Goal: Task Accomplishment & Management: Manage account settings

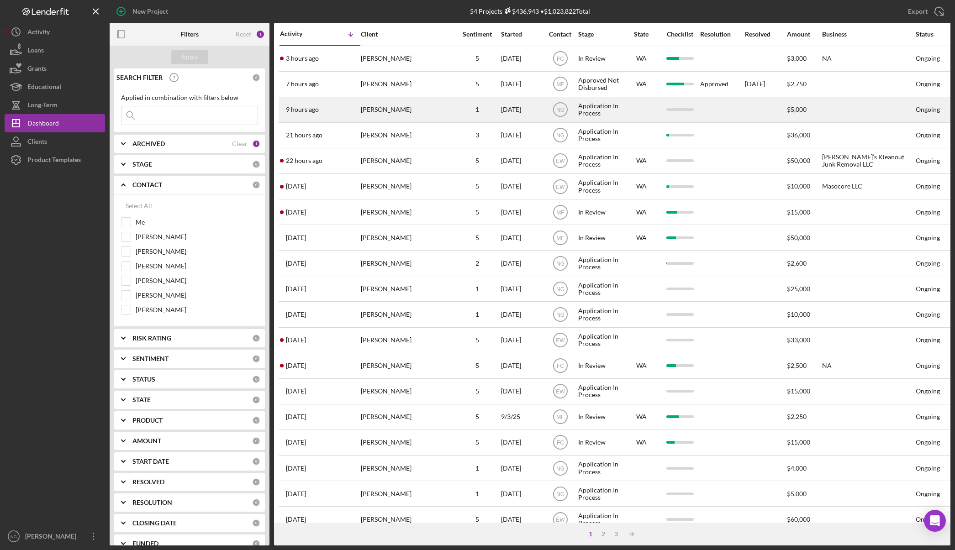
click at [413, 115] on div "[PERSON_NAME]" at bounding box center [406, 110] width 91 height 24
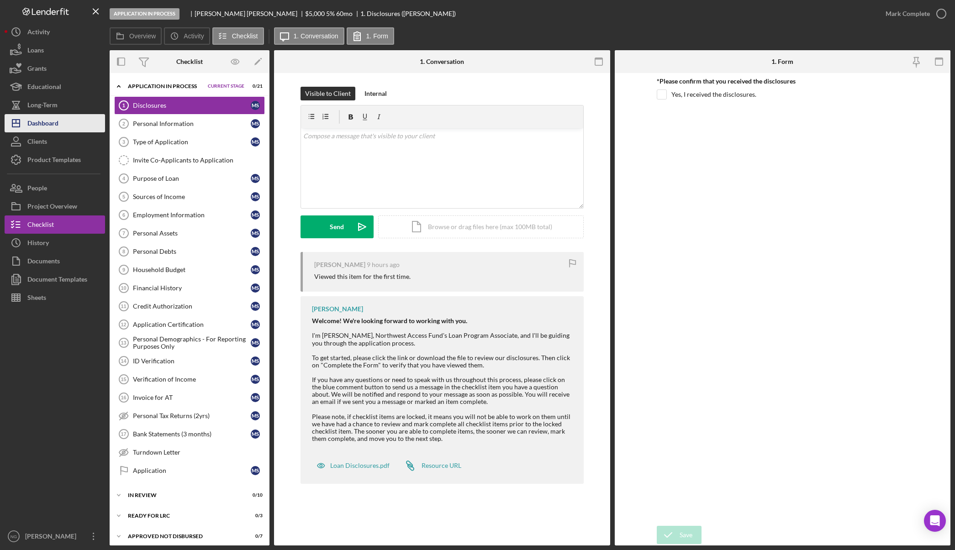
click at [45, 125] on div "Dashboard" at bounding box center [42, 124] width 31 height 21
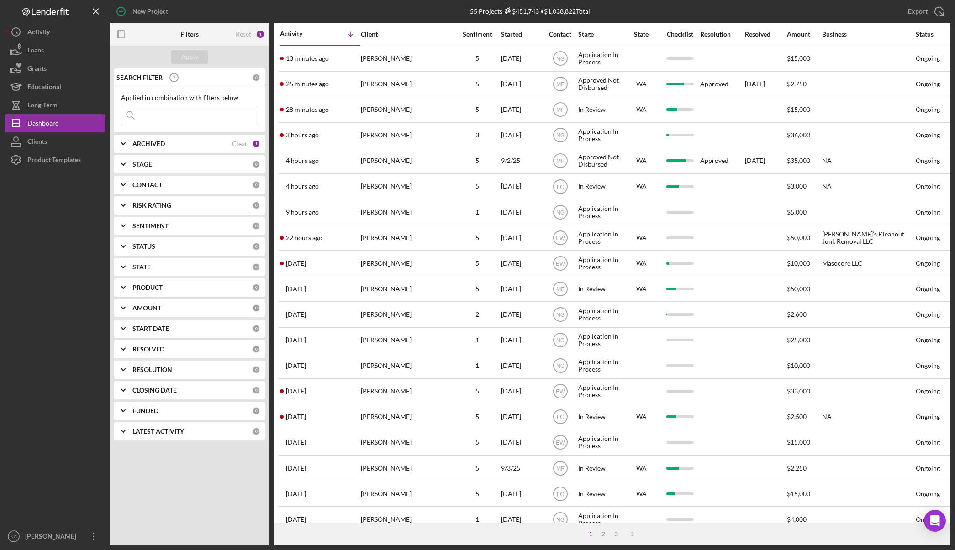
click at [203, 186] on div "CONTACT" at bounding box center [192, 184] width 120 height 7
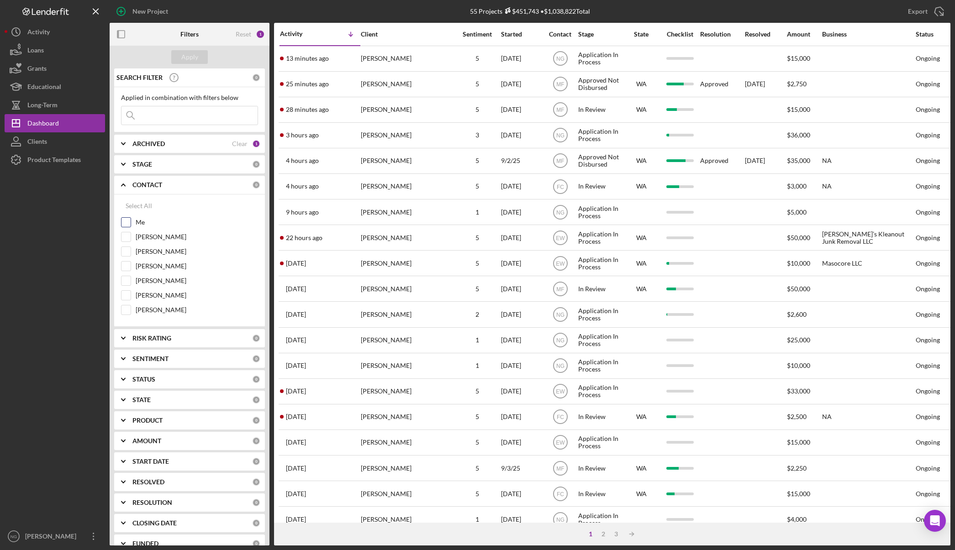
click at [152, 226] on label "Me" at bounding box center [197, 222] width 122 height 9
click at [131, 226] on input "Me" at bounding box center [125, 222] width 9 height 9
checkbox input "true"
click at [194, 56] on div "Apply" at bounding box center [189, 57] width 17 height 14
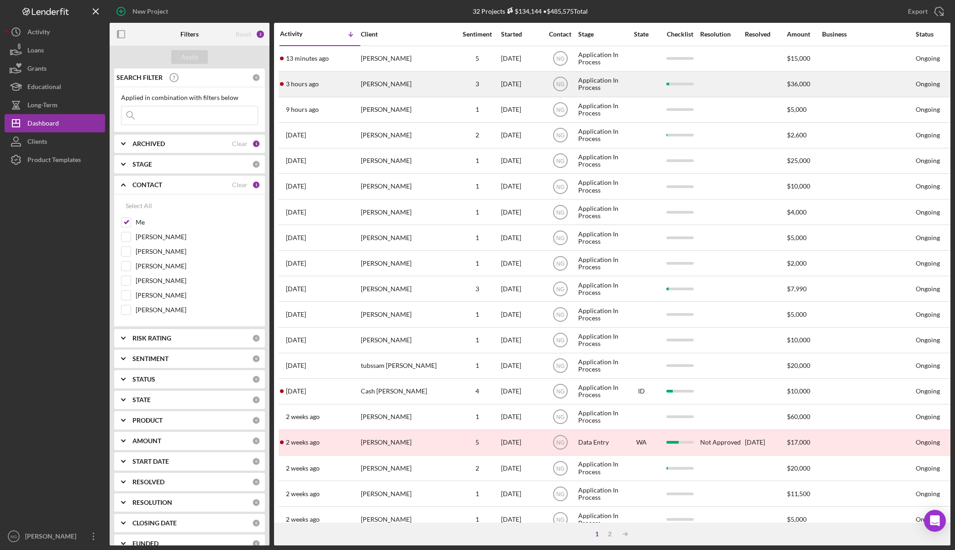
click at [396, 83] on div "[PERSON_NAME]" at bounding box center [406, 84] width 91 height 24
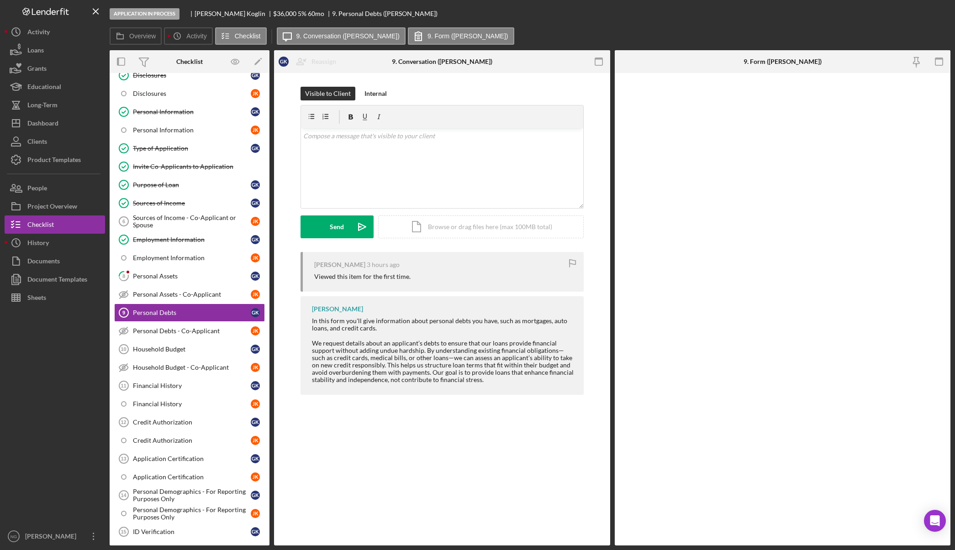
scroll to position [53, 0]
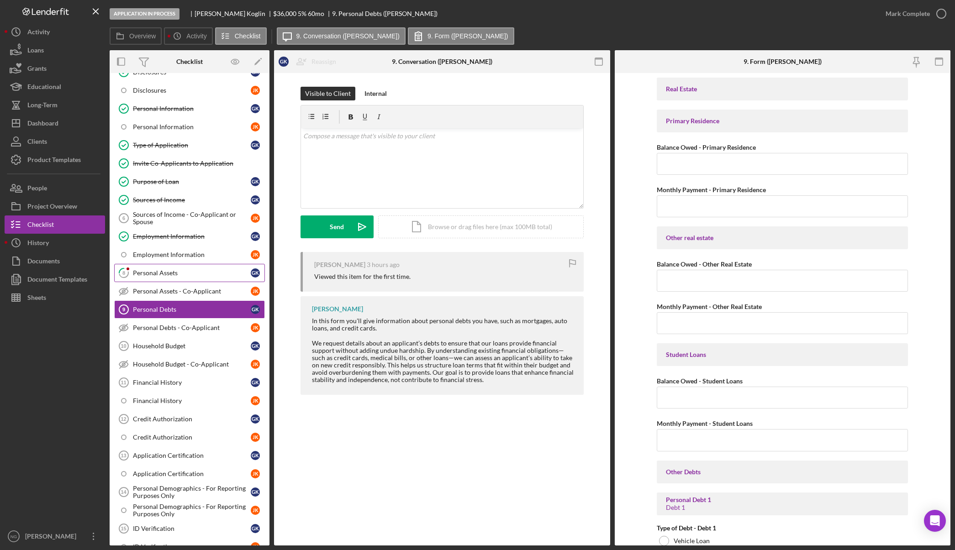
click at [190, 270] on div "Personal Assets" at bounding box center [192, 272] width 118 height 7
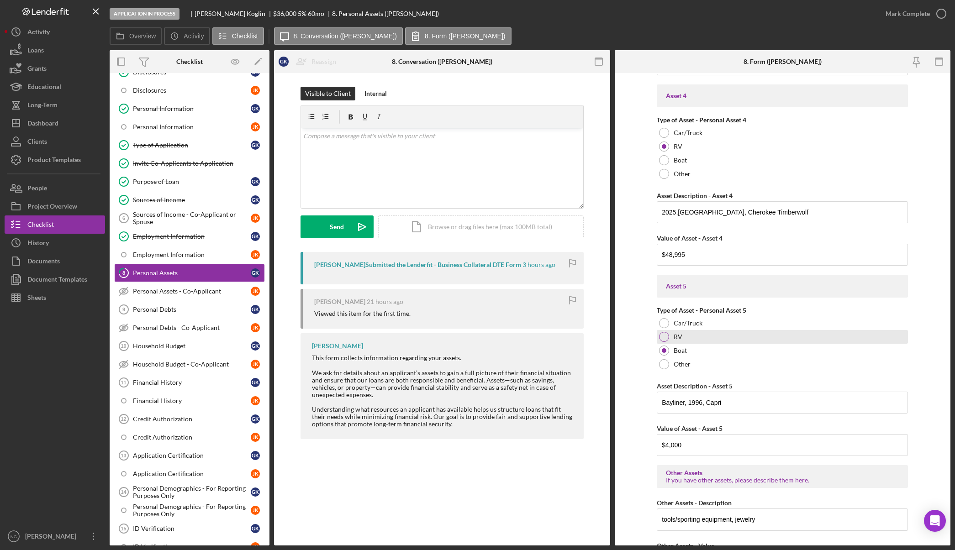
scroll to position [1178, 0]
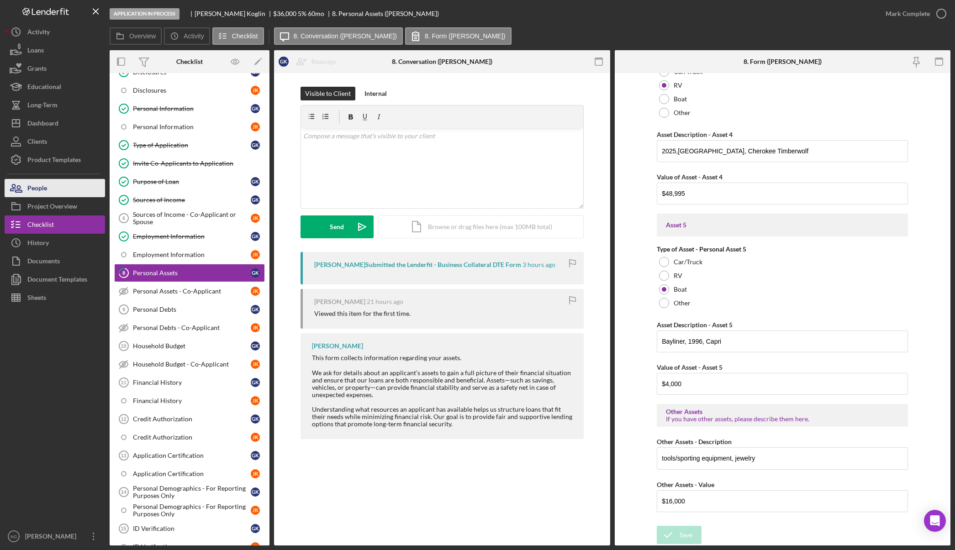
click at [64, 186] on button "People" at bounding box center [55, 188] width 100 height 18
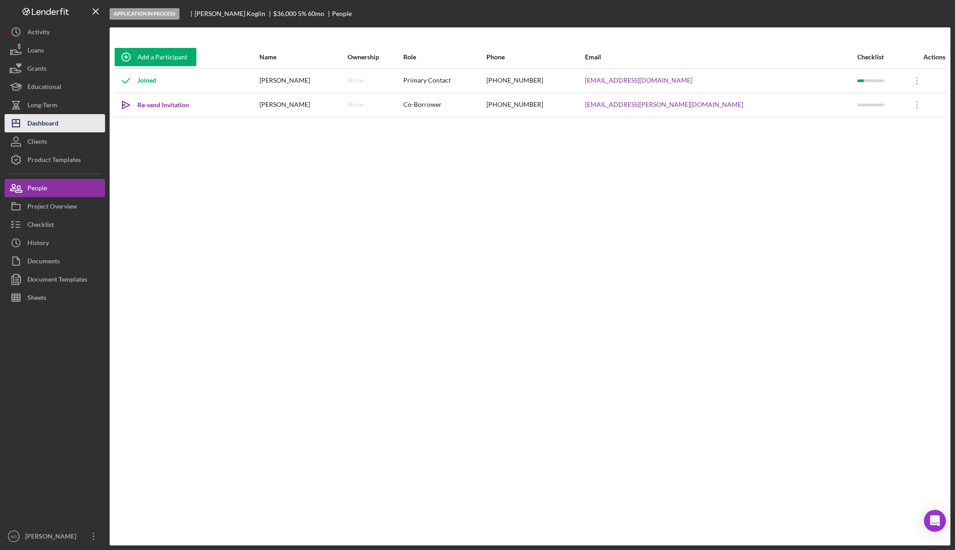
click at [64, 123] on button "Icon/Dashboard Dashboard" at bounding box center [55, 123] width 100 height 18
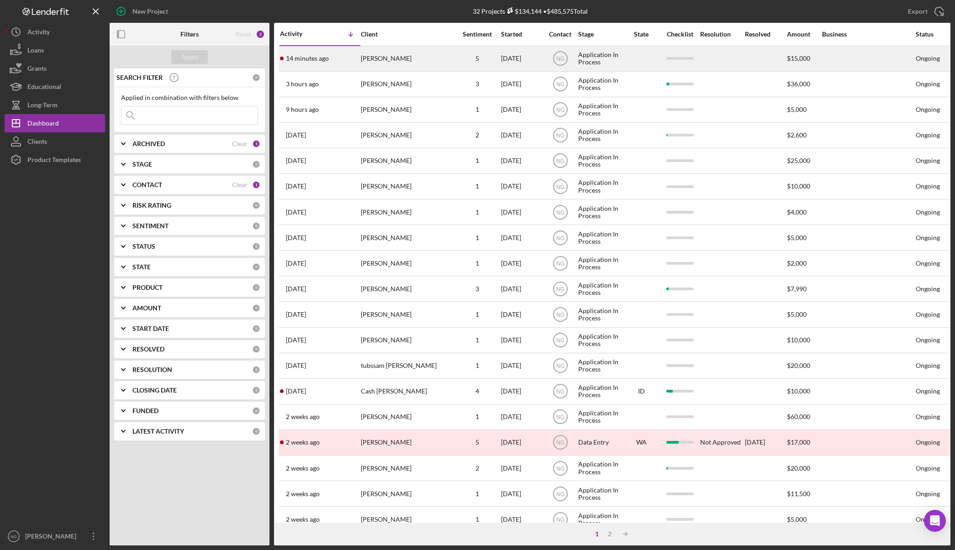
click at [407, 63] on div "[PERSON_NAME]" at bounding box center [406, 59] width 91 height 24
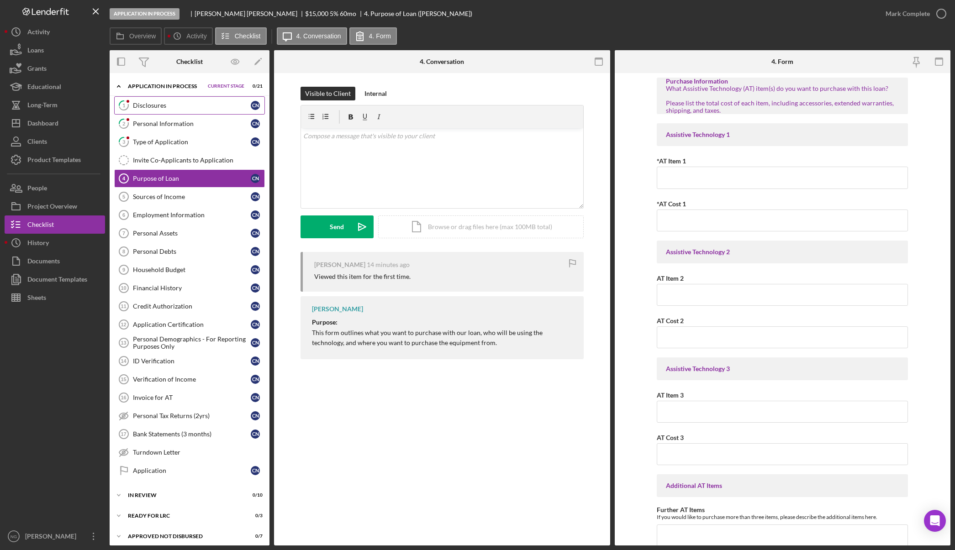
click at [148, 102] on div "Disclosures" at bounding box center [192, 105] width 118 height 7
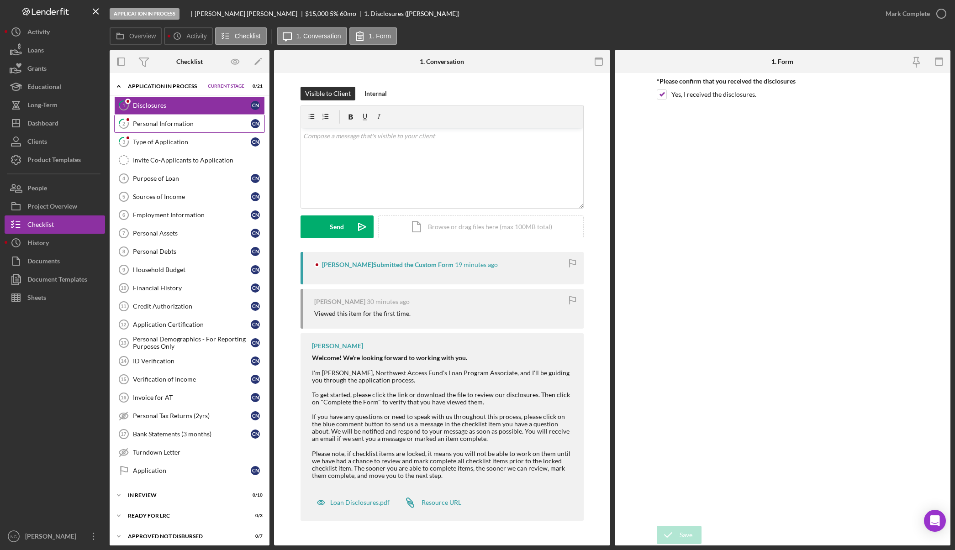
click at [154, 126] on div "Personal Information" at bounding box center [192, 123] width 118 height 7
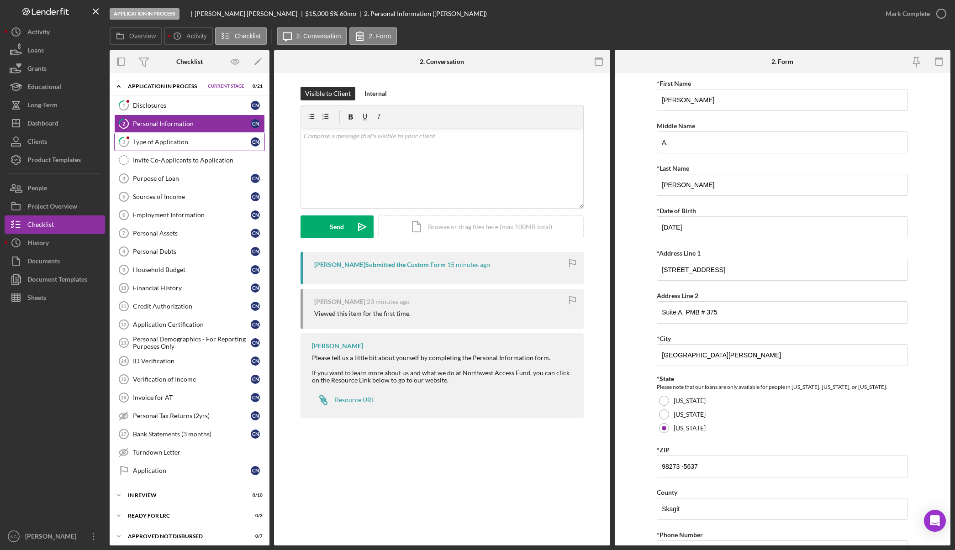
click at [153, 138] on div "Type of Application" at bounding box center [192, 141] width 118 height 7
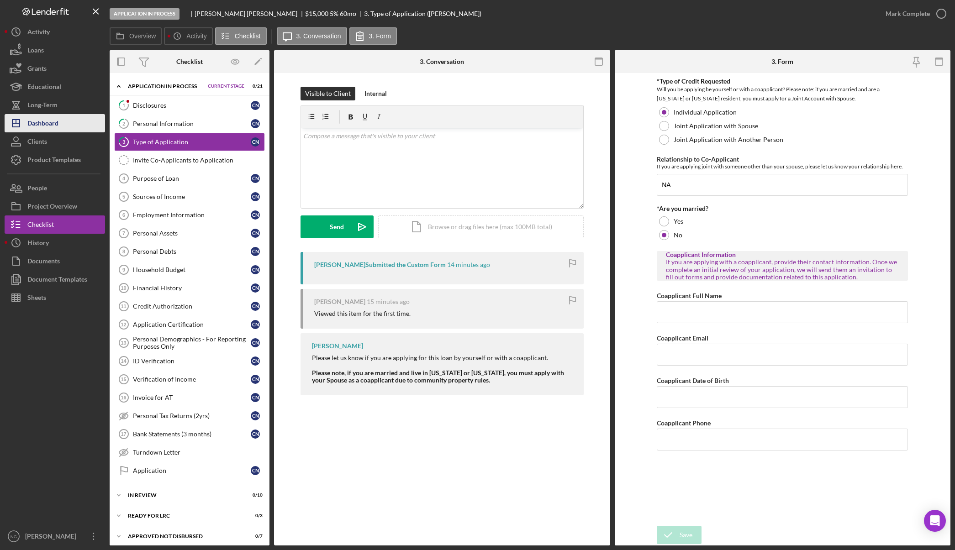
click at [56, 127] on div "Dashboard" at bounding box center [42, 124] width 31 height 21
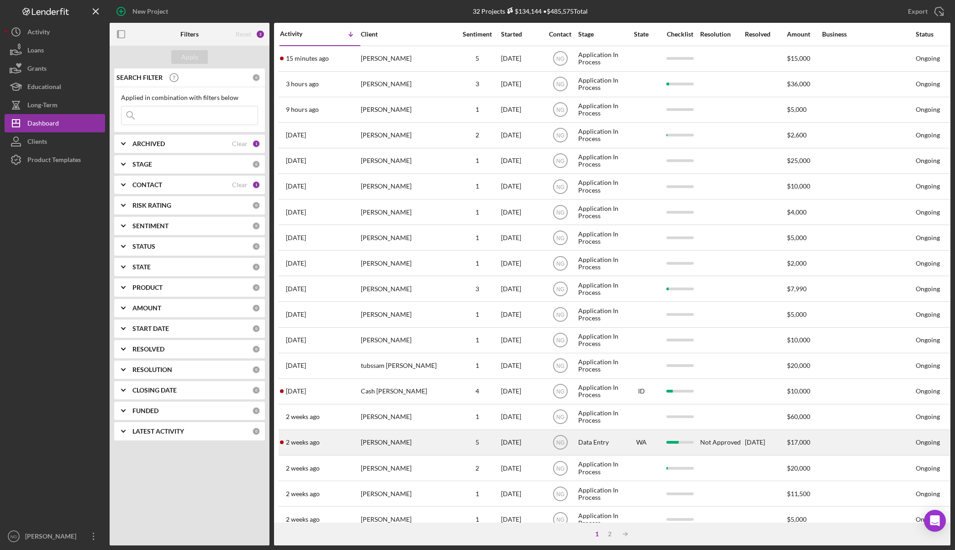
click at [449, 441] on div "[PERSON_NAME]" at bounding box center [406, 443] width 91 height 24
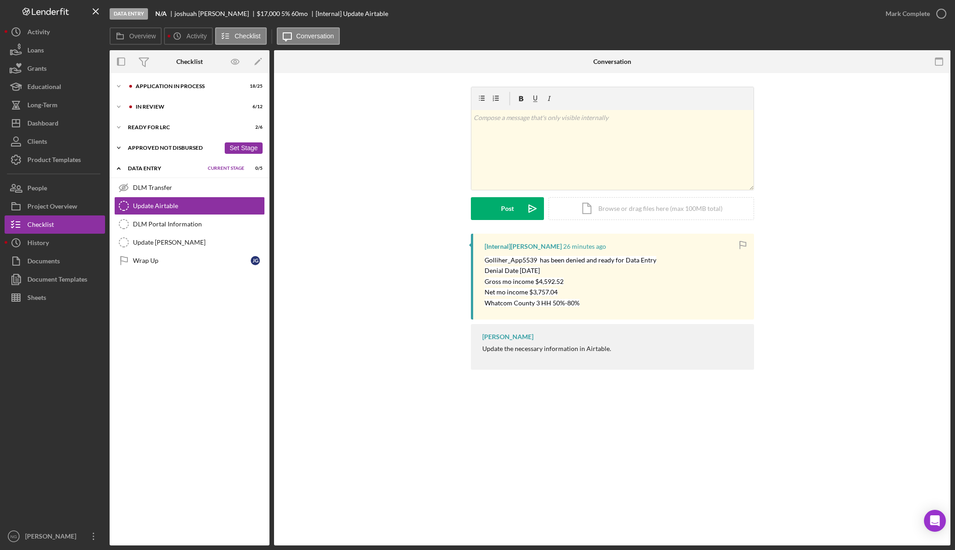
click at [180, 147] on div "Approved Not Disbursed" at bounding box center [174, 147] width 92 height 5
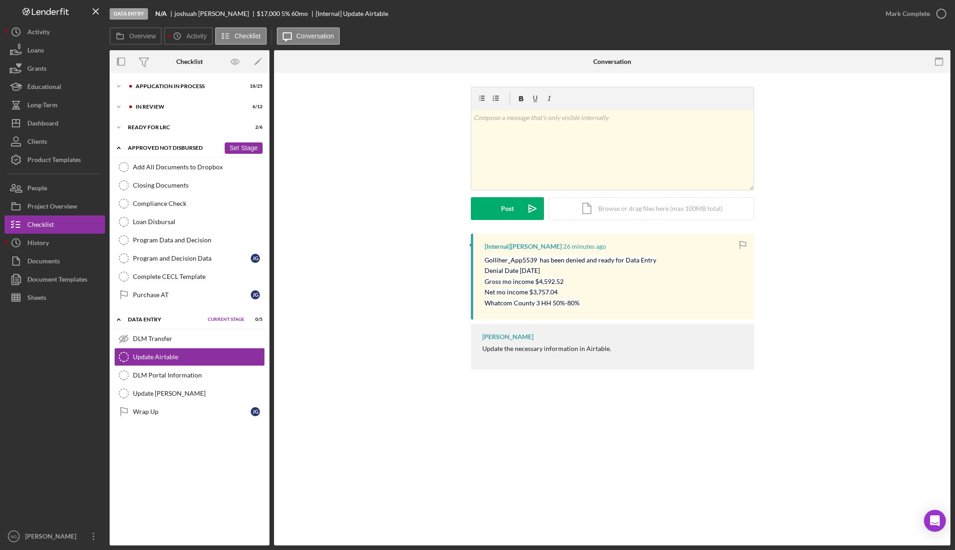
click at [169, 149] on div "Approved Not Disbursed" at bounding box center [174, 147] width 92 height 5
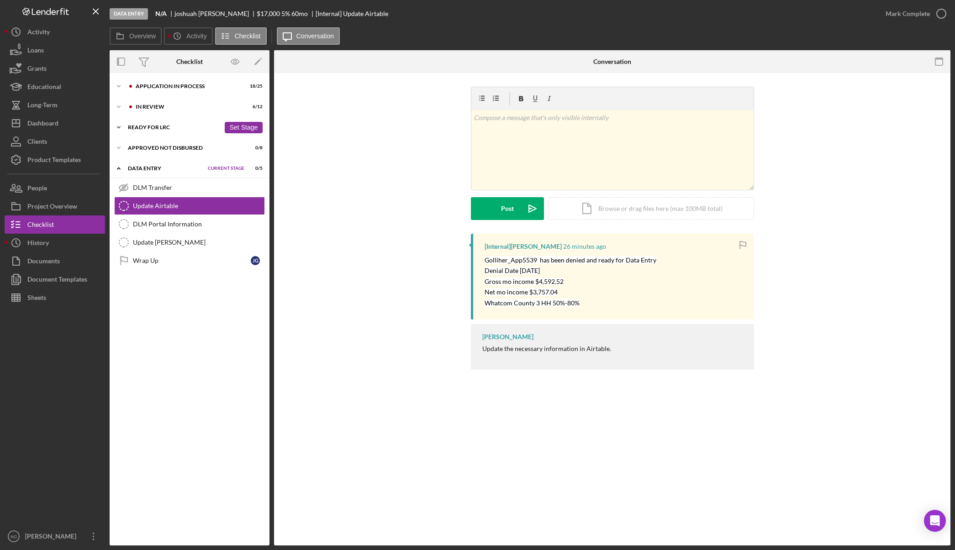
click at [175, 131] on div "Icon/Expander Ready for LRC 2 / 6 Set Stage" at bounding box center [190, 127] width 160 height 18
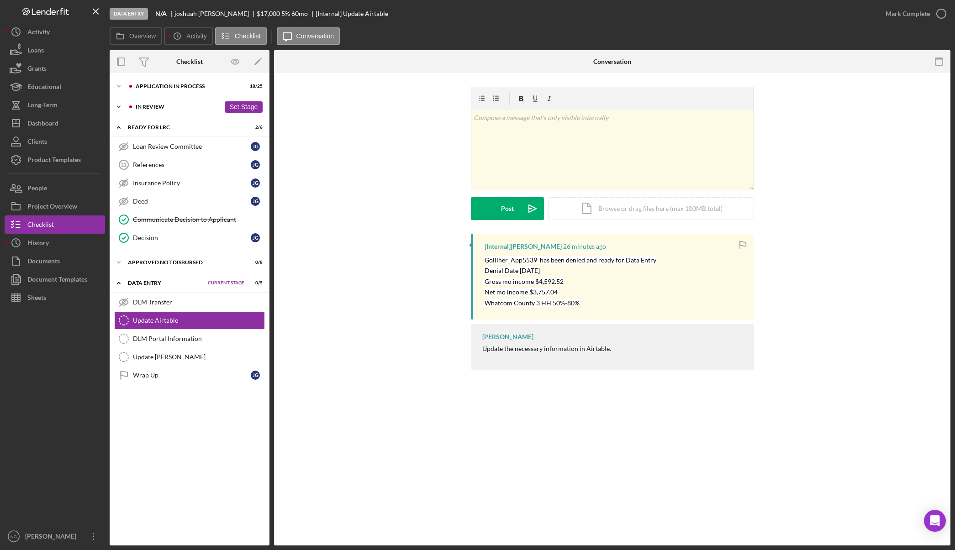
click at [173, 108] on div "In Review" at bounding box center [178, 106] width 84 height 5
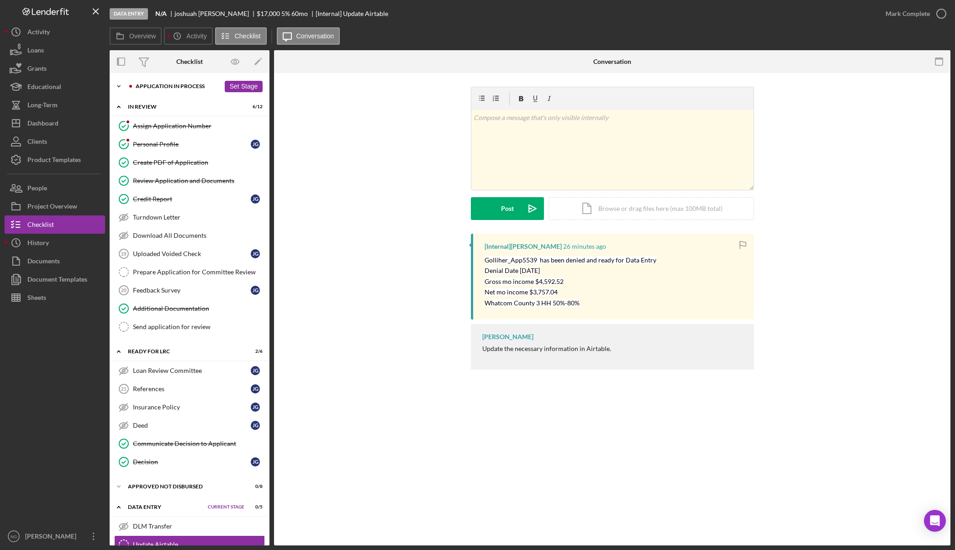
click at [170, 84] on div "Application In Process" at bounding box center [178, 86] width 84 height 5
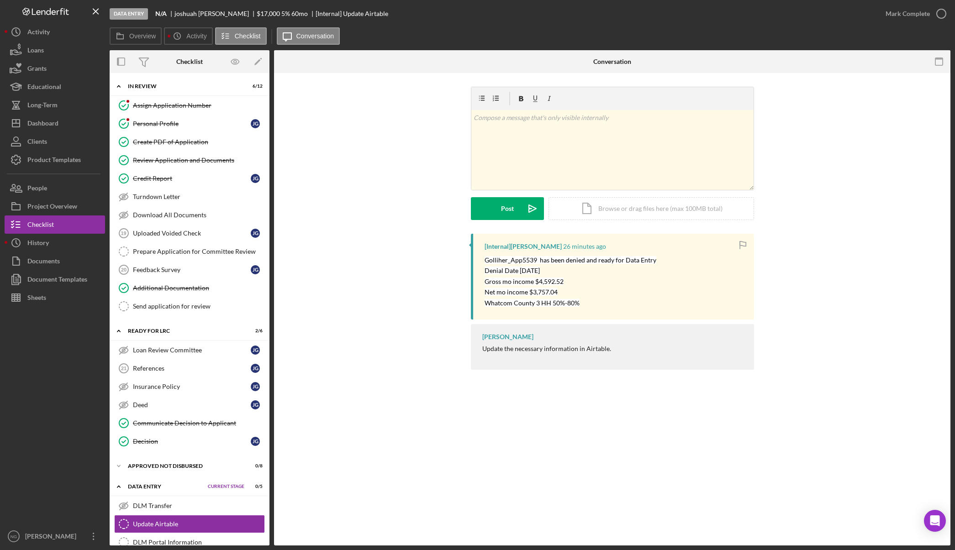
scroll to position [534, 0]
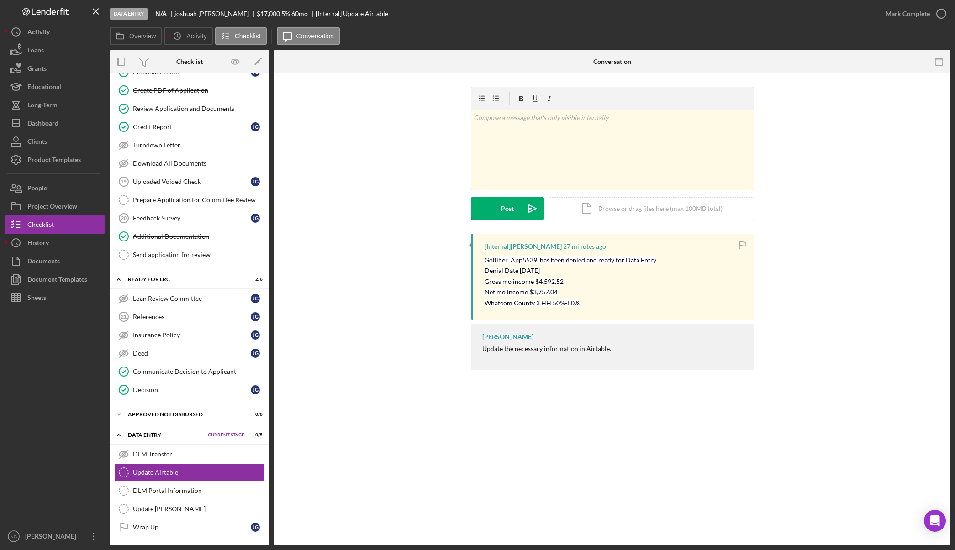
click at [447, 27] on div "Overview Icon/History Activity Checklist Icon/Message Conversation" at bounding box center [530, 36] width 840 height 18
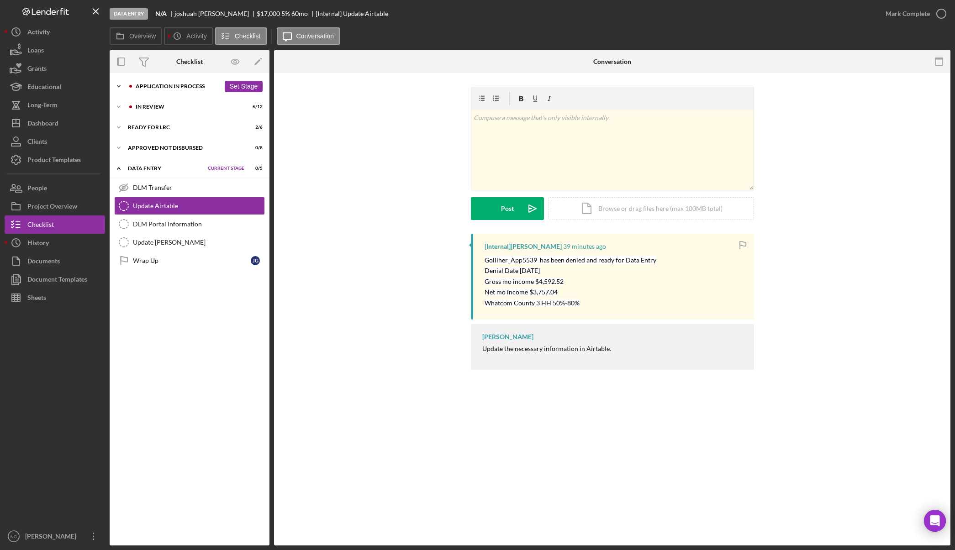
click at [170, 88] on div "Application In Process" at bounding box center [178, 86] width 84 height 5
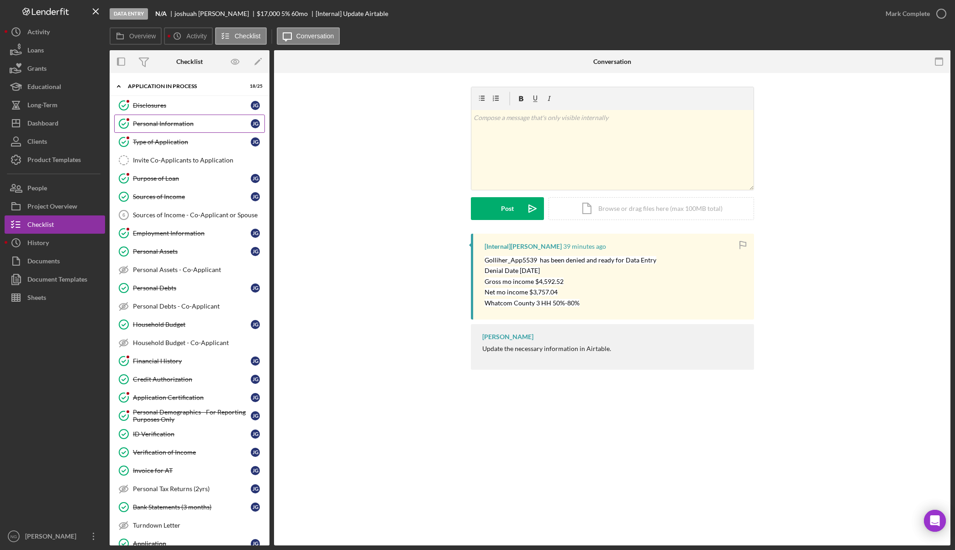
click at [164, 124] on div "Personal Information" at bounding box center [192, 123] width 118 height 7
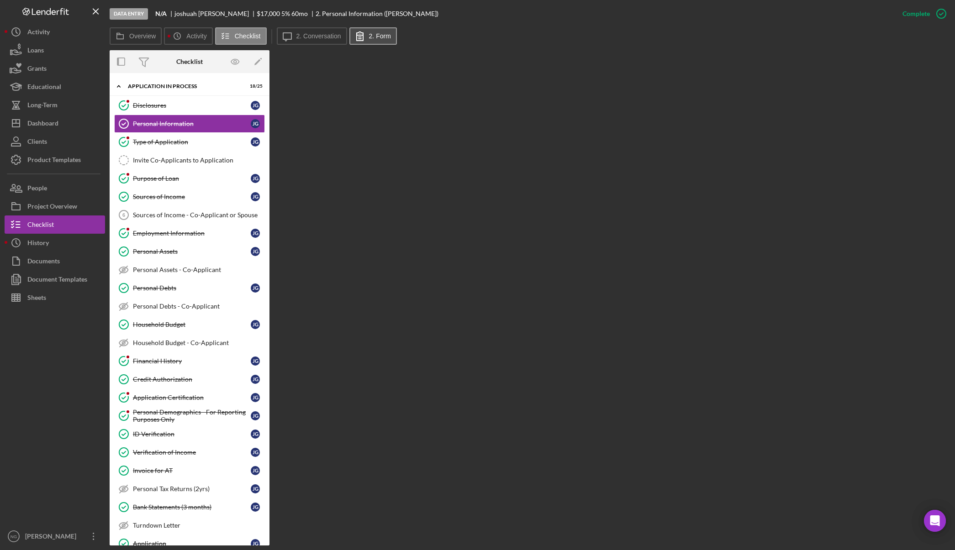
click at [364, 42] on icon at bounding box center [359, 36] width 23 height 23
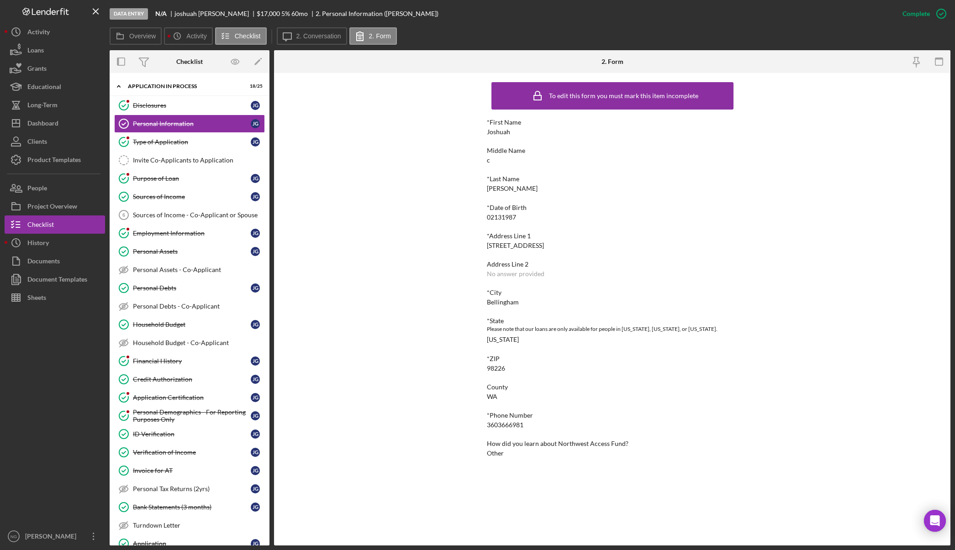
click at [40, 390] on div at bounding box center [55, 417] width 100 height 221
click at [65, 123] on button "Icon/Dashboard Dashboard" at bounding box center [55, 123] width 100 height 18
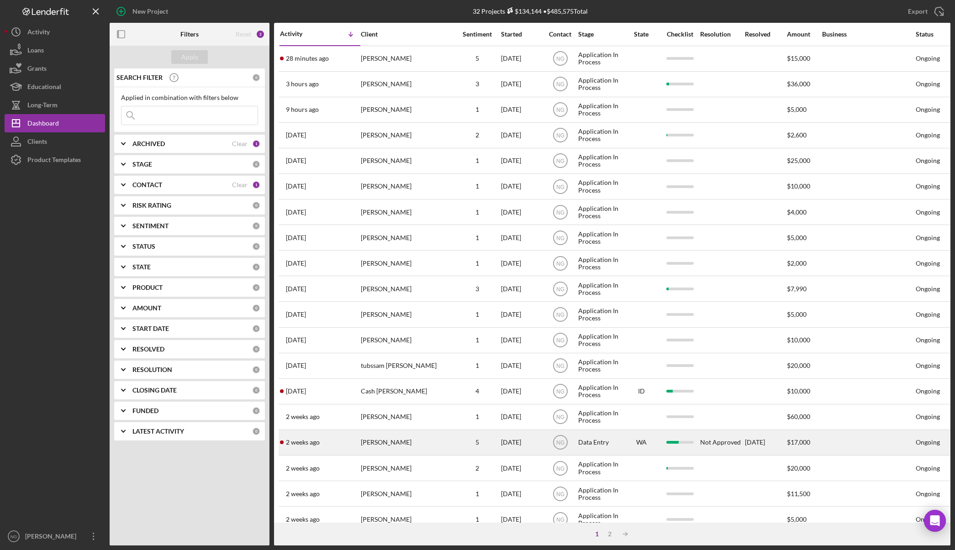
click at [365, 443] on div "[PERSON_NAME]" at bounding box center [406, 443] width 91 height 24
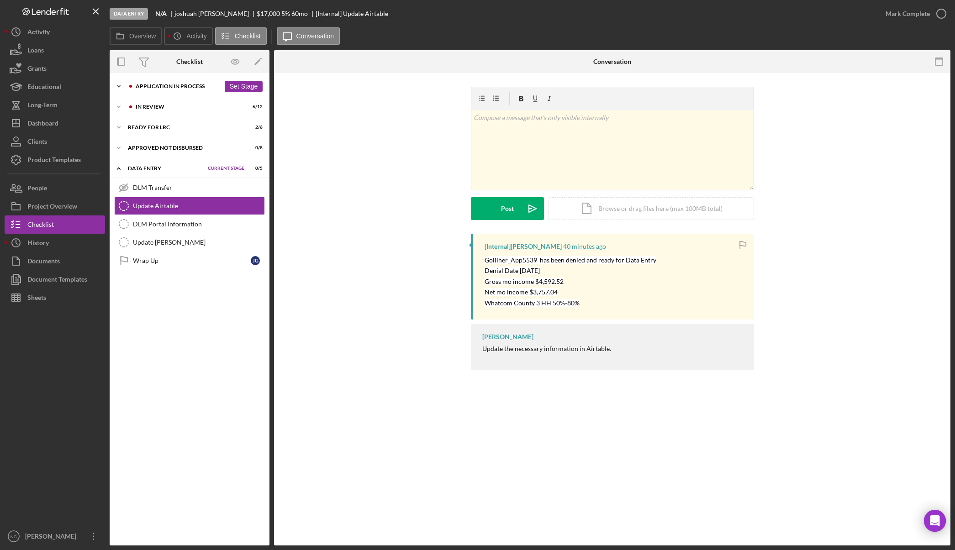
click at [180, 84] on div "Application In Process" at bounding box center [178, 86] width 84 height 5
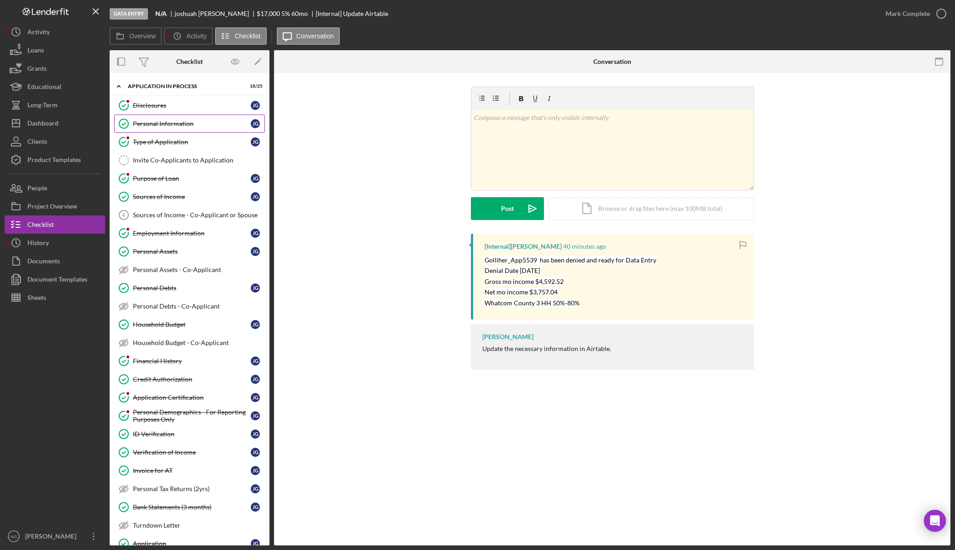
click at [160, 128] on link "Personal Information Personal Information [PERSON_NAME]" at bounding box center [189, 124] width 151 height 18
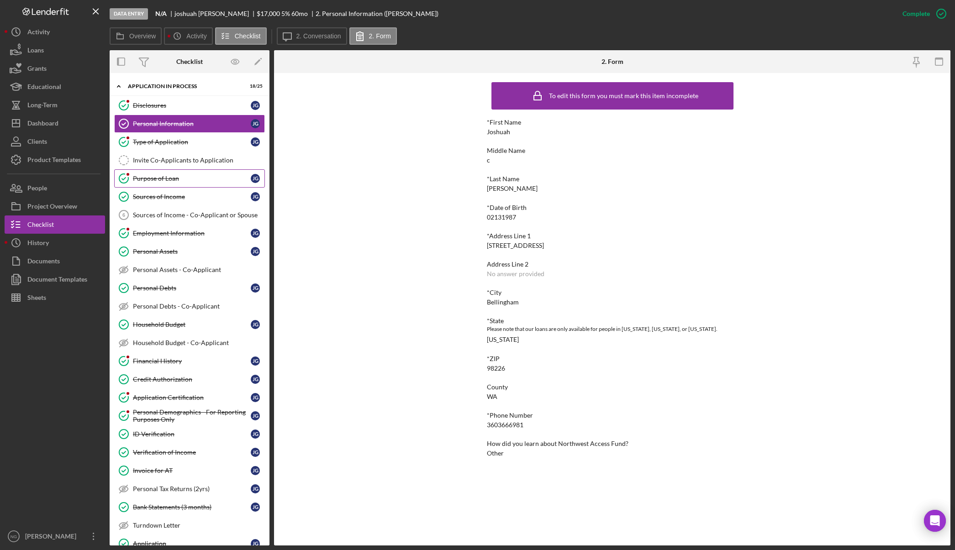
click at [183, 181] on div "Purpose of Loan" at bounding box center [192, 178] width 118 height 7
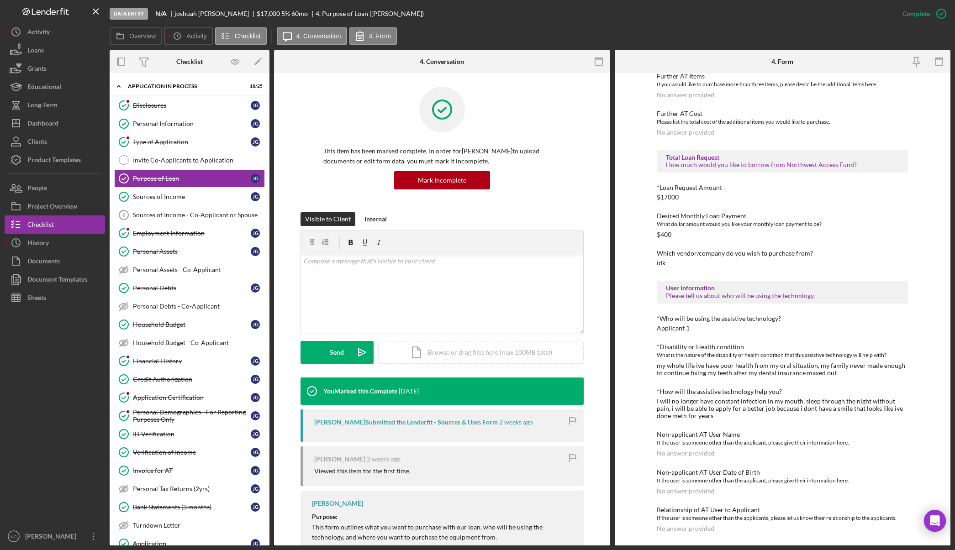
scroll to position [411, 0]
click at [918, 61] on icon "button" at bounding box center [916, 62] width 21 height 21
click at [174, 127] on div "Personal Information" at bounding box center [192, 123] width 118 height 7
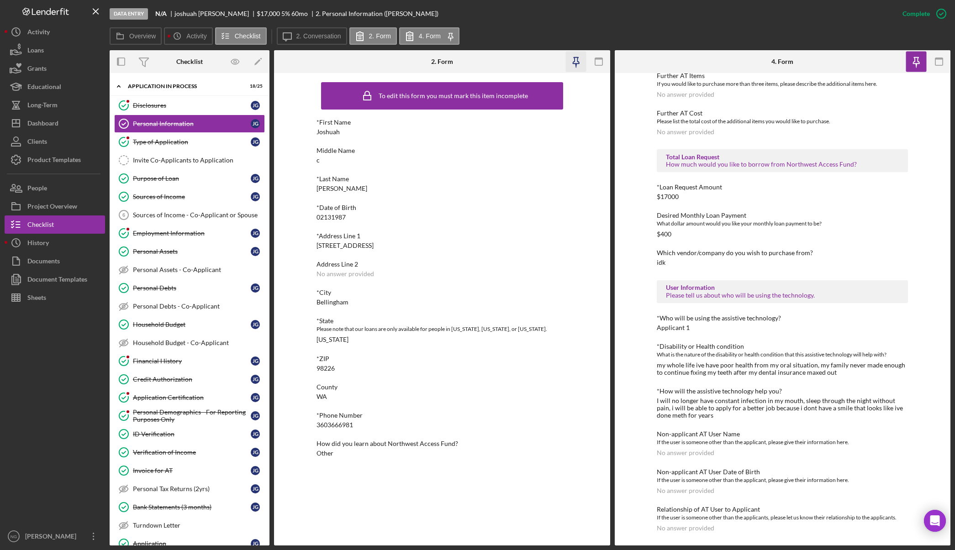
click at [580, 61] on icon "button" at bounding box center [575, 62] width 21 height 21
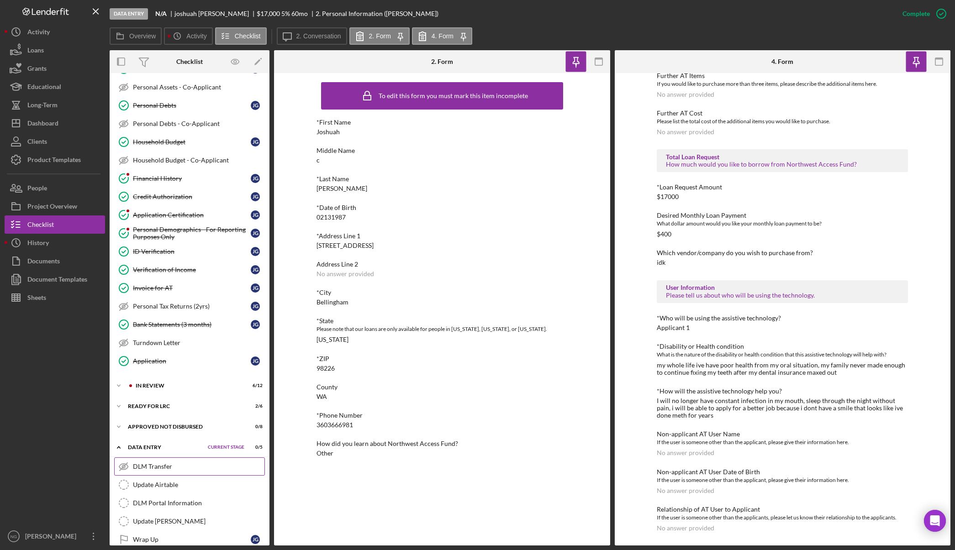
scroll to position [195, 0]
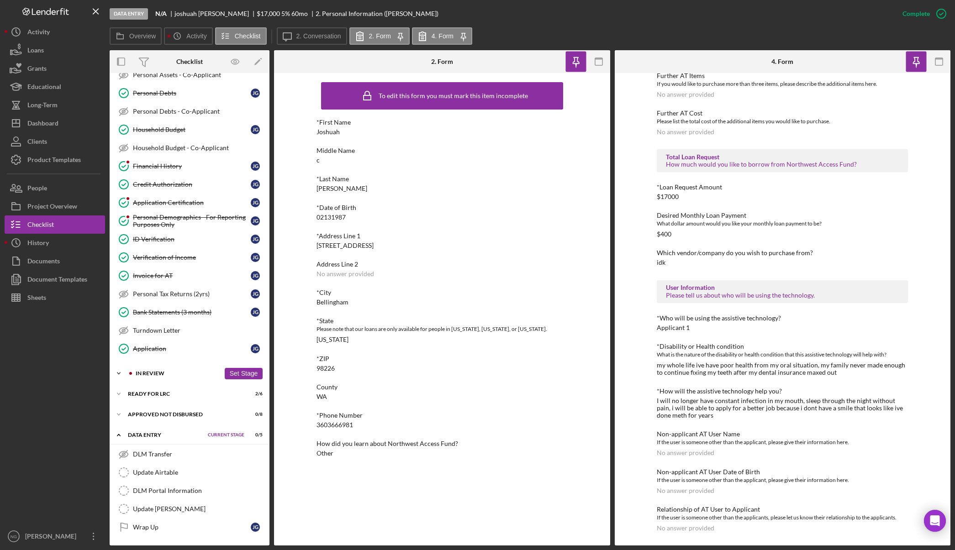
click at [168, 374] on div "In Review" at bounding box center [178, 373] width 84 height 5
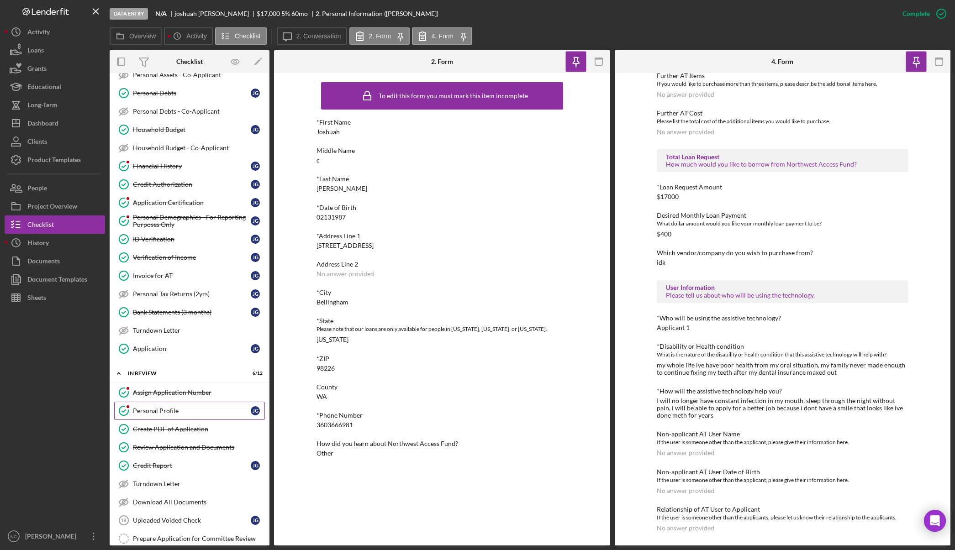
click at [170, 415] on div "Personal Profile" at bounding box center [192, 410] width 118 height 7
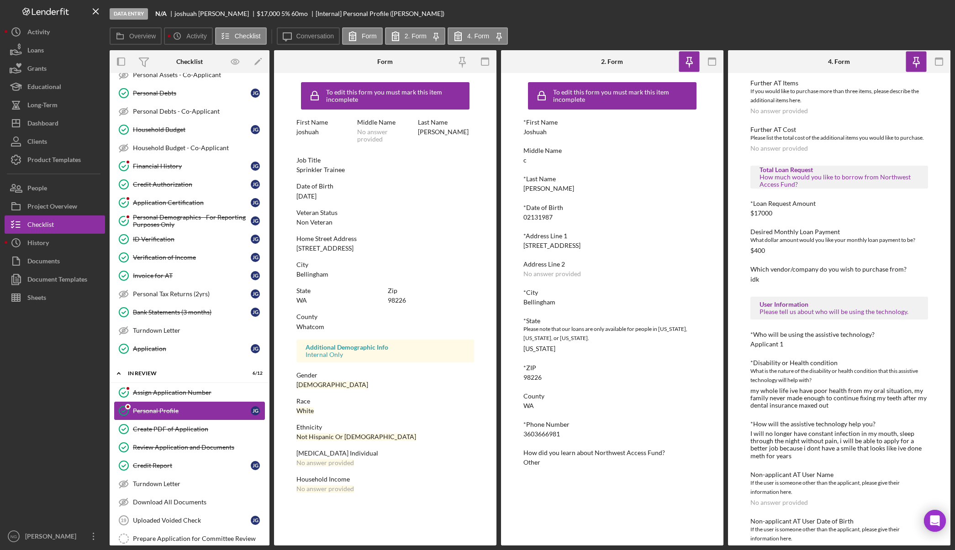
scroll to position [419, 0]
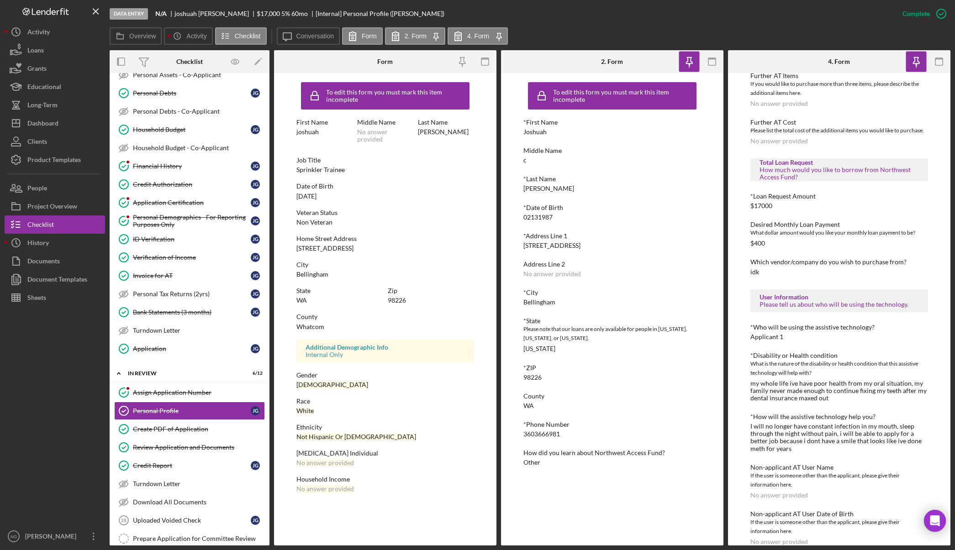
click at [483, 61] on icon "button" at bounding box center [484, 62] width 21 height 21
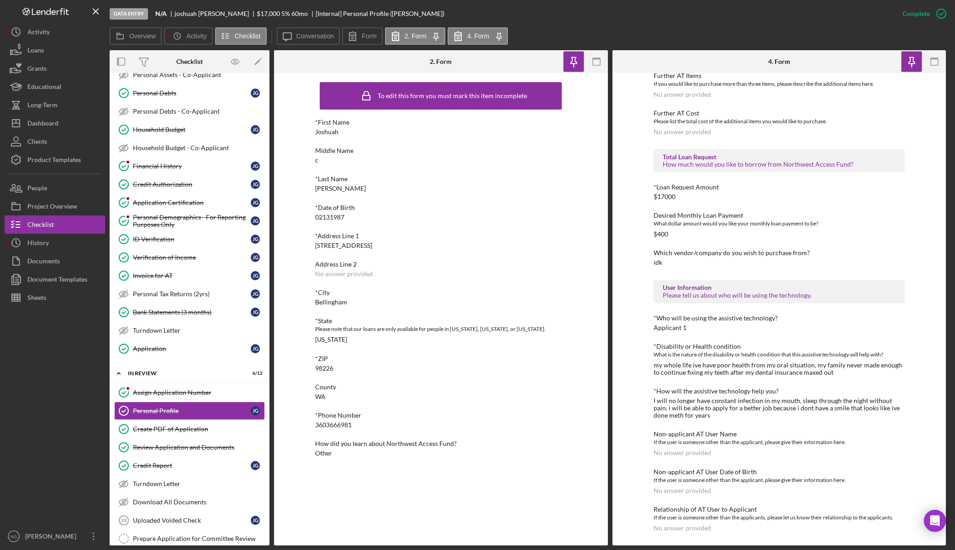
scroll to position [411, 0]
click at [55, 192] on button "People" at bounding box center [55, 188] width 100 height 18
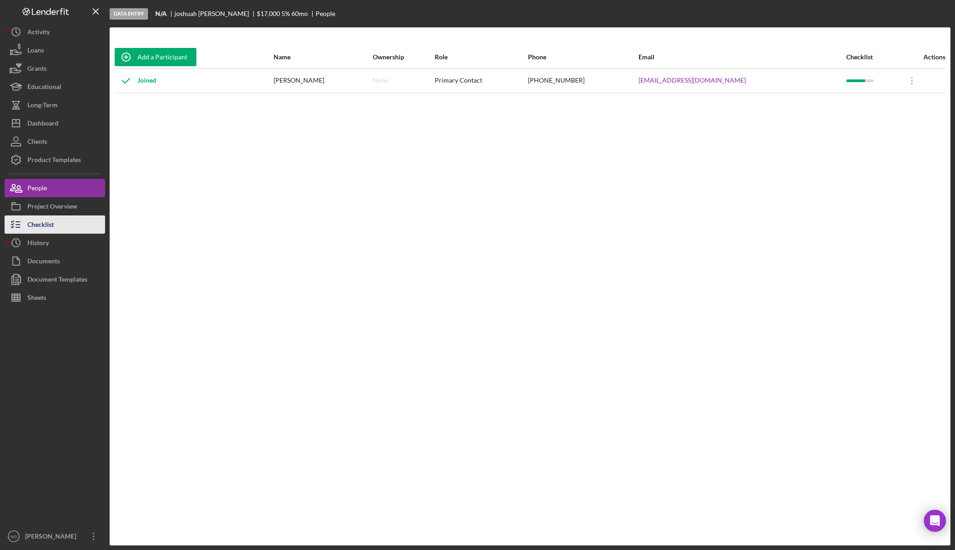
click at [58, 225] on button "Checklist" at bounding box center [55, 224] width 100 height 18
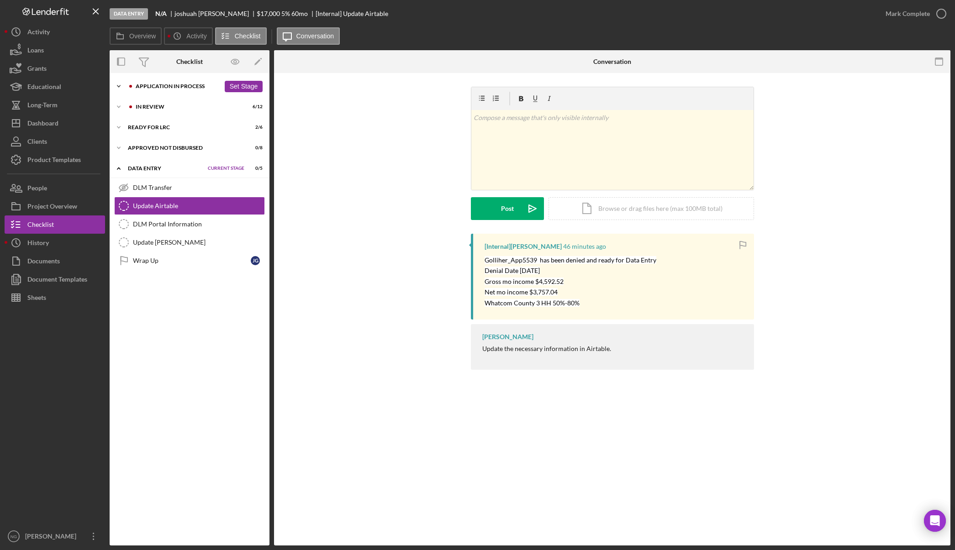
click at [211, 85] on div "Application In Process" at bounding box center [178, 86] width 84 height 5
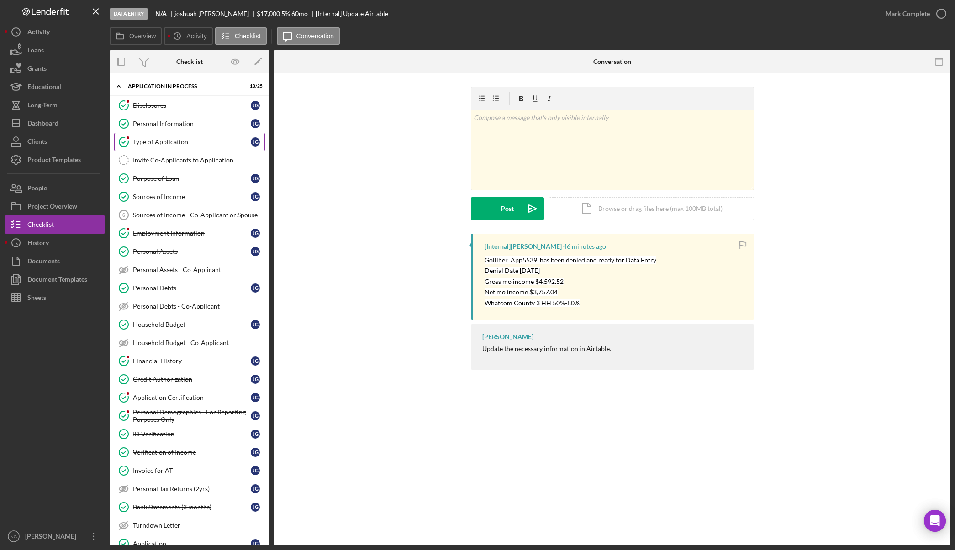
click at [172, 142] on div "Type of Application" at bounding box center [192, 141] width 118 height 7
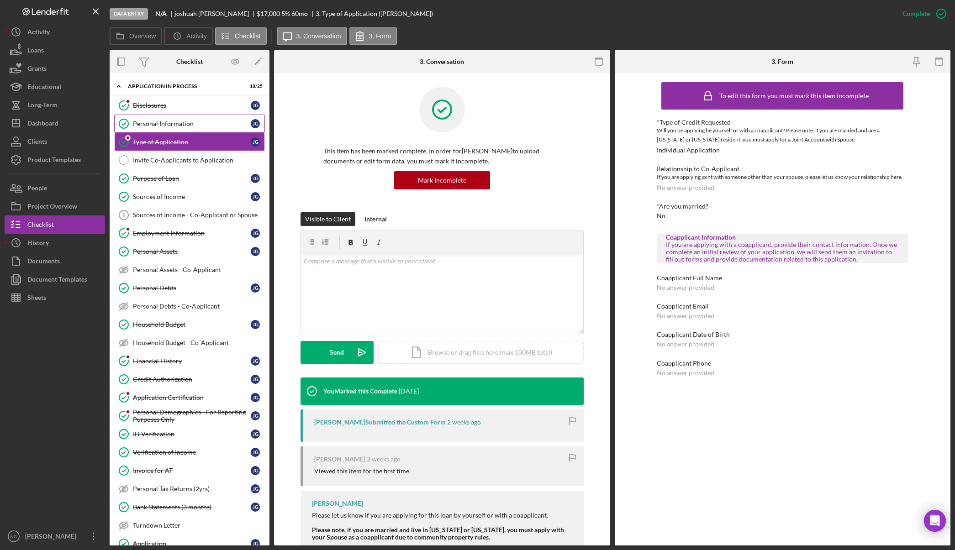
click at [184, 126] on div "Personal Information" at bounding box center [192, 123] width 118 height 7
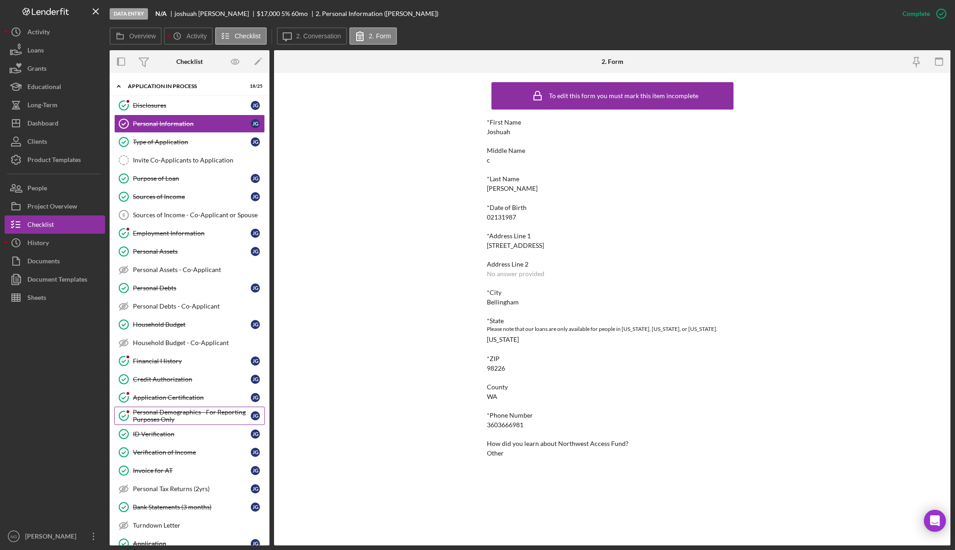
click at [176, 413] on div "Personal Demographics - For Reporting Purposes Only" at bounding box center [192, 416] width 118 height 15
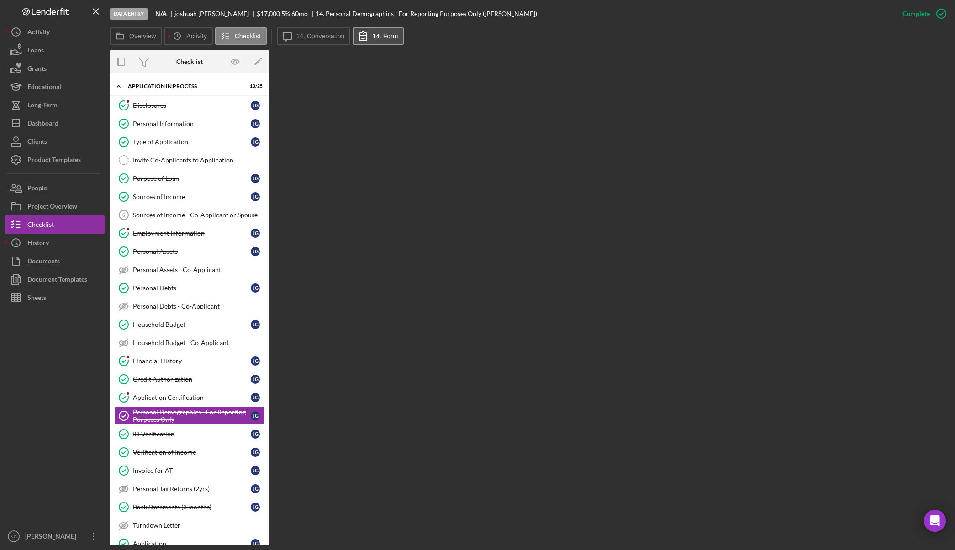
click at [383, 32] on button "14. Form" at bounding box center [377, 35] width 51 height 17
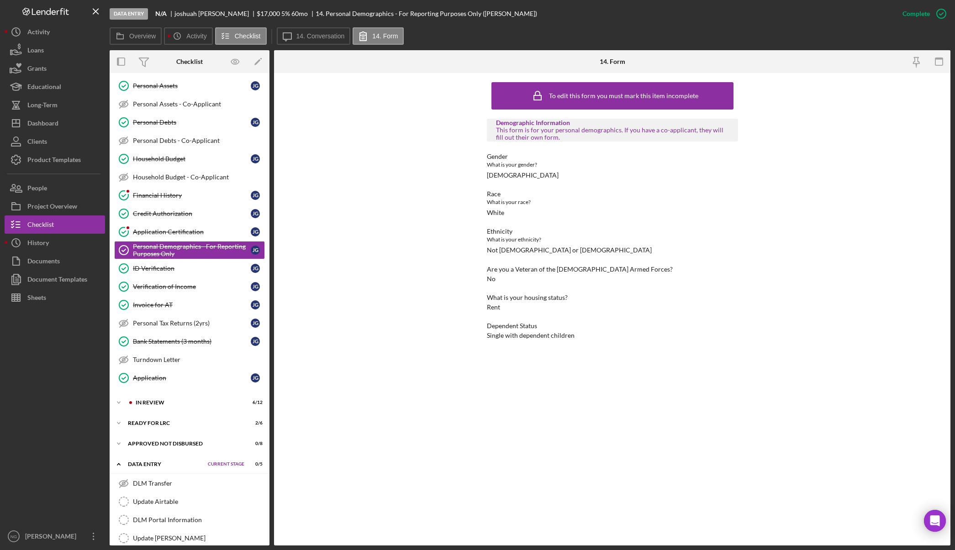
scroll to position [195, 0]
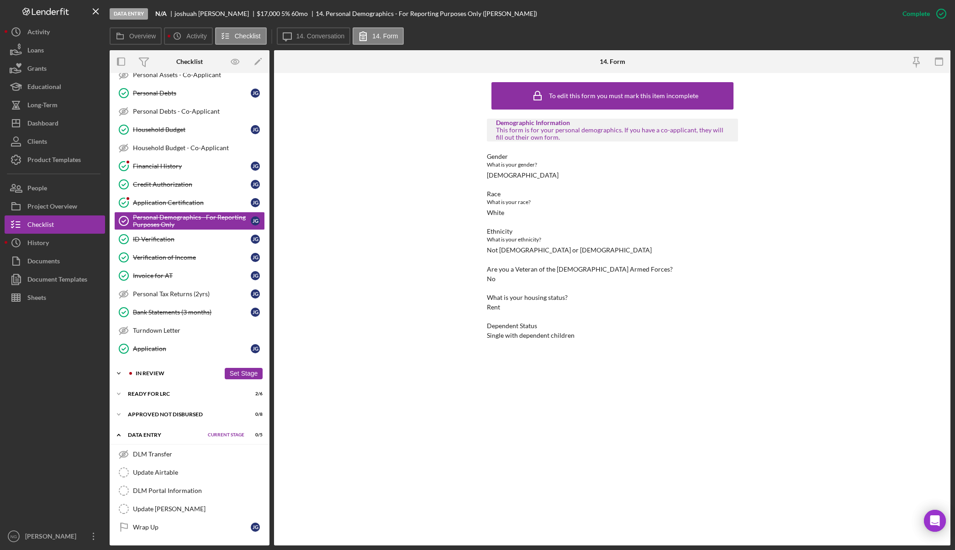
click at [182, 377] on div "Icon/Expander In Review 6 / 12 Set Stage" at bounding box center [190, 373] width 160 height 18
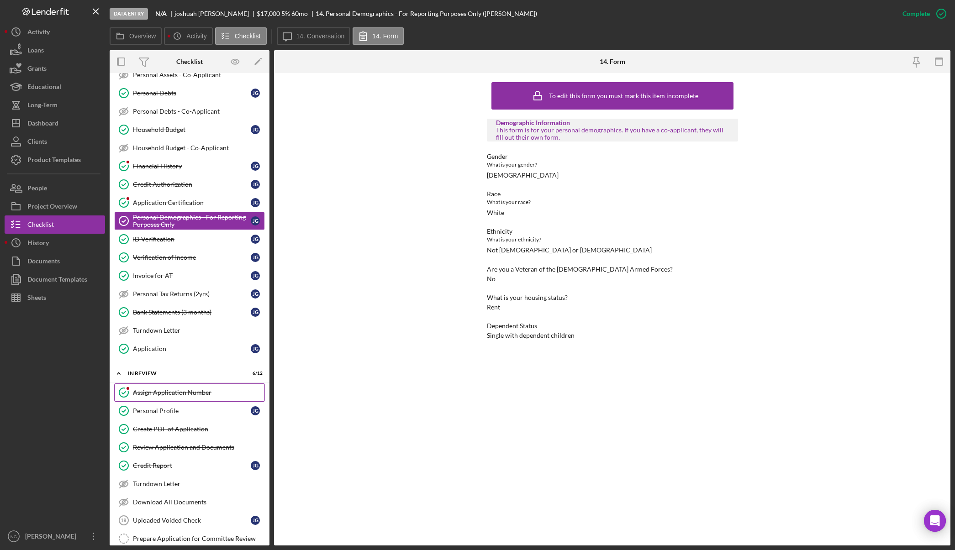
click at [187, 389] on div "Assign Application Number" at bounding box center [198, 392] width 131 height 7
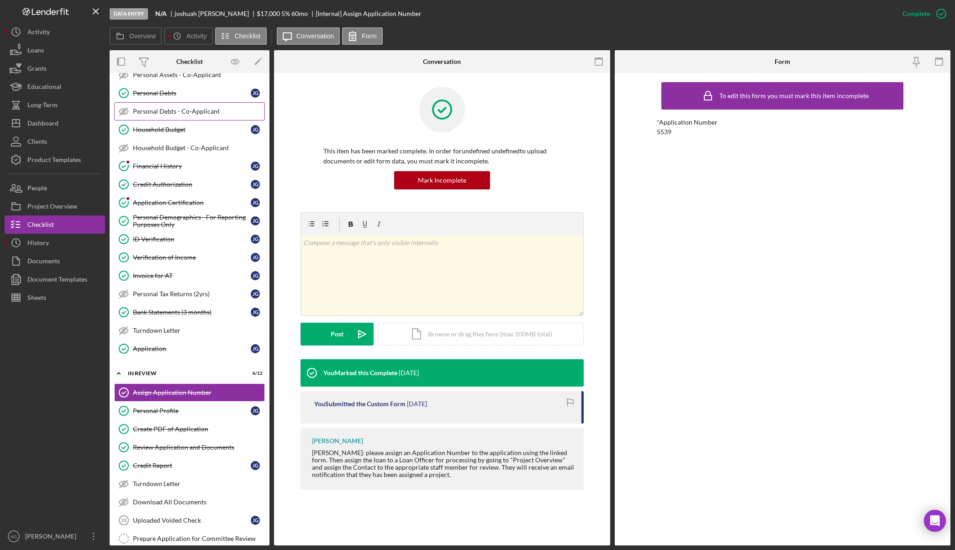
scroll to position [12, 0]
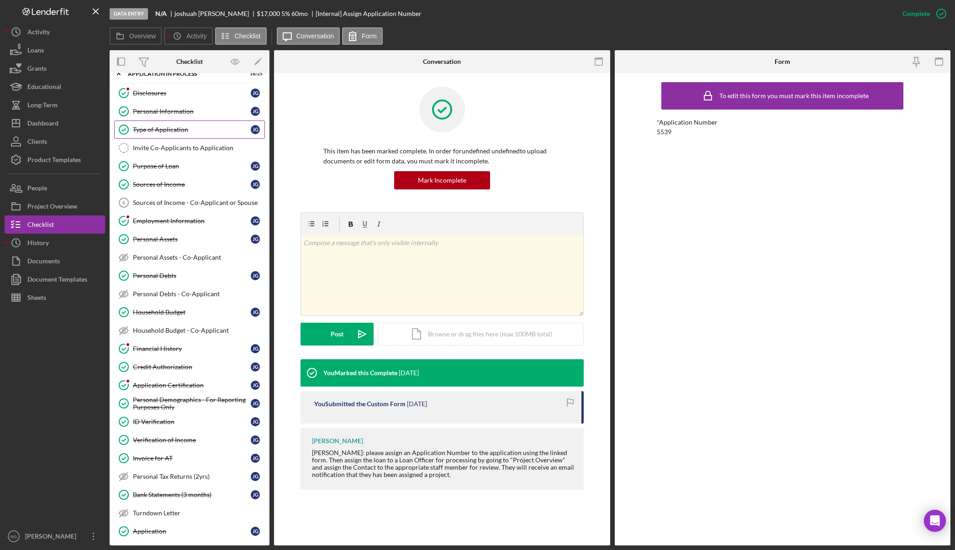
click at [182, 131] on div "Type of Application" at bounding box center [192, 129] width 118 height 7
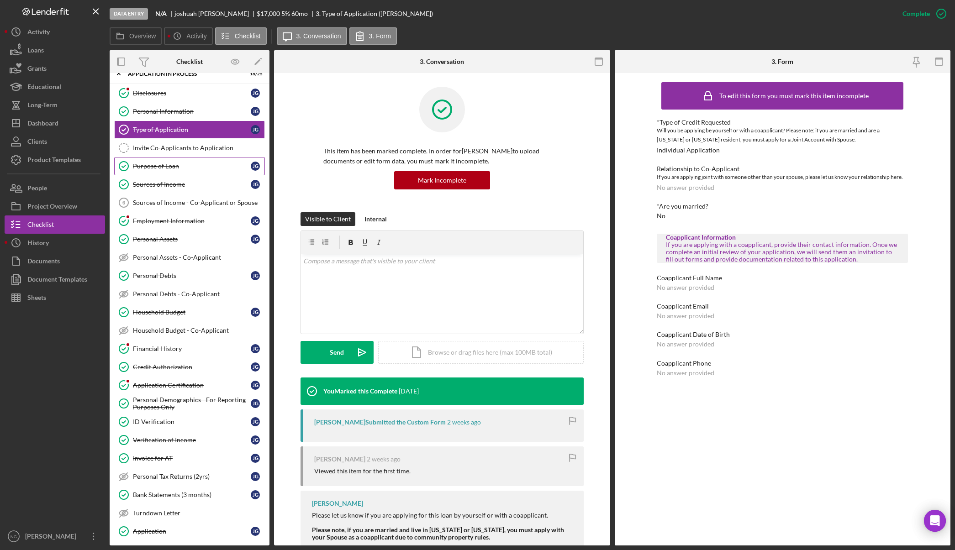
click at [181, 165] on div "Purpose of Loan" at bounding box center [192, 166] width 118 height 7
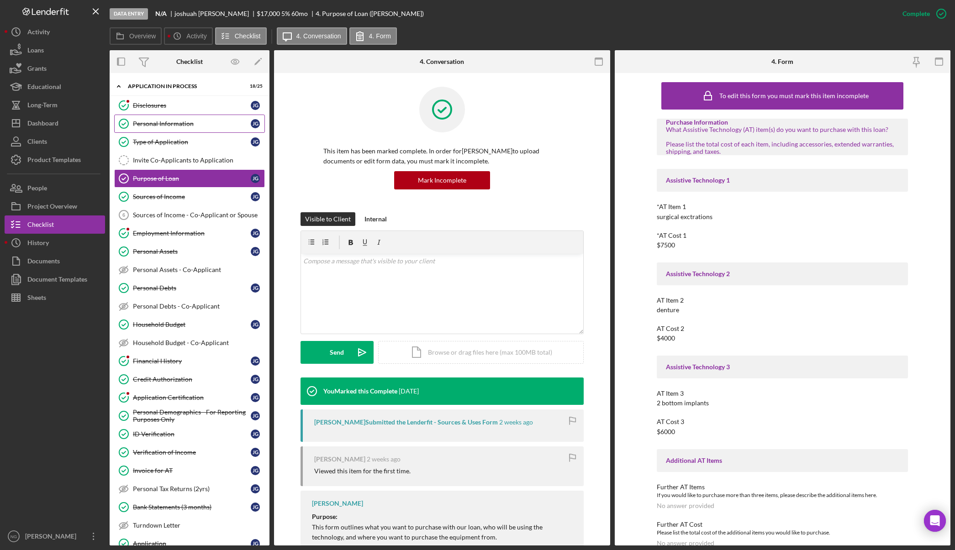
click at [168, 126] on div "Personal Information" at bounding box center [192, 123] width 118 height 7
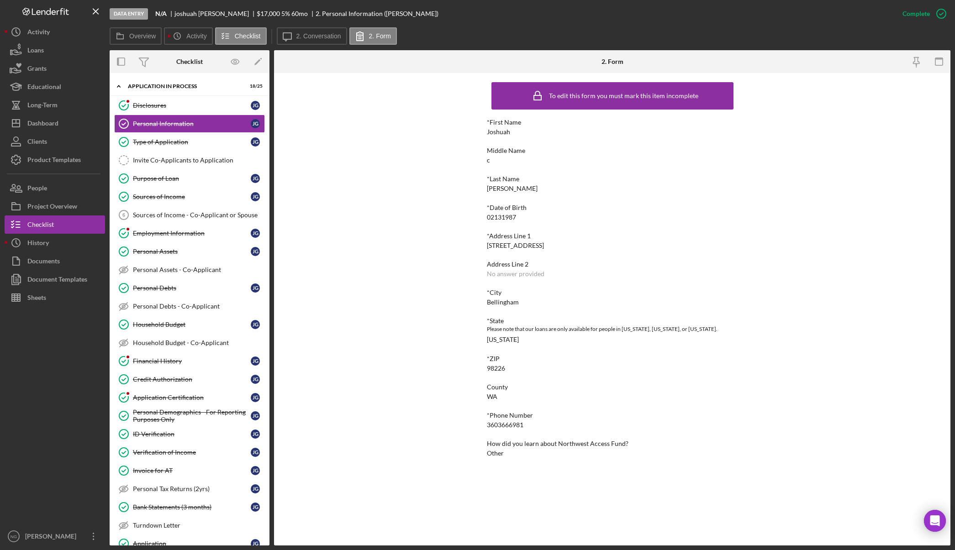
drag, startPoint x: 546, startPoint y: 245, endPoint x: 488, endPoint y: 244, distance: 58.9
click at [488, 244] on div "*Address Line [STREET_ADDRESS]" at bounding box center [612, 240] width 251 height 17
copy div "[STREET_ADDRESS]"
click at [149, 38] on label "Overview" at bounding box center [142, 35] width 26 height 7
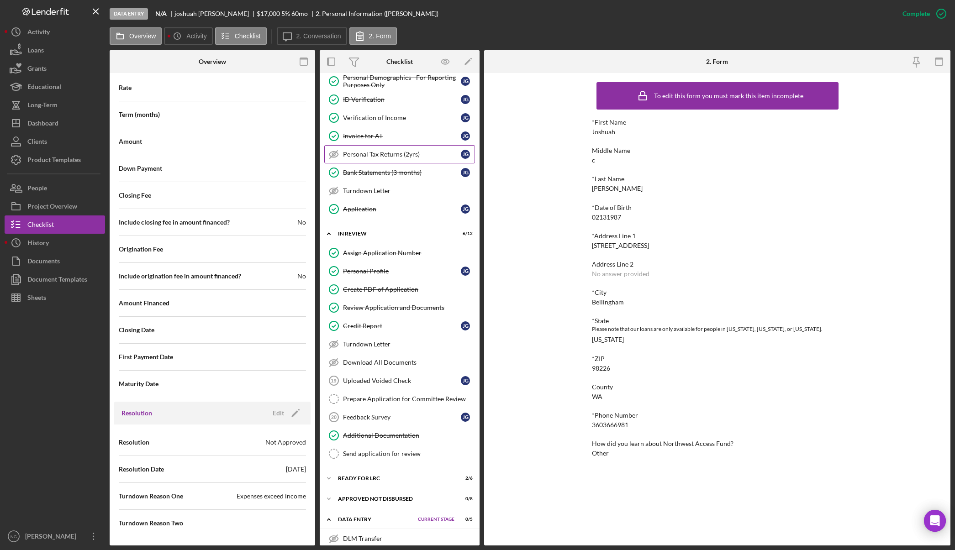
scroll to position [419, 0]
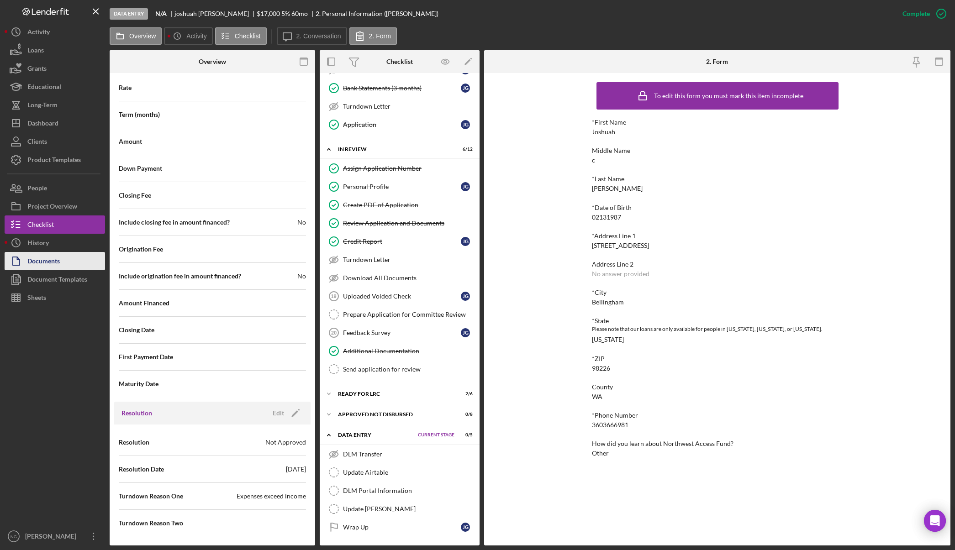
click at [49, 257] on div "Documents" at bounding box center [43, 262] width 32 height 21
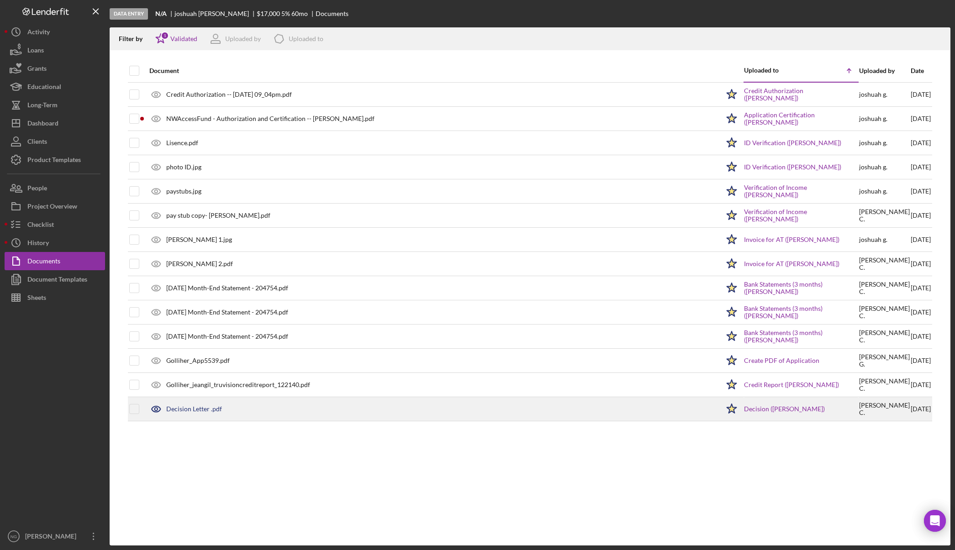
click at [191, 411] on div "Decision Letter .pdf" at bounding box center [194, 408] width 56 height 7
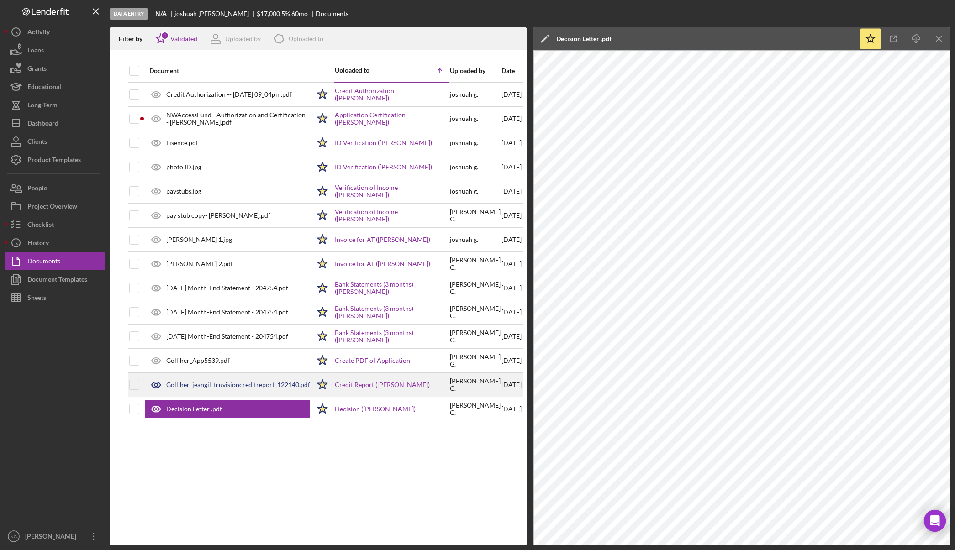
click at [227, 389] on div "Golliher_jeangil_truvisioncreditreport_122140.pdf" at bounding box center [227, 384] width 165 height 23
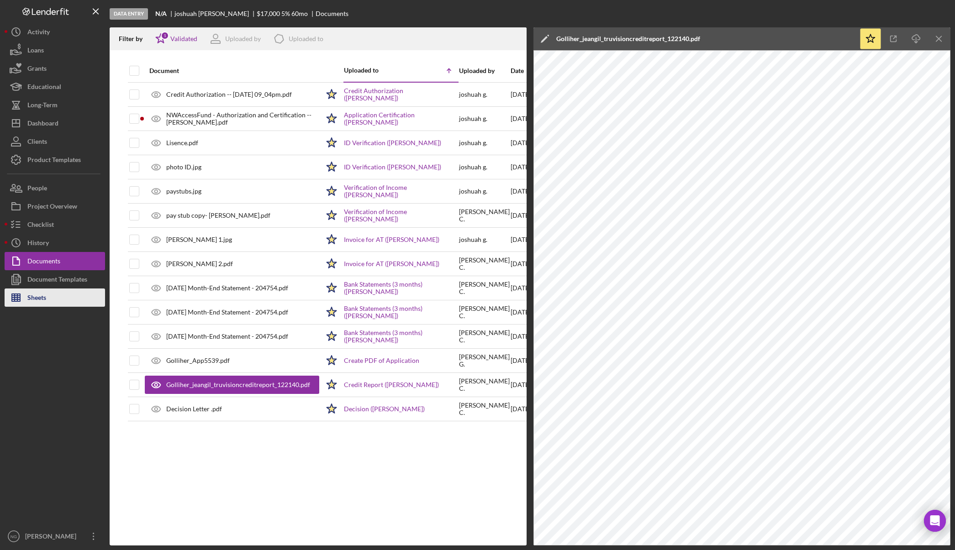
click at [53, 293] on button "Sheets" at bounding box center [55, 298] width 100 height 18
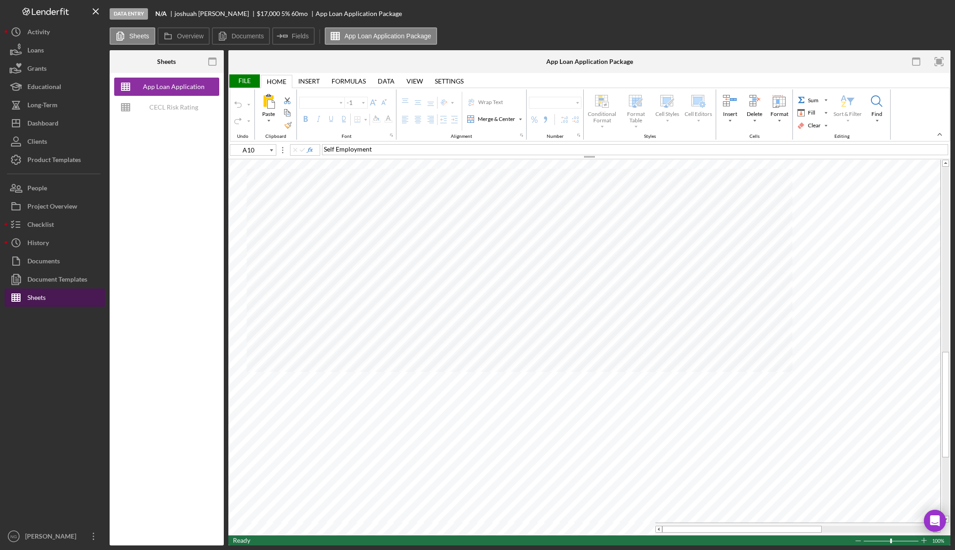
type input "Arial"
type input "10"
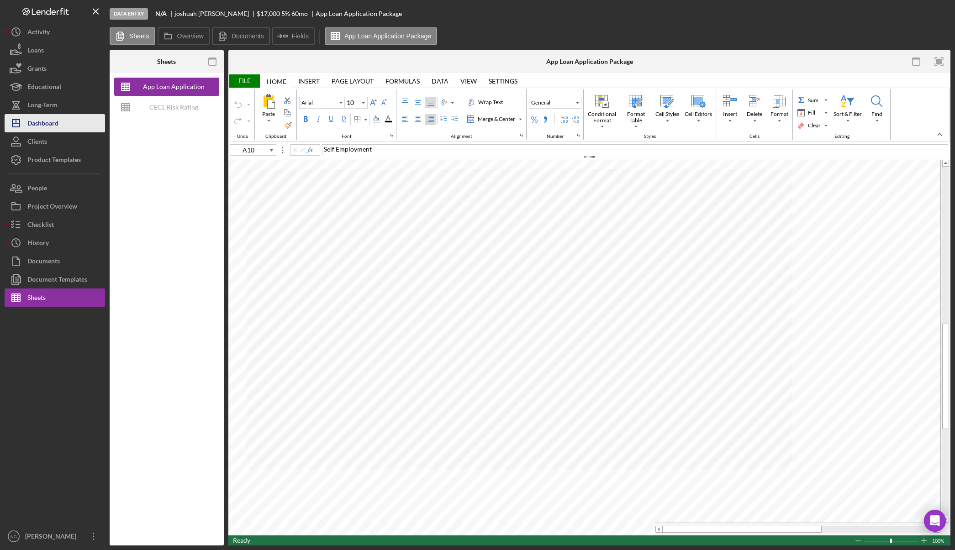
click at [50, 116] on div "Dashboard" at bounding box center [42, 124] width 31 height 21
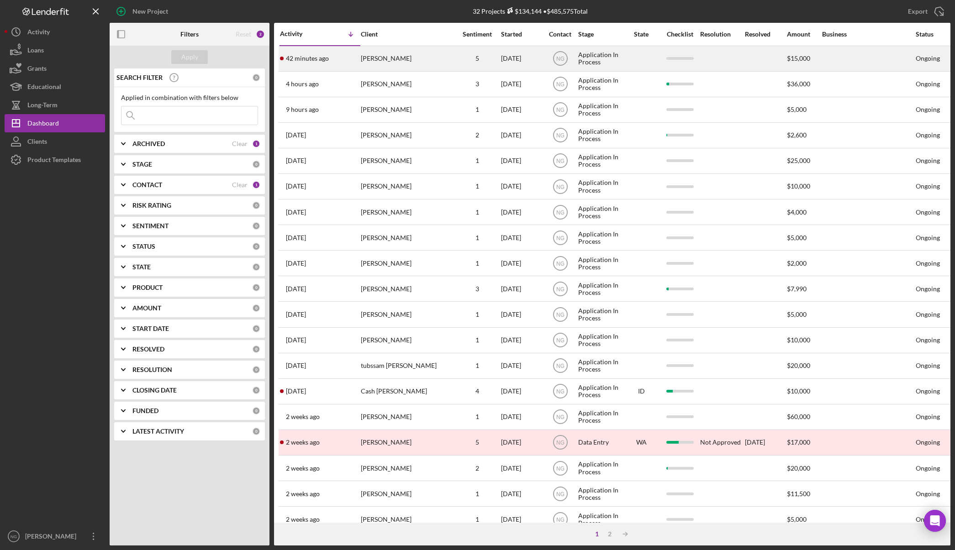
click at [394, 58] on div "[PERSON_NAME]" at bounding box center [406, 59] width 91 height 24
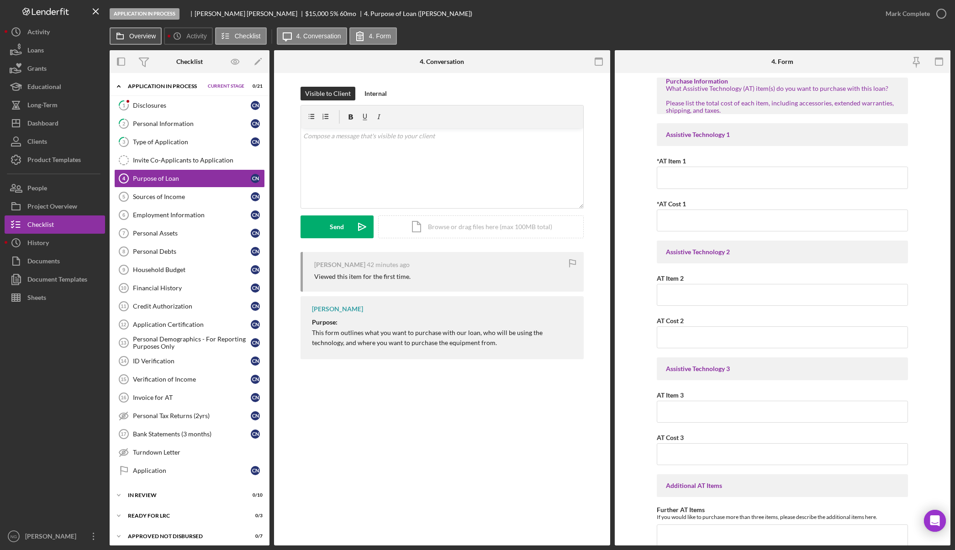
click at [145, 34] on label "Overview" at bounding box center [142, 35] width 26 height 7
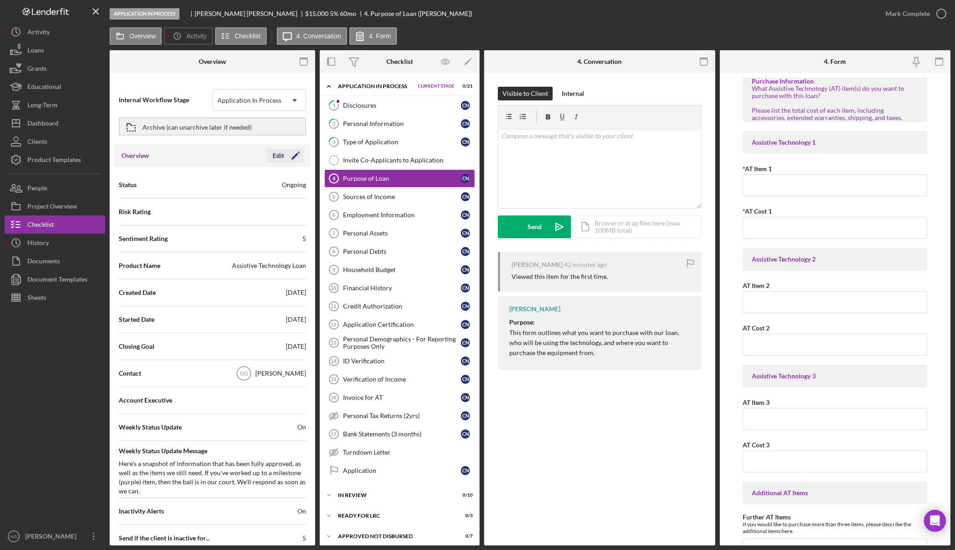
click at [285, 155] on icon "Icon/Edit" at bounding box center [295, 155] width 23 height 23
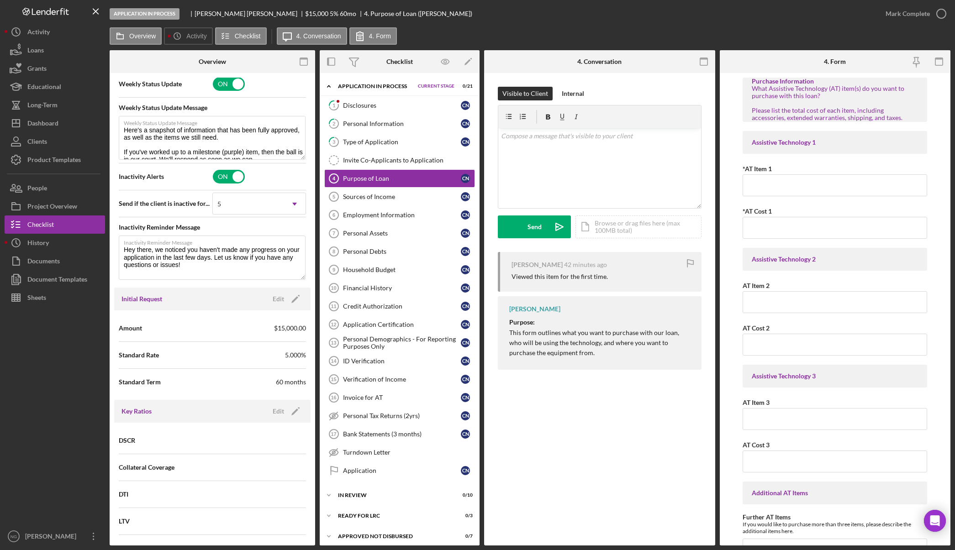
scroll to position [365, 0]
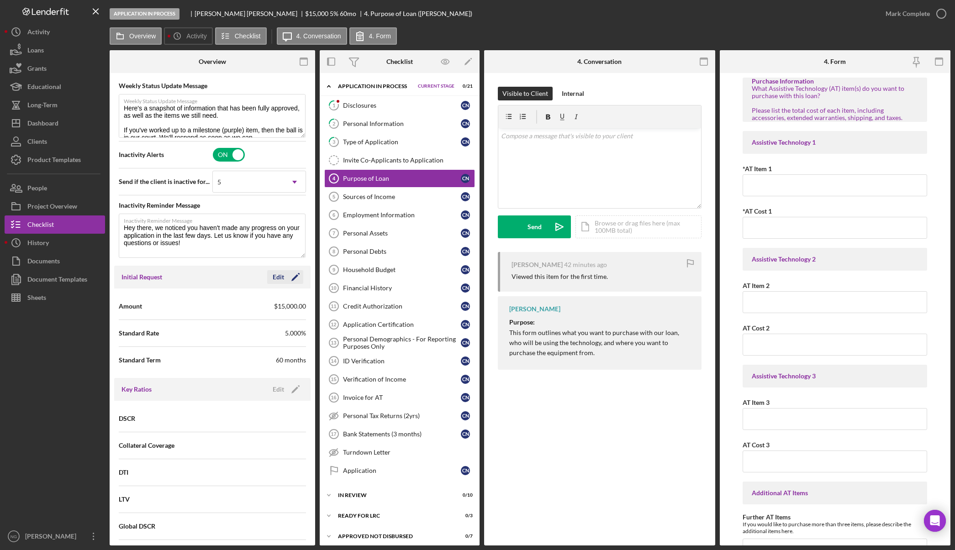
click at [297, 279] on icon "Icon/Edit" at bounding box center [295, 277] width 23 height 23
click at [254, 307] on input "$15,000" at bounding box center [259, 306] width 94 height 22
drag, startPoint x: 260, startPoint y: 306, endPoint x: 219, endPoint y: 306, distance: 41.5
click at [219, 306] on input "$15,000" at bounding box center [259, 306] width 94 height 22
type input "$16,000"
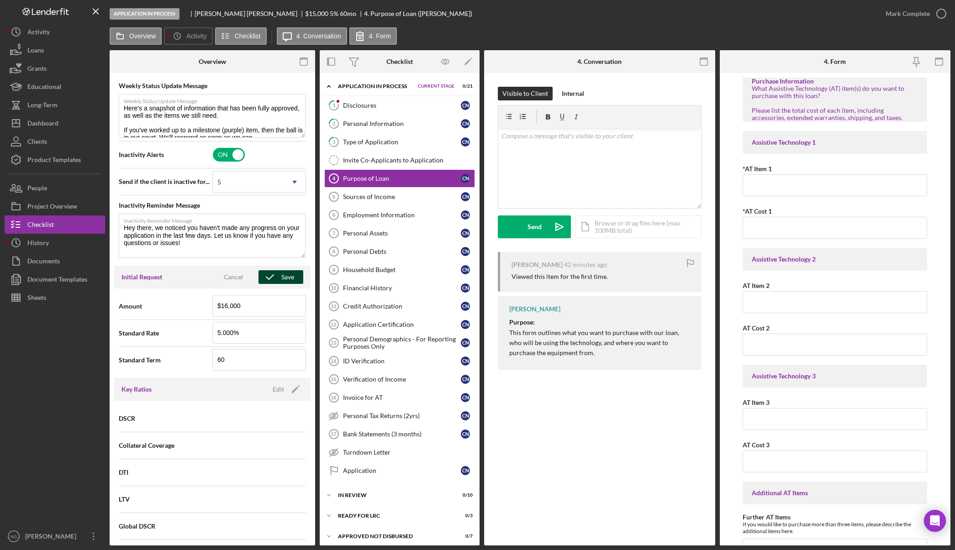
click at [281, 279] on div "Save" at bounding box center [287, 277] width 13 height 14
click at [69, 121] on button "Icon/Dashboard Dashboard" at bounding box center [55, 123] width 100 height 18
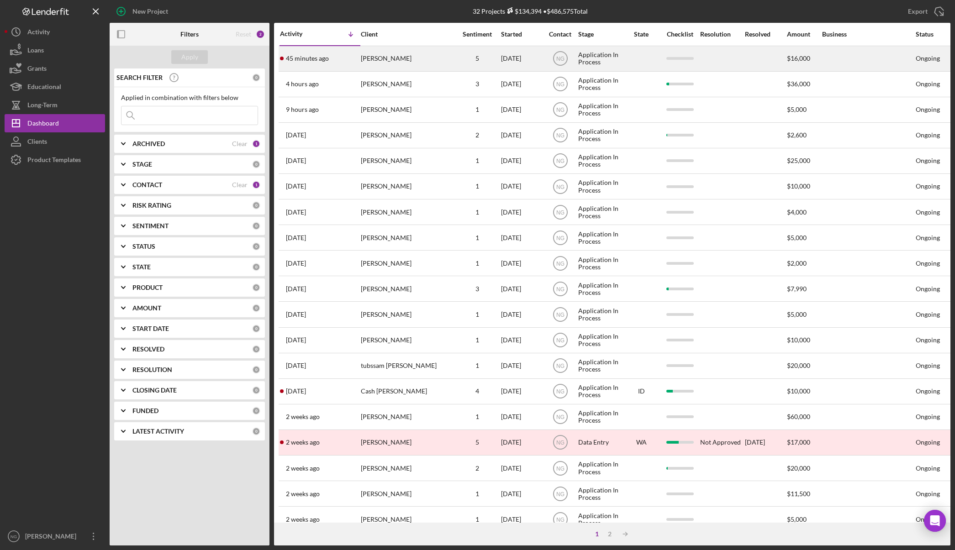
click at [339, 59] on div "45 minutes ago [PERSON_NAME]" at bounding box center [320, 59] width 80 height 24
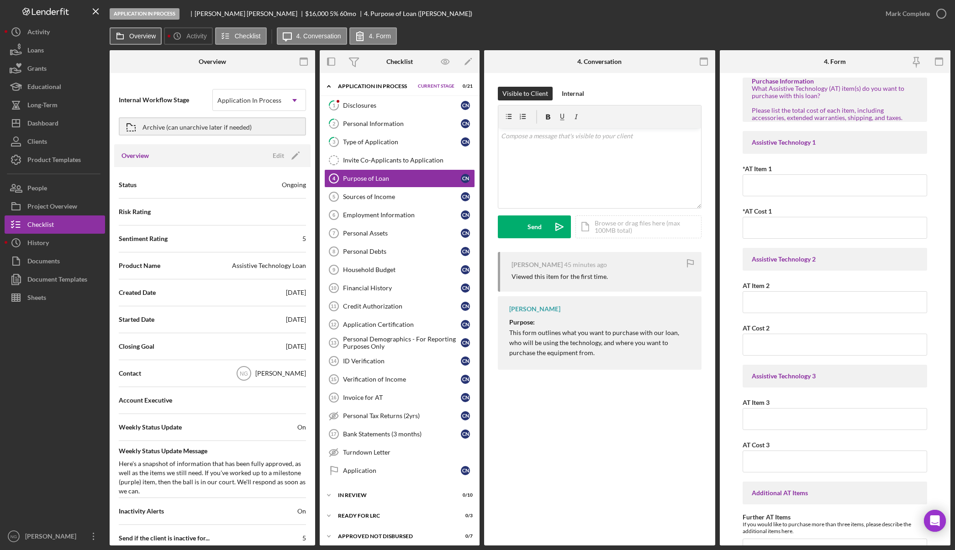
click at [159, 38] on button "Overview" at bounding box center [136, 35] width 52 height 17
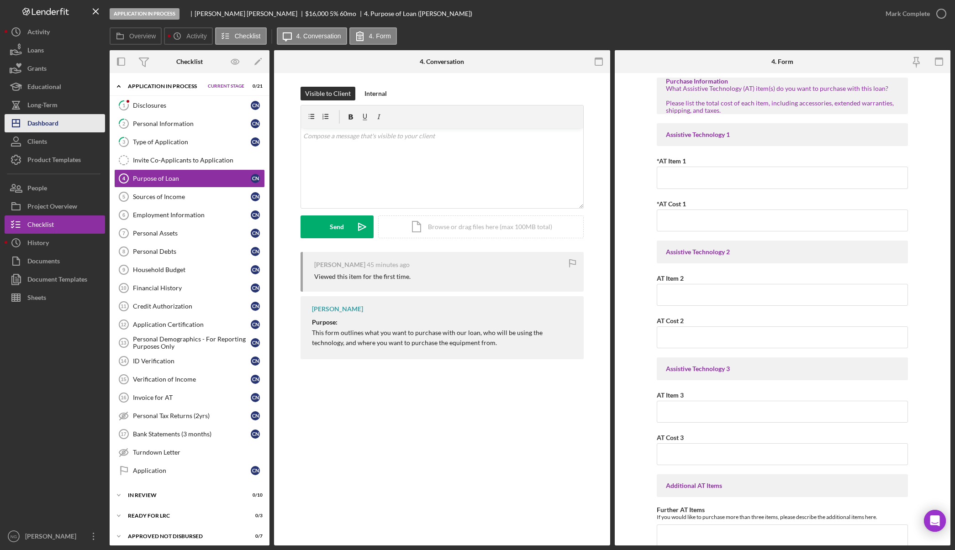
click at [59, 120] on button "Icon/Dashboard Dashboard" at bounding box center [55, 123] width 100 height 18
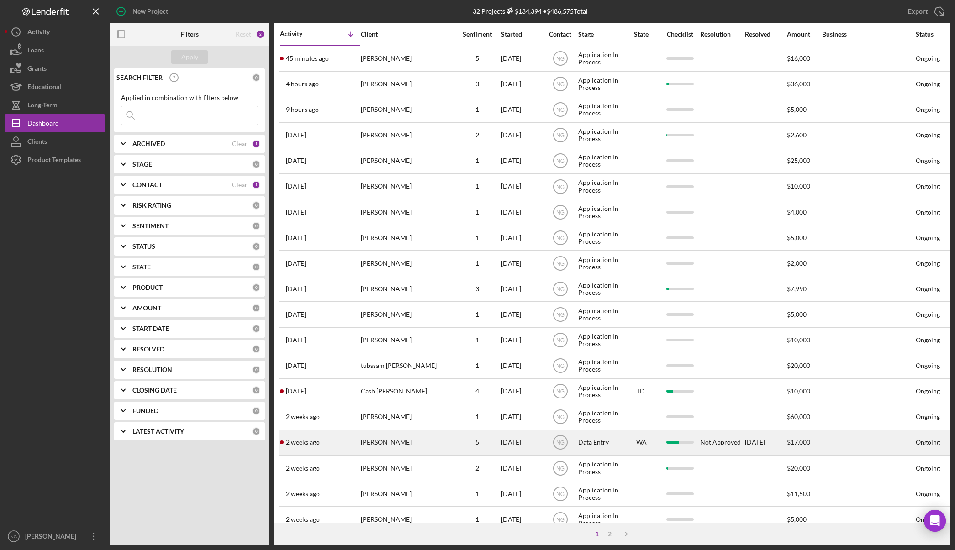
click at [449, 445] on div "[PERSON_NAME]" at bounding box center [406, 443] width 91 height 24
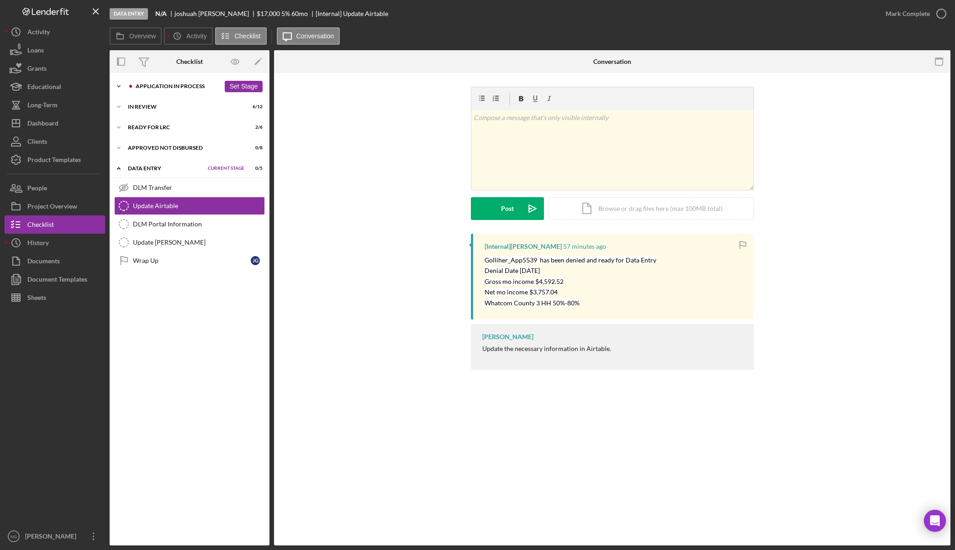
click at [161, 86] on div "Application In Process" at bounding box center [178, 86] width 84 height 5
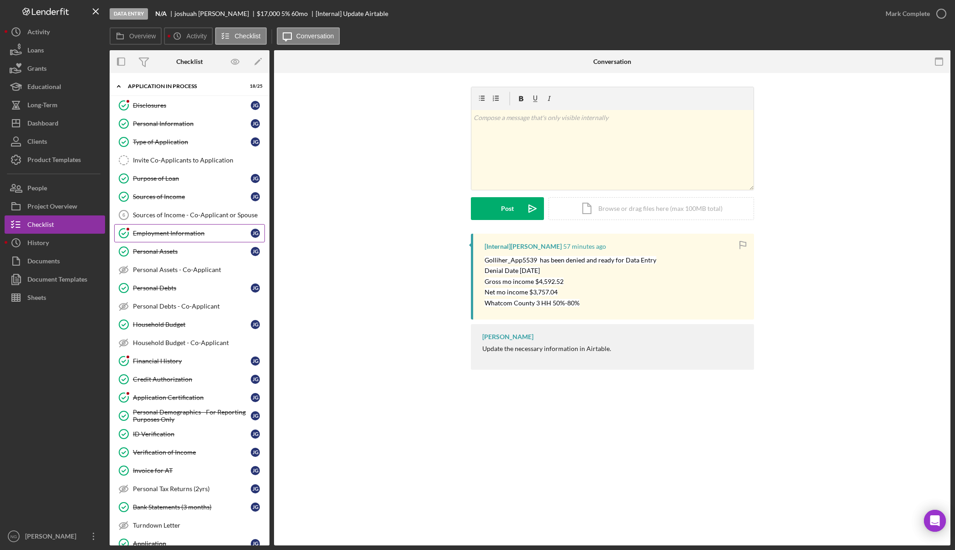
click at [172, 238] on link "Employment Information Employment Information [PERSON_NAME]" at bounding box center [189, 233] width 151 height 18
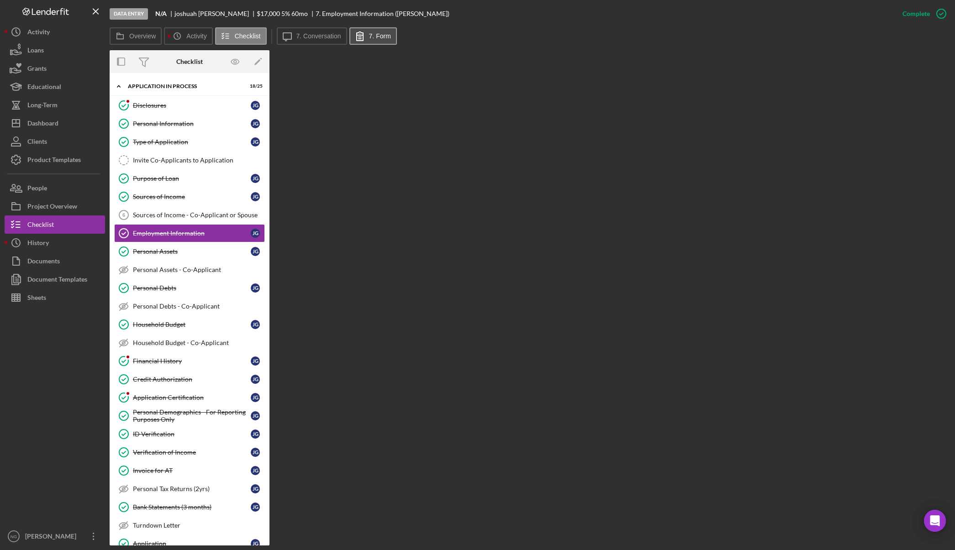
click at [360, 35] on icon at bounding box center [360, 36] width 6 height 9
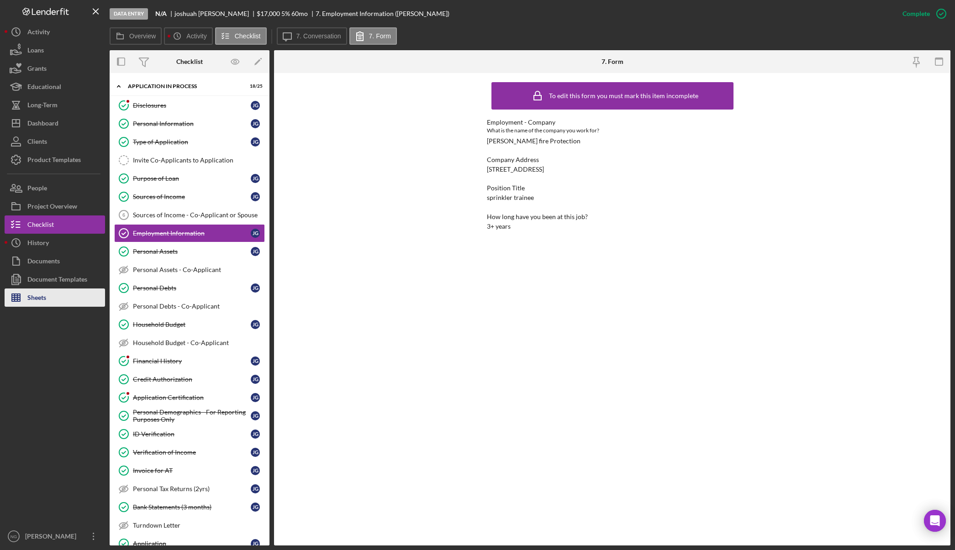
click at [65, 293] on button "Sheets" at bounding box center [55, 298] width 100 height 18
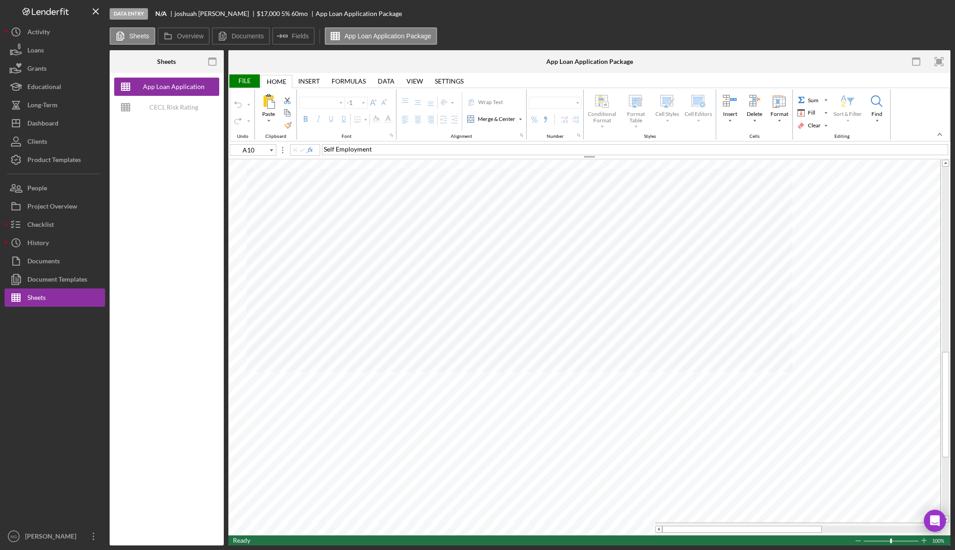
type input "Arial"
type input "10"
click at [58, 366] on div at bounding box center [55, 417] width 100 height 221
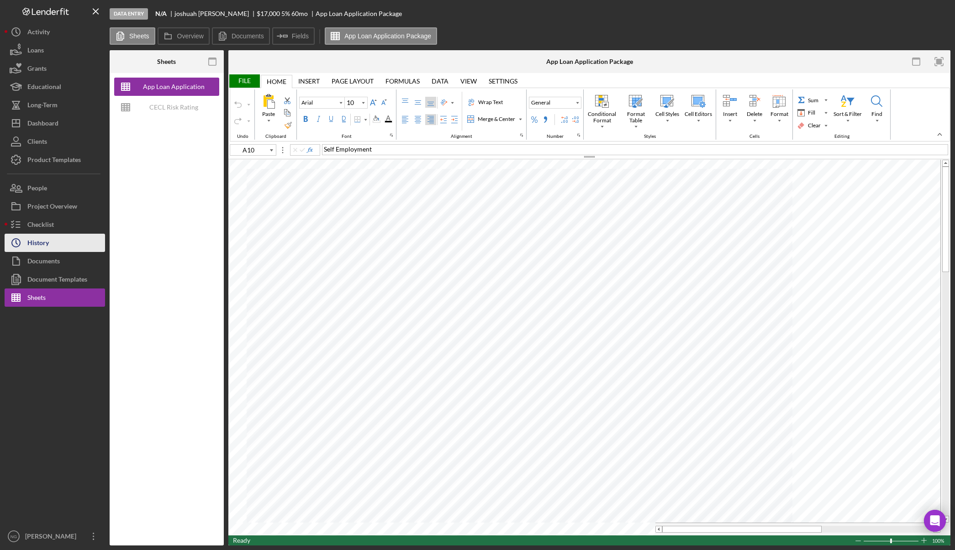
click at [54, 235] on button "Icon/History History" at bounding box center [55, 243] width 100 height 18
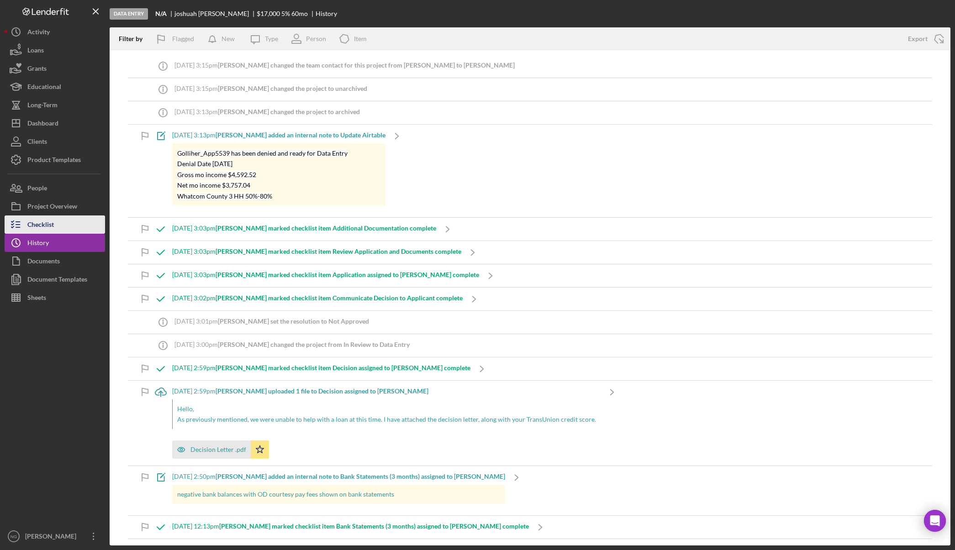
click at [55, 231] on button "Checklist" at bounding box center [55, 224] width 100 height 18
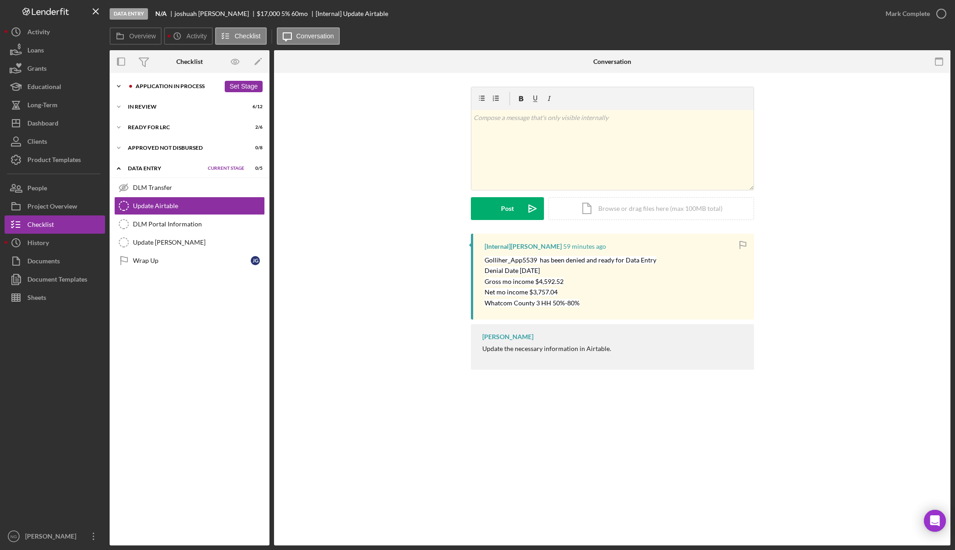
click at [186, 88] on div "Application In Process" at bounding box center [178, 86] width 84 height 5
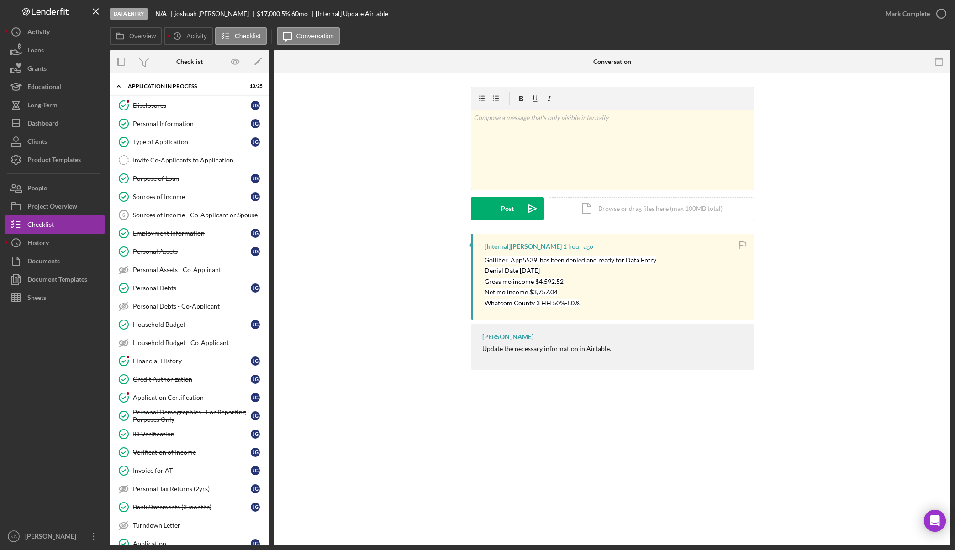
click at [51, 441] on div at bounding box center [55, 417] width 100 height 221
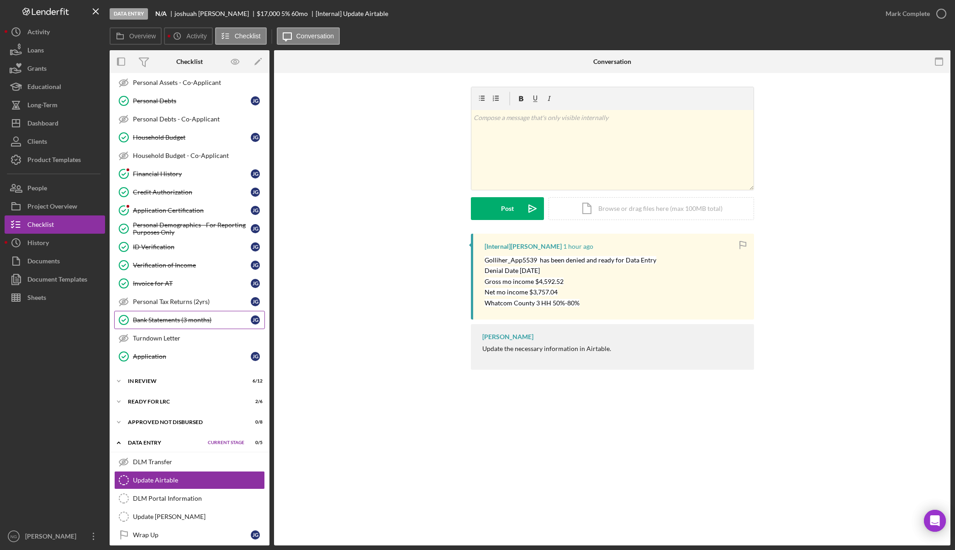
scroll to position [195, 0]
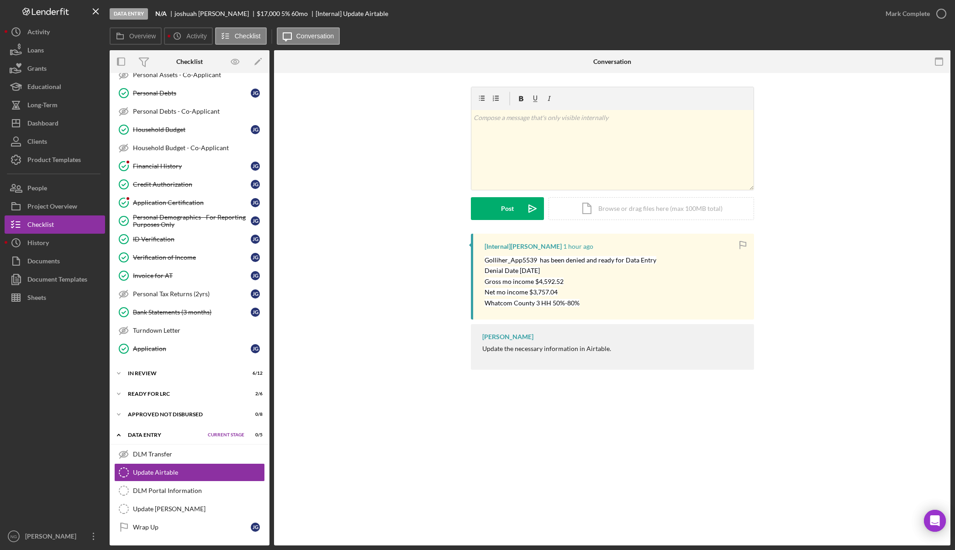
click at [336, 410] on div "Update Airtable Update Airtable v Color teal Color pink Remove color Add row ab…" at bounding box center [612, 309] width 676 height 473
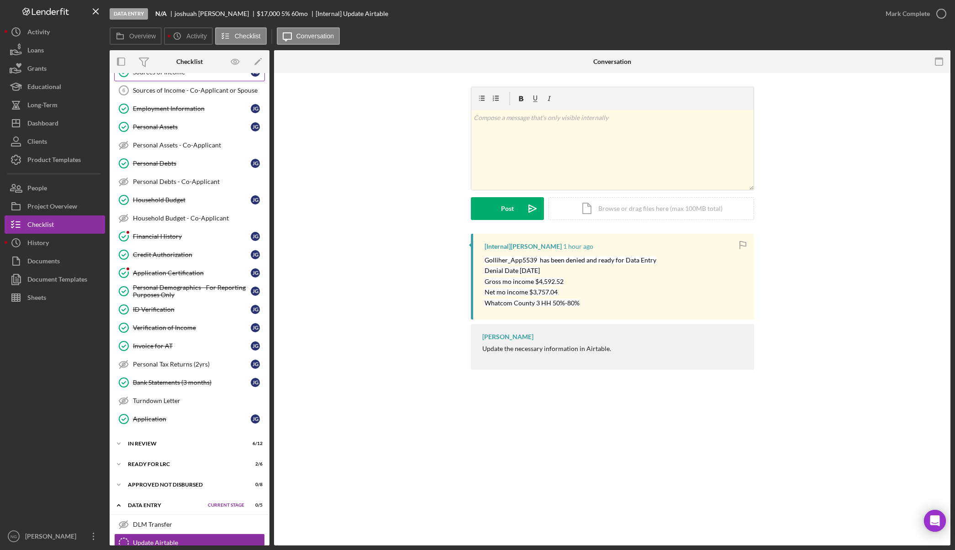
scroll to position [12, 0]
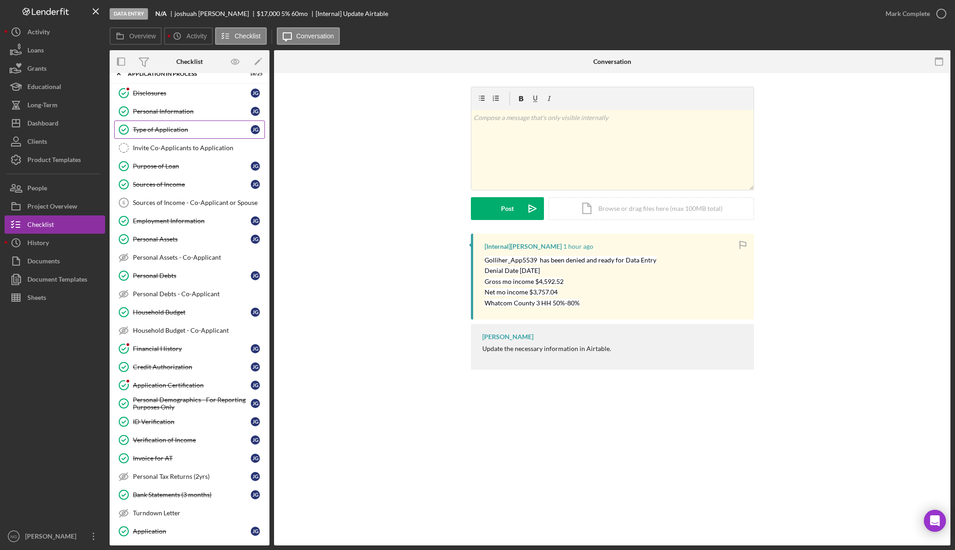
click at [164, 124] on link "Type of Application Type of Application [PERSON_NAME]" at bounding box center [189, 130] width 151 height 18
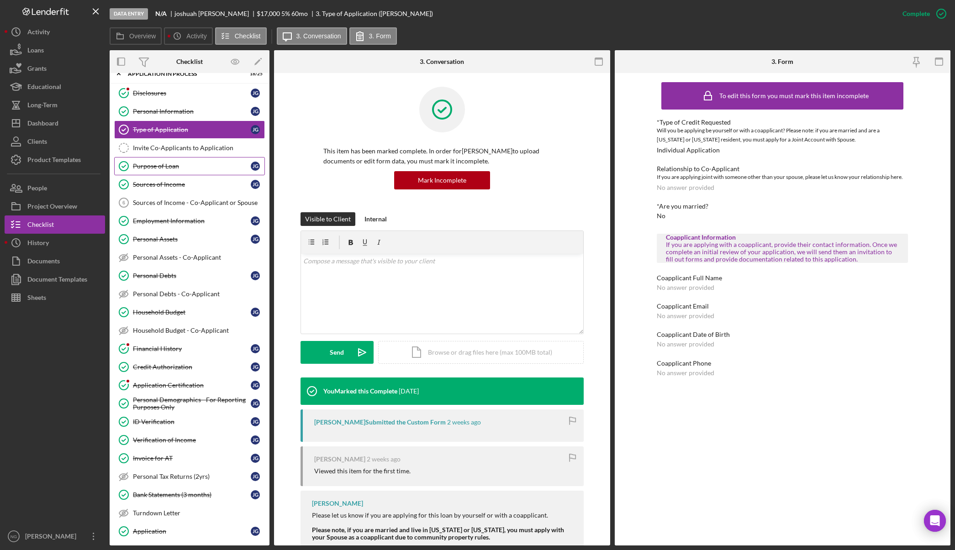
click at [158, 163] on div "Purpose of Loan" at bounding box center [192, 166] width 118 height 7
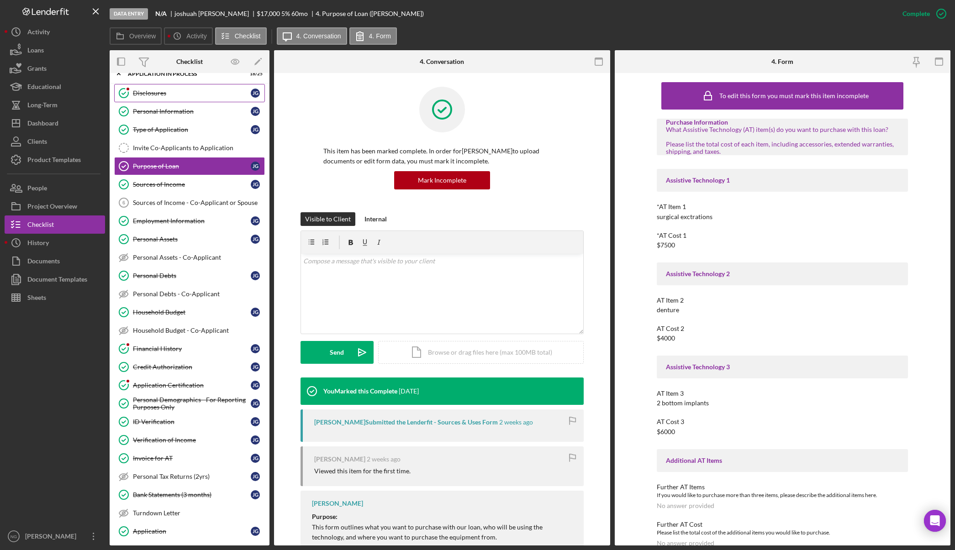
click at [173, 88] on link "Disclosures Disclosures [PERSON_NAME]" at bounding box center [189, 93] width 151 height 18
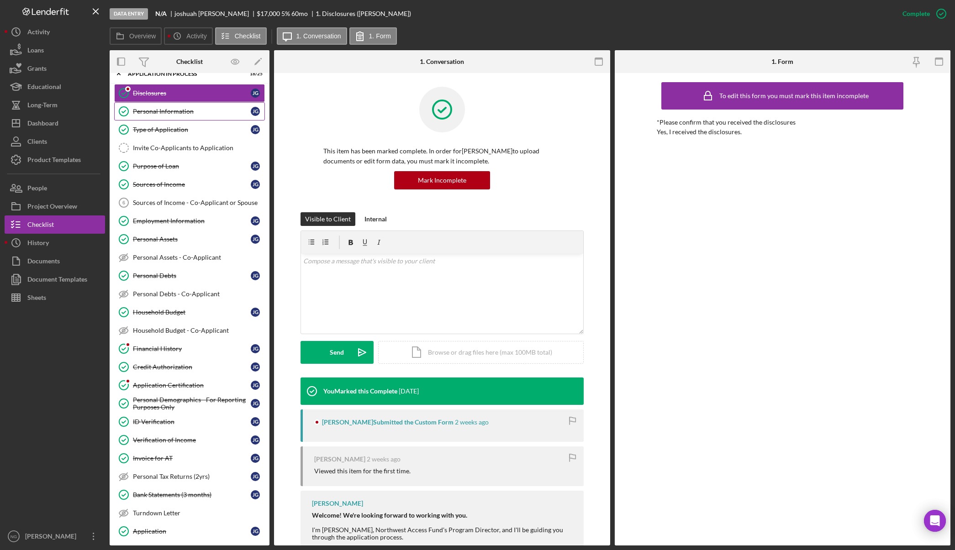
click at [175, 112] on div "Personal Information" at bounding box center [192, 111] width 118 height 7
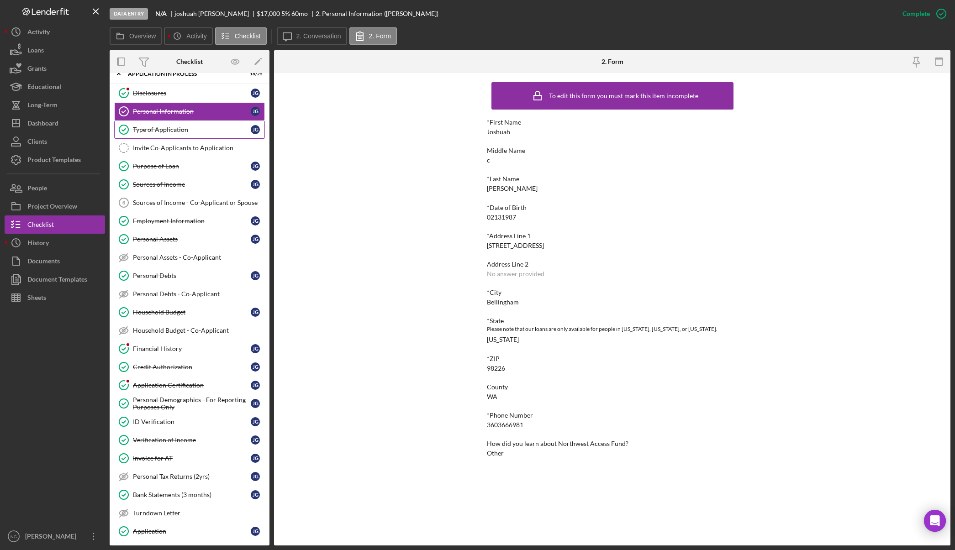
click at [196, 131] on div "Type of Application" at bounding box center [192, 129] width 118 height 7
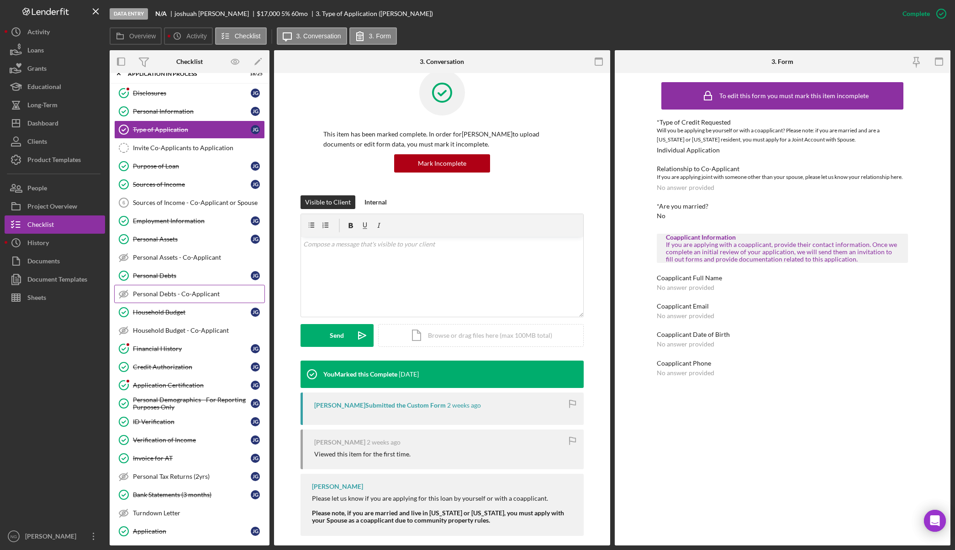
scroll to position [26, 0]
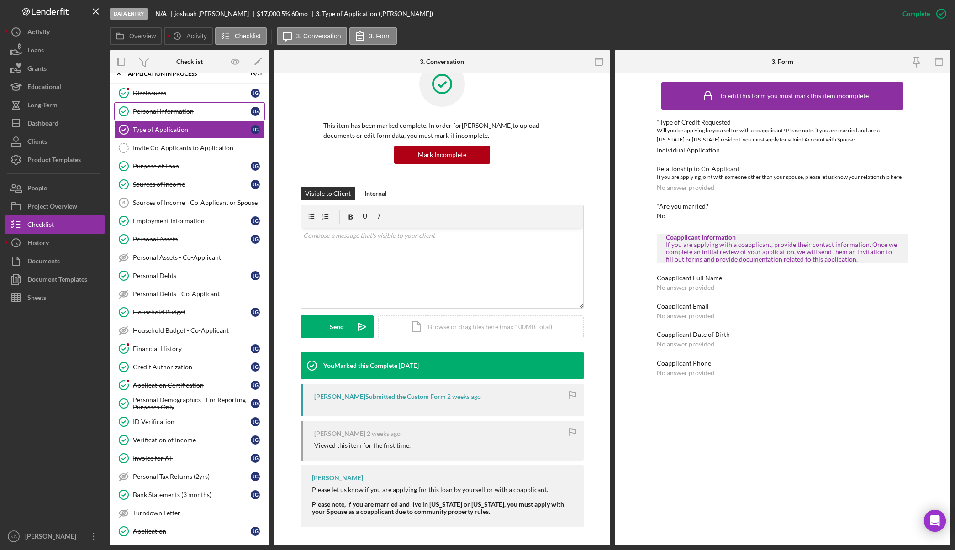
click at [175, 110] on div "Personal Information" at bounding box center [192, 111] width 118 height 7
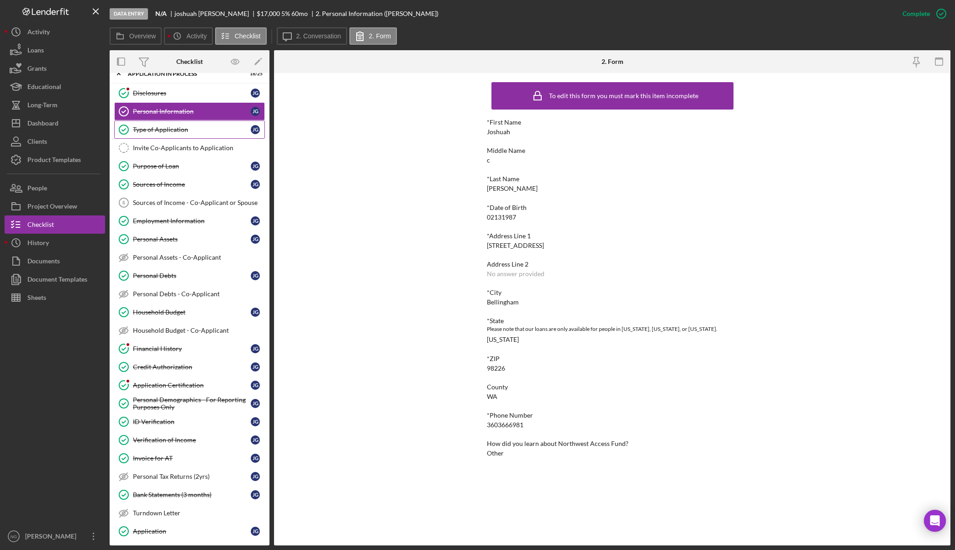
click at [178, 129] on div "Type of Application" at bounding box center [192, 129] width 118 height 7
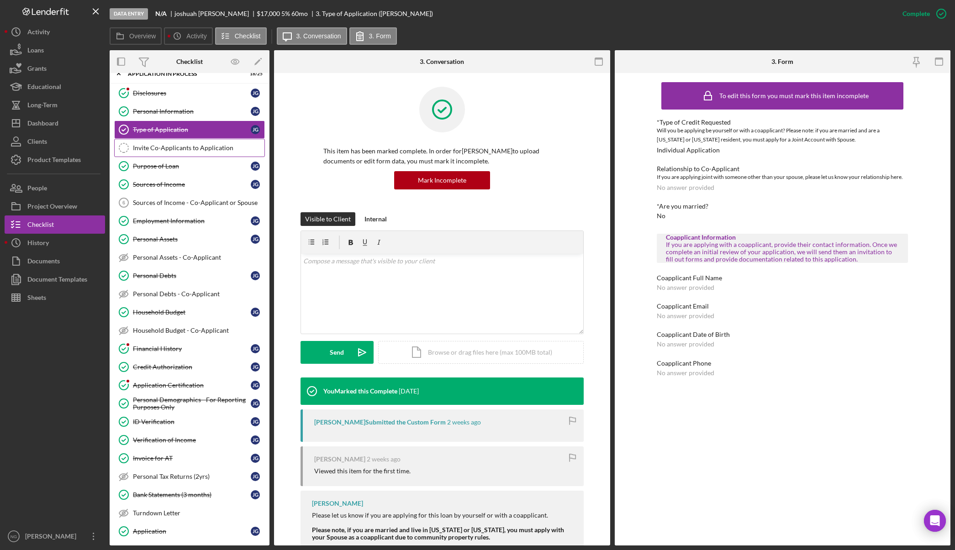
click at [175, 151] on div "Invite Co-Applicants to Application" at bounding box center [198, 147] width 131 height 7
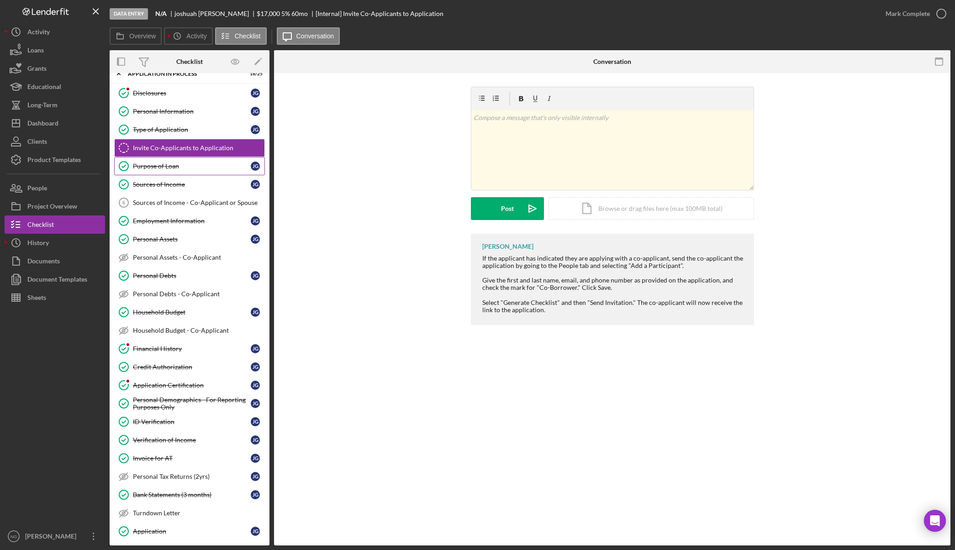
click at [174, 174] on link "Purpose of Loan Purpose of Loan [PERSON_NAME]" at bounding box center [189, 166] width 151 height 18
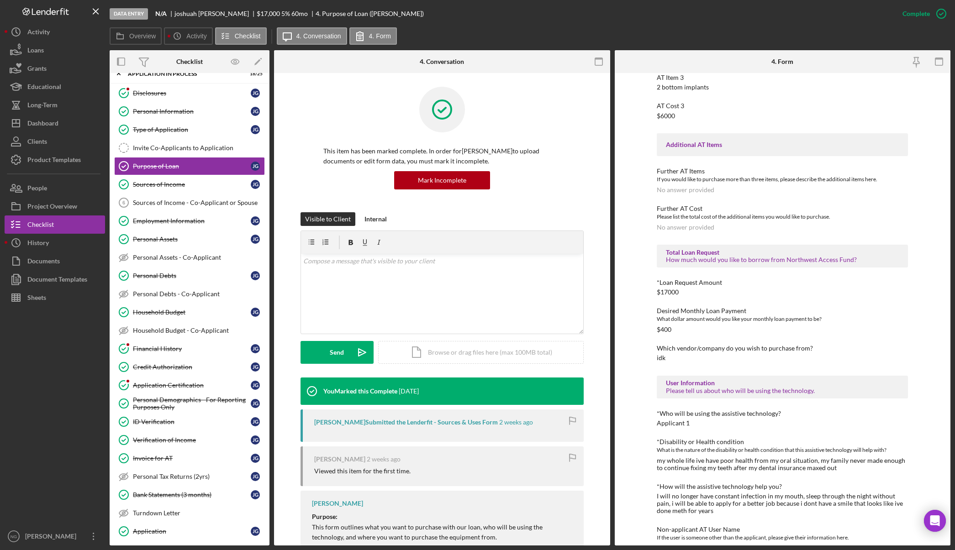
scroll to position [411, 0]
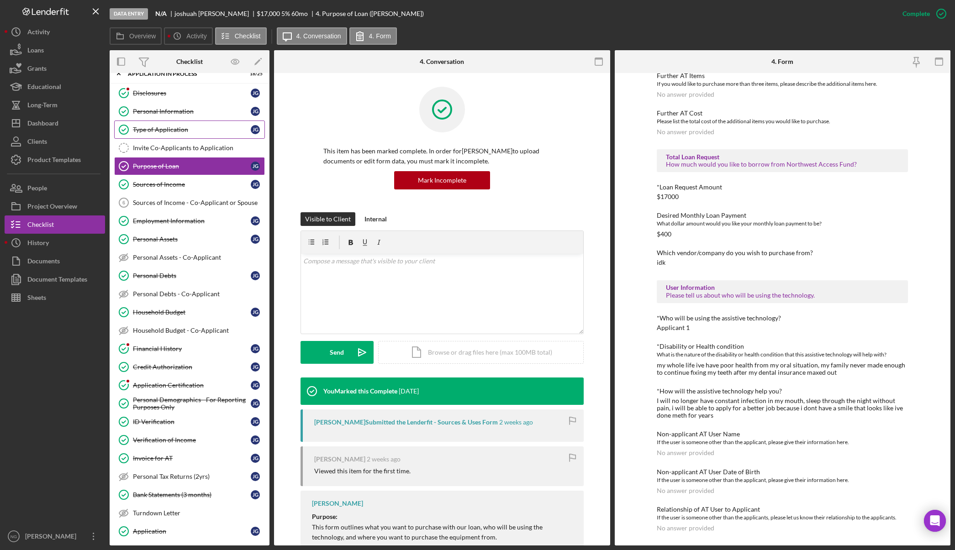
click at [202, 131] on div "Type of Application" at bounding box center [192, 129] width 118 height 7
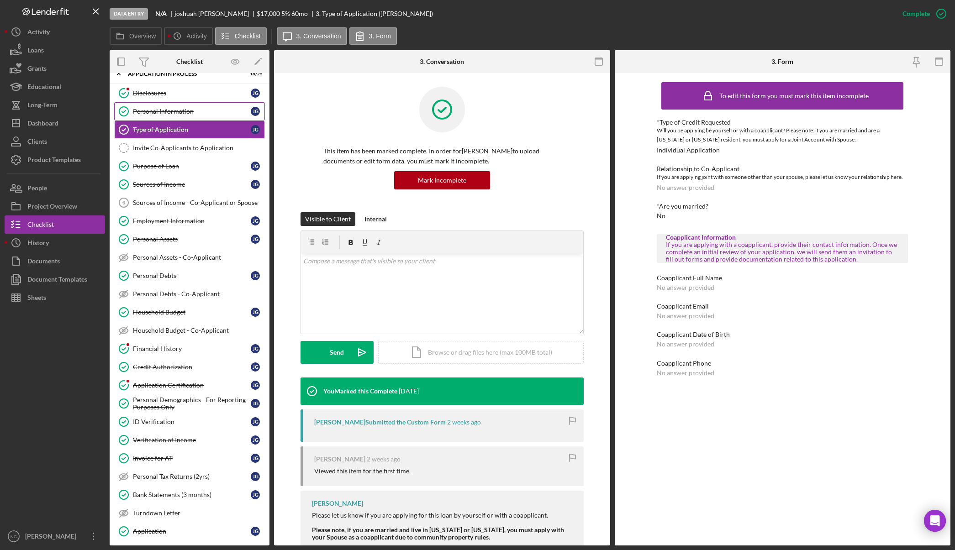
click at [153, 109] on div "Personal Information" at bounding box center [192, 111] width 118 height 7
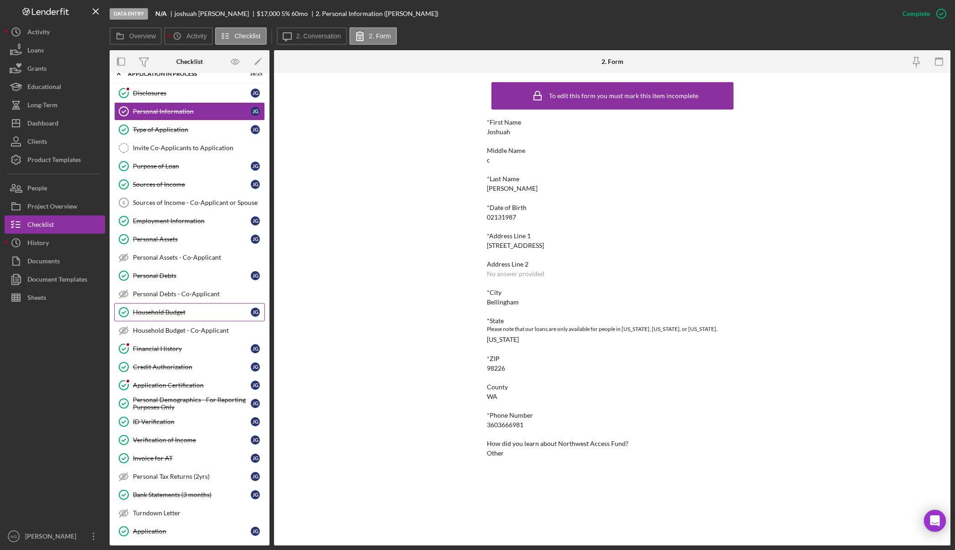
click at [199, 309] on div "Household Budget" at bounding box center [192, 312] width 118 height 7
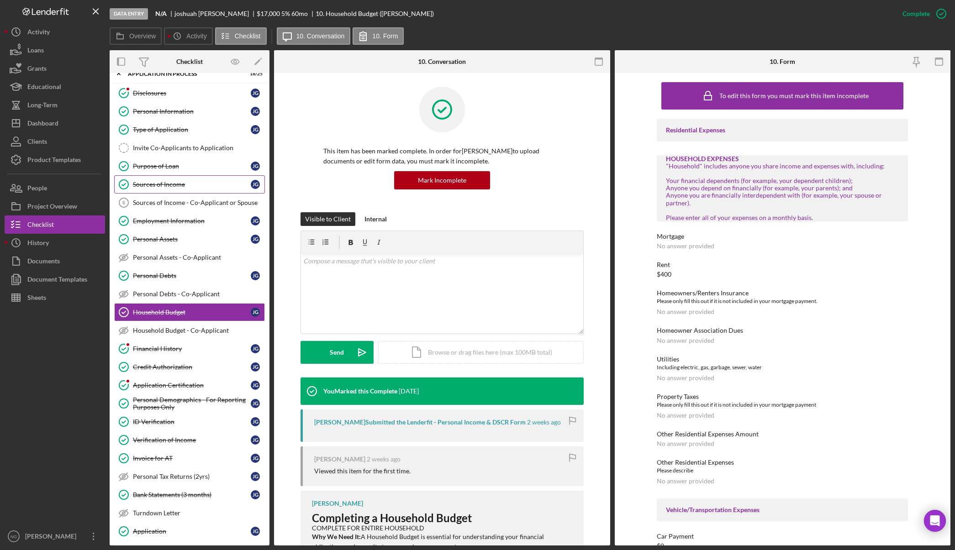
click at [189, 189] on link "Sources of Income Sources of Income [PERSON_NAME]" at bounding box center [189, 184] width 151 height 18
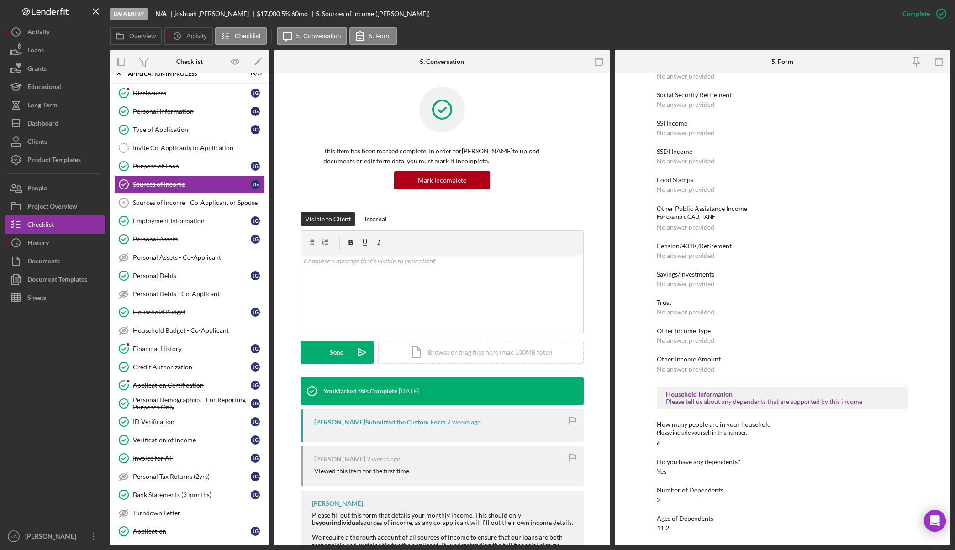
scroll to position [195, 0]
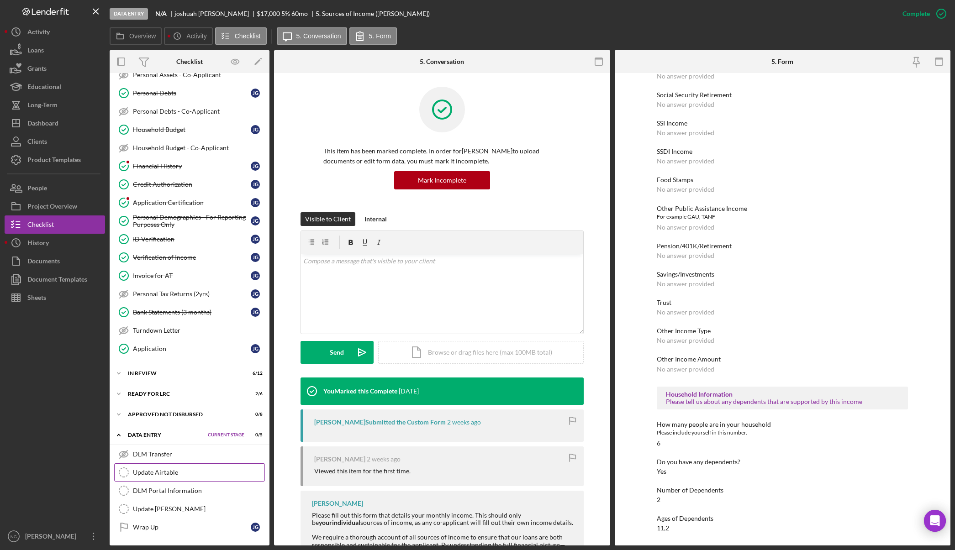
click at [189, 477] on link "Update Airtable Update Airtable" at bounding box center [189, 472] width 151 height 18
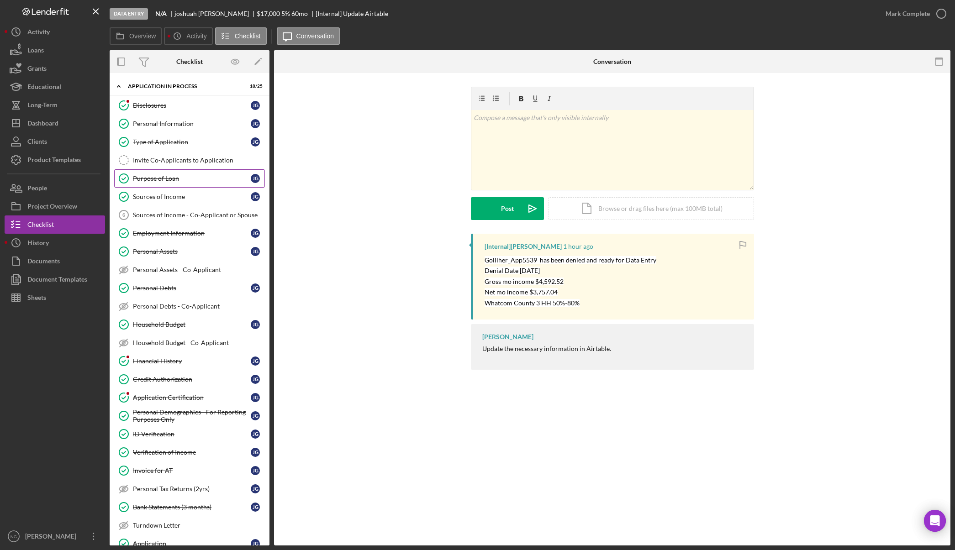
click at [193, 179] on div "Purpose of Loan" at bounding box center [192, 178] width 118 height 7
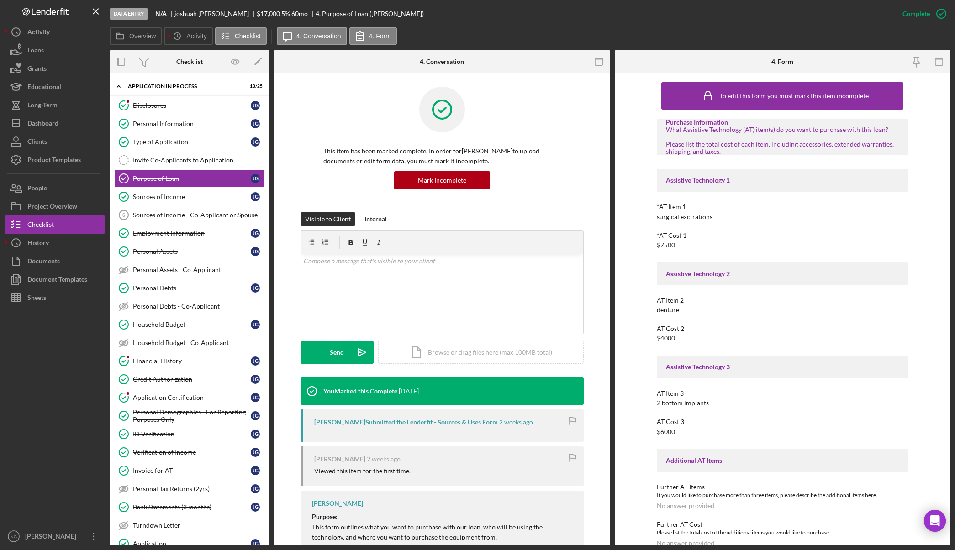
click at [67, 426] on div at bounding box center [55, 417] width 100 height 221
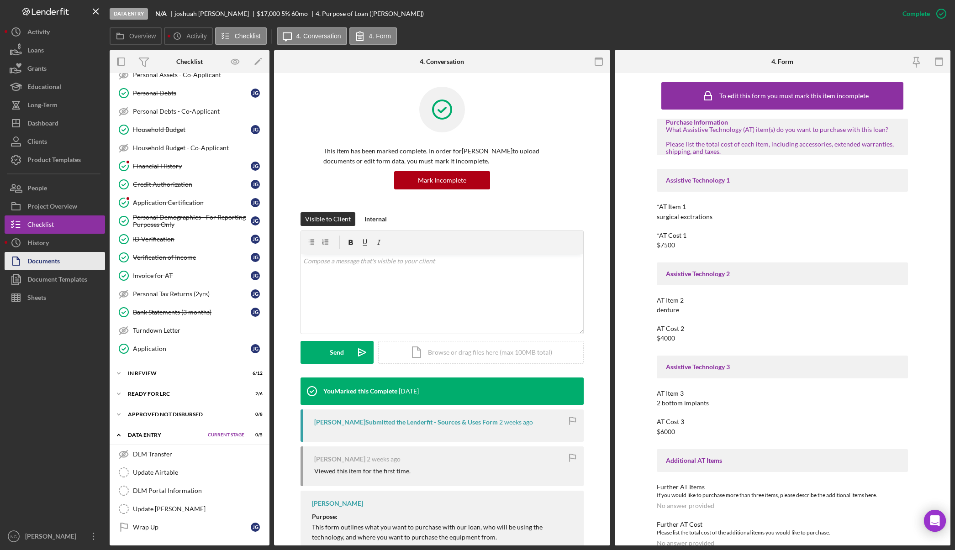
click at [53, 260] on div "Documents" at bounding box center [43, 262] width 32 height 21
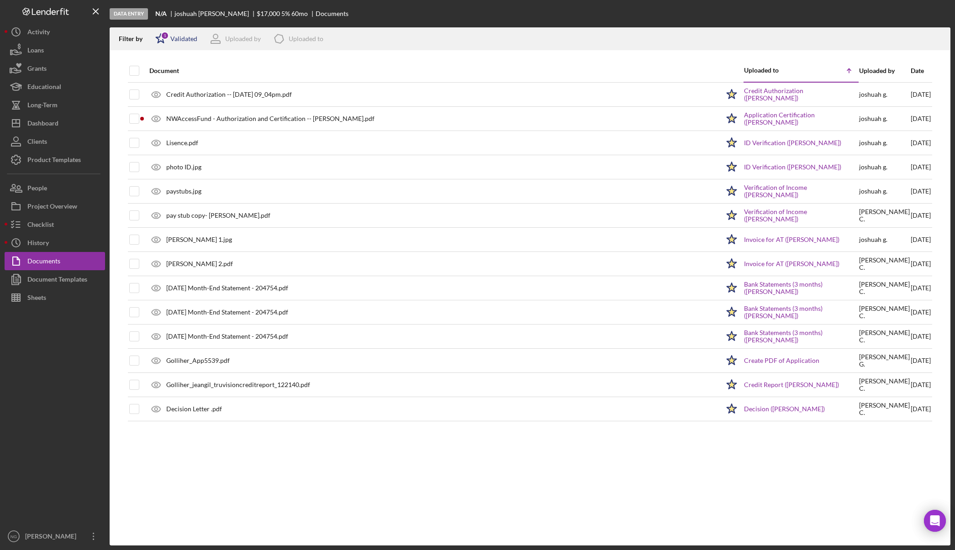
click at [187, 41] on div "Validated" at bounding box center [183, 38] width 27 height 7
click at [181, 86] on div "Not validated" at bounding box center [188, 87] width 38 height 7
checkbox input "true"
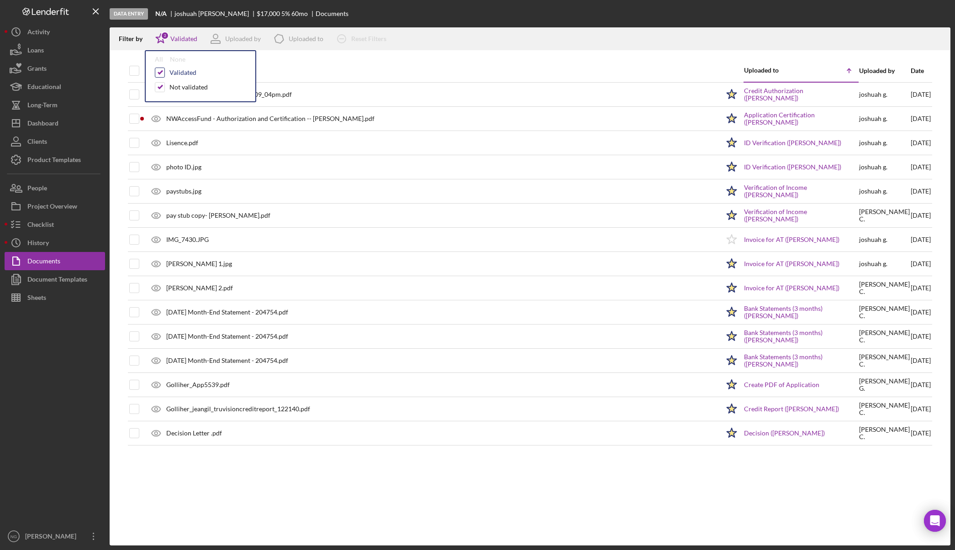
click at [162, 73] on input "checkbox" at bounding box center [159, 72] width 9 height 9
checkbox input "false"
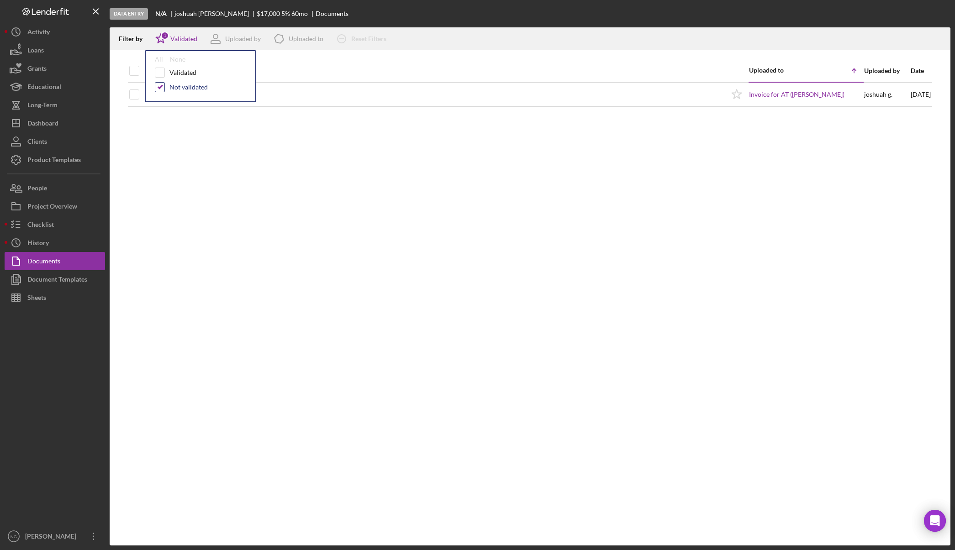
click at [162, 83] on input "checkbox" at bounding box center [159, 87] width 9 height 9
checkbox input "false"
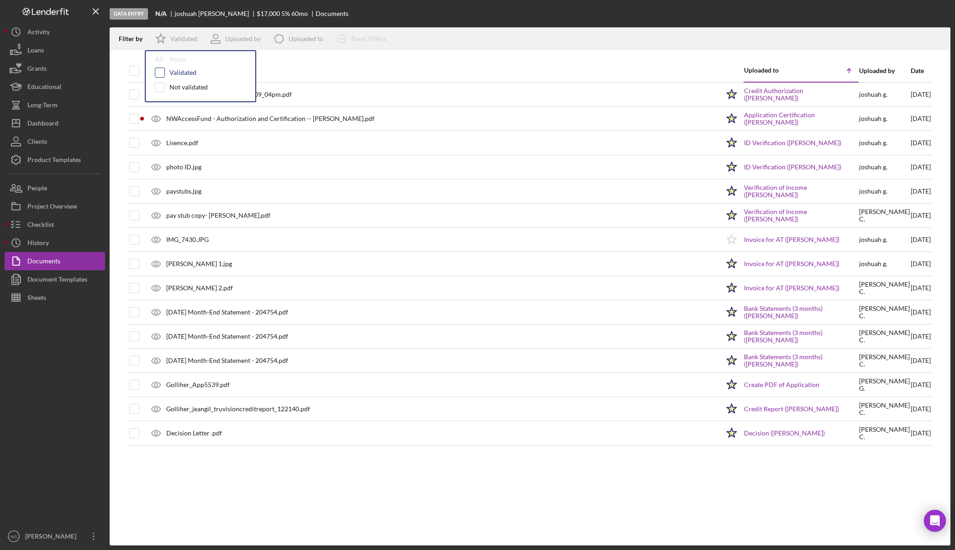
click at [158, 73] on input "checkbox" at bounding box center [159, 72] width 9 height 9
checkbox input "true"
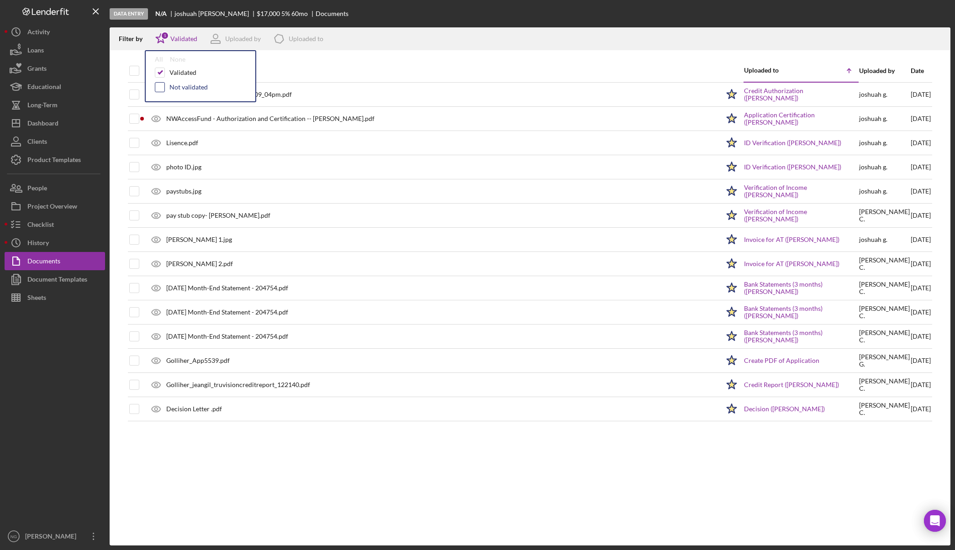
click at [159, 89] on input "checkbox" at bounding box center [159, 87] width 9 height 9
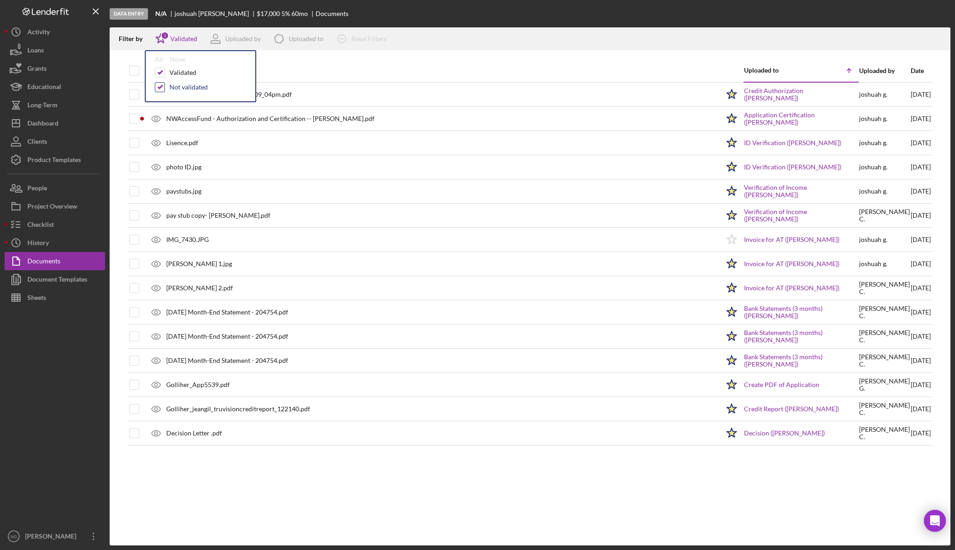
click at [159, 88] on input "checkbox" at bounding box center [159, 87] width 9 height 9
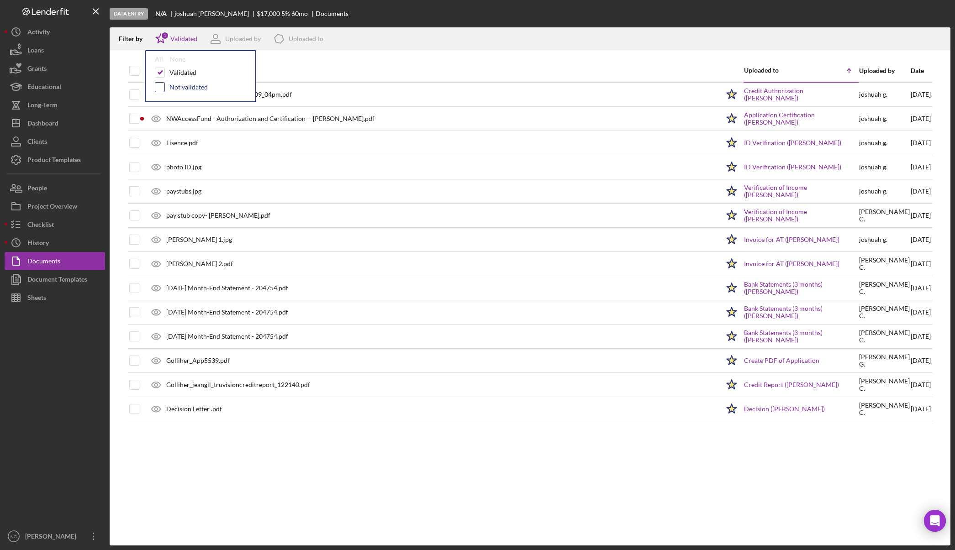
click at [159, 88] on input "checkbox" at bounding box center [159, 87] width 9 height 9
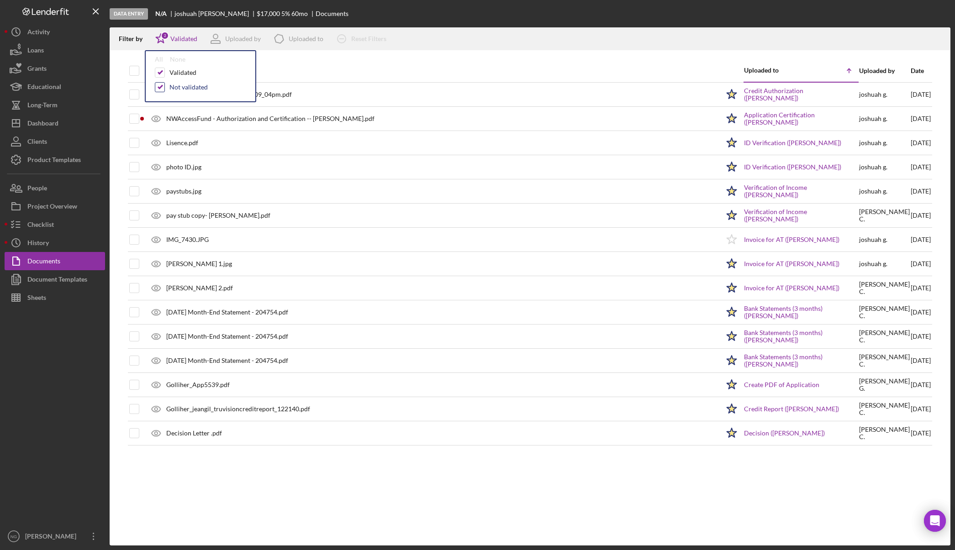
click at [159, 88] on input "checkbox" at bounding box center [159, 87] width 9 height 9
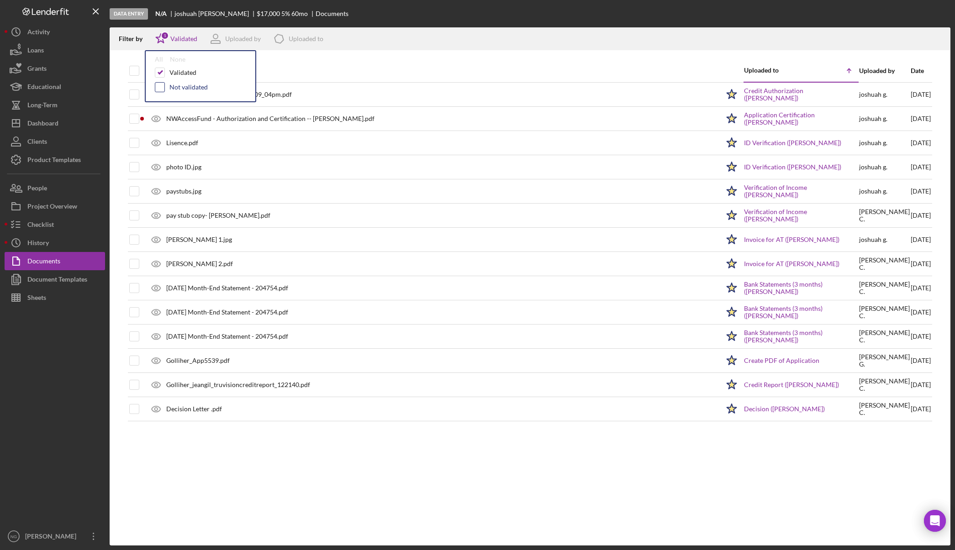
click at [159, 88] on input "checkbox" at bounding box center [159, 87] width 9 height 9
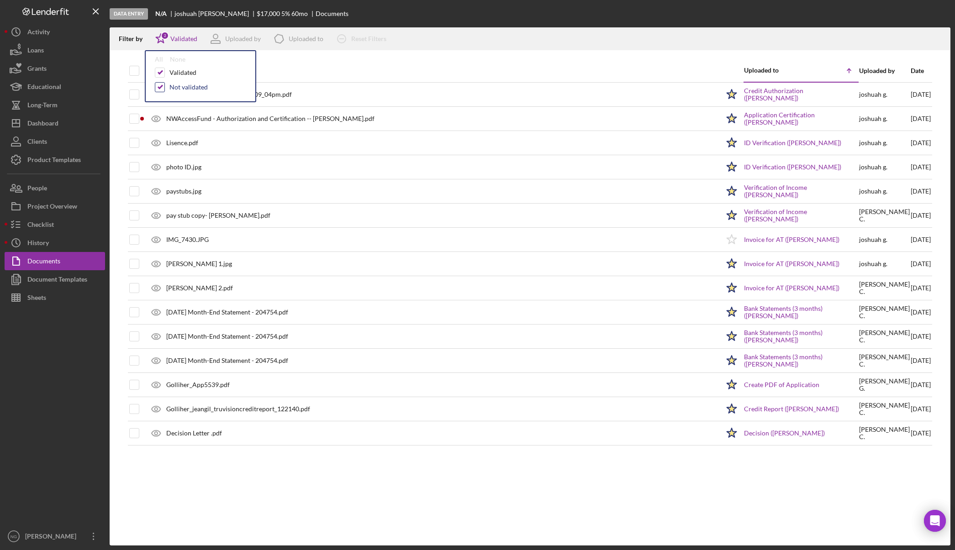
click at [159, 88] on input "checkbox" at bounding box center [159, 87] width 9 height 9
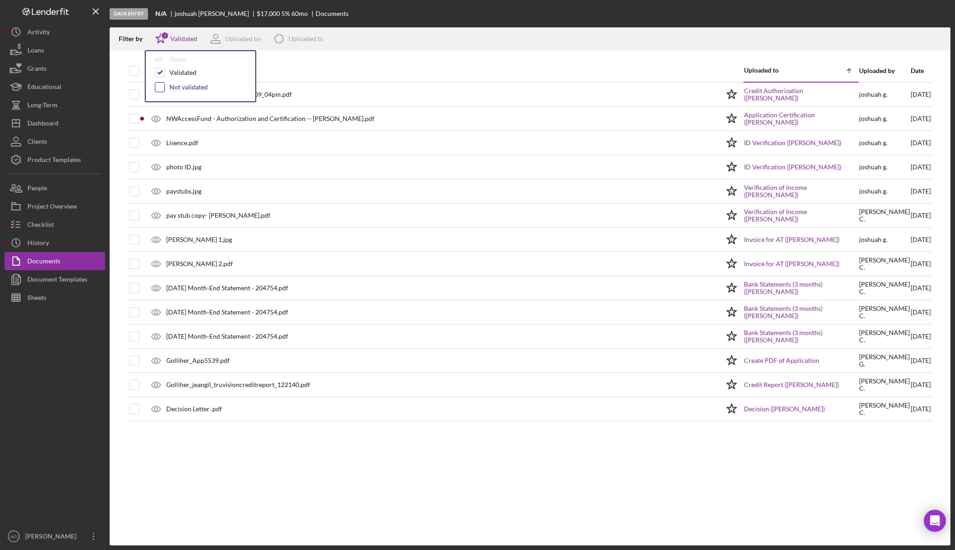
click at [159, 88] on input "checkbox" at bounding box center [159, 87] width 9 height 9
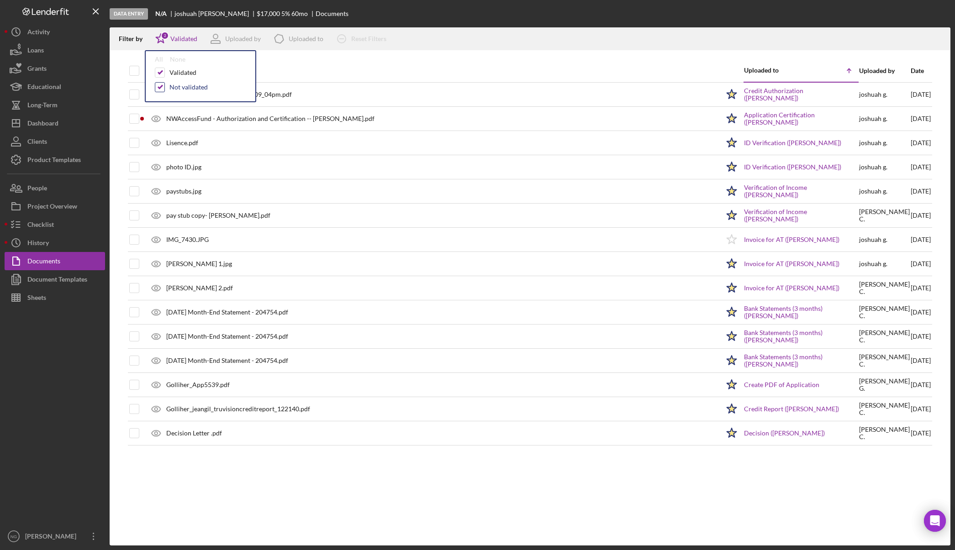
click at [159, 88] on input "checkbox" at bounding box center [159, 87] width 9 height 9
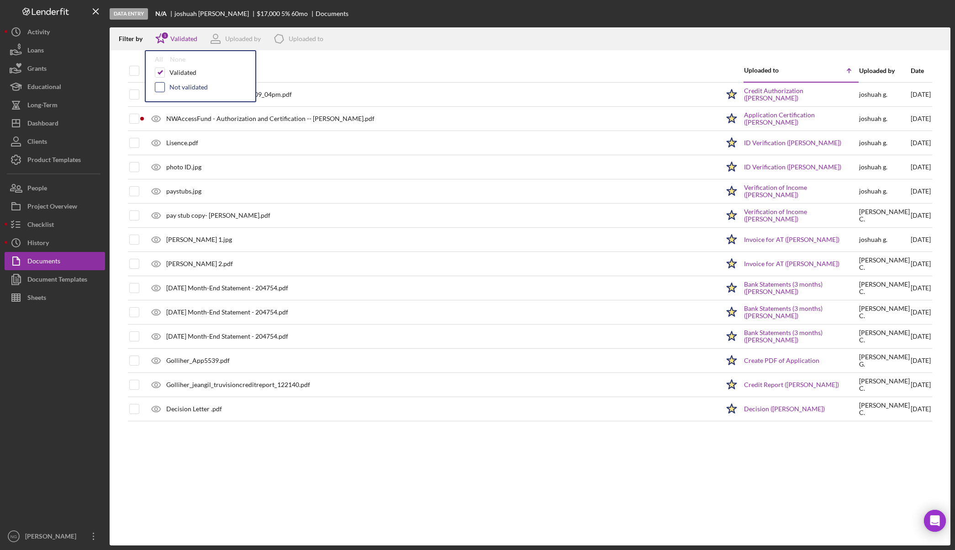
click at [159, 88] on input "checkbox" at bounding box center [159, 87] width 9 height 9
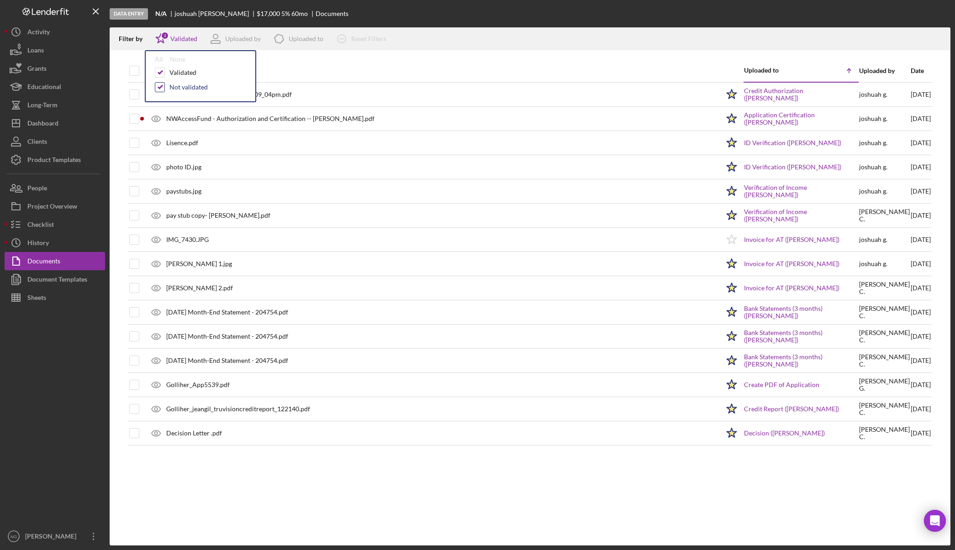
click at [159, 88] on input "checkbox" at bounding box center [159, 87] width 9 height 9
checkbox input "false"
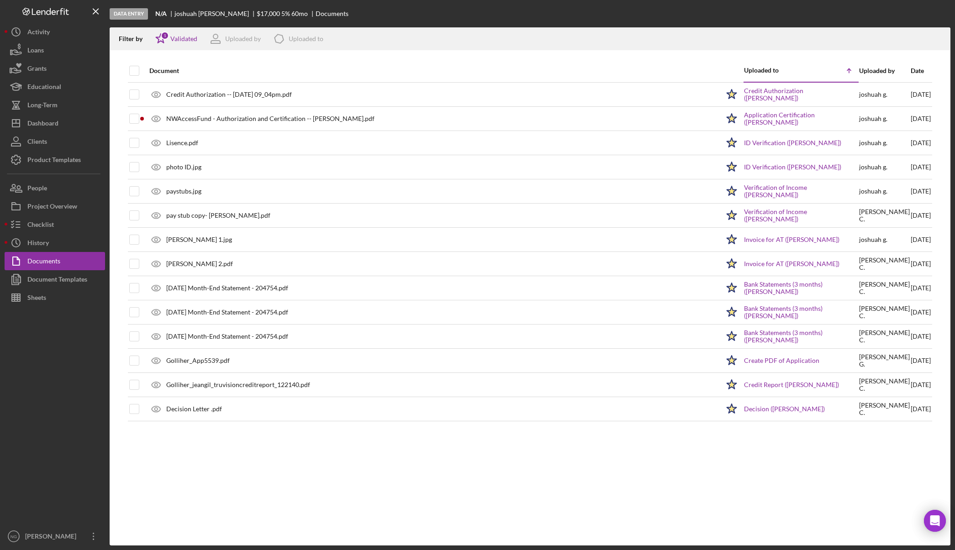
click at [141, 68] on div at bounding box center [142, 71] width 4 height 22
click at [134, 70] on input "checkbox" at bounding box center [134, 70] width 9 height 9
checkbox input "true"
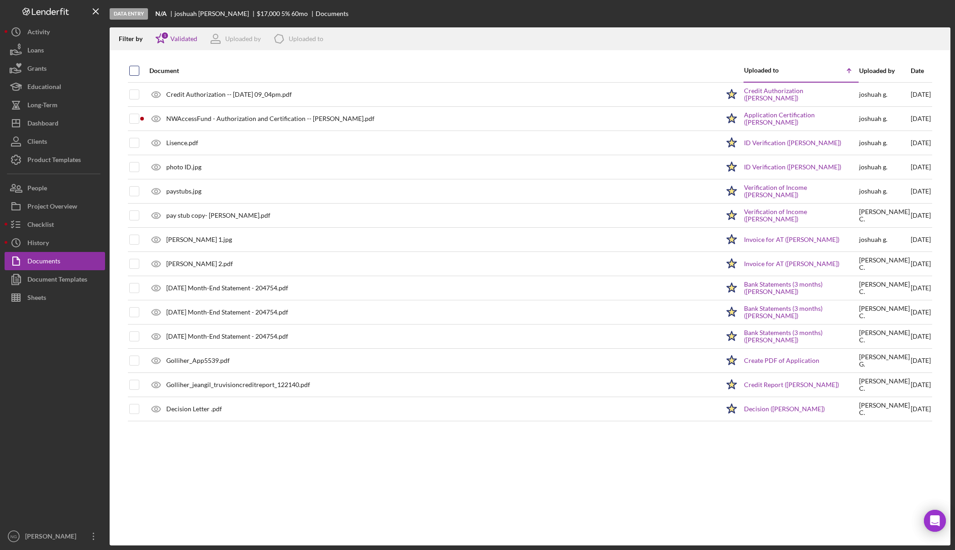
checkbox input "true"
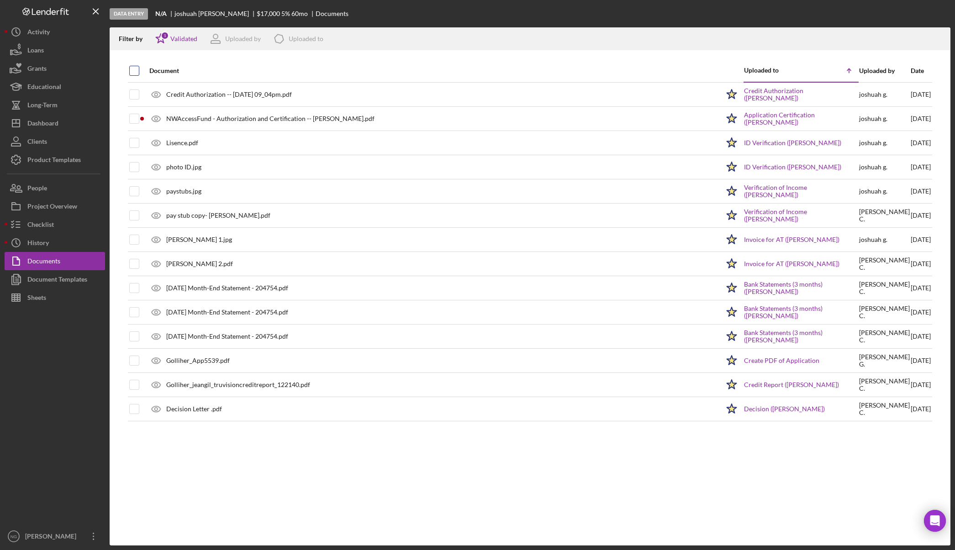
checkbox input "true"
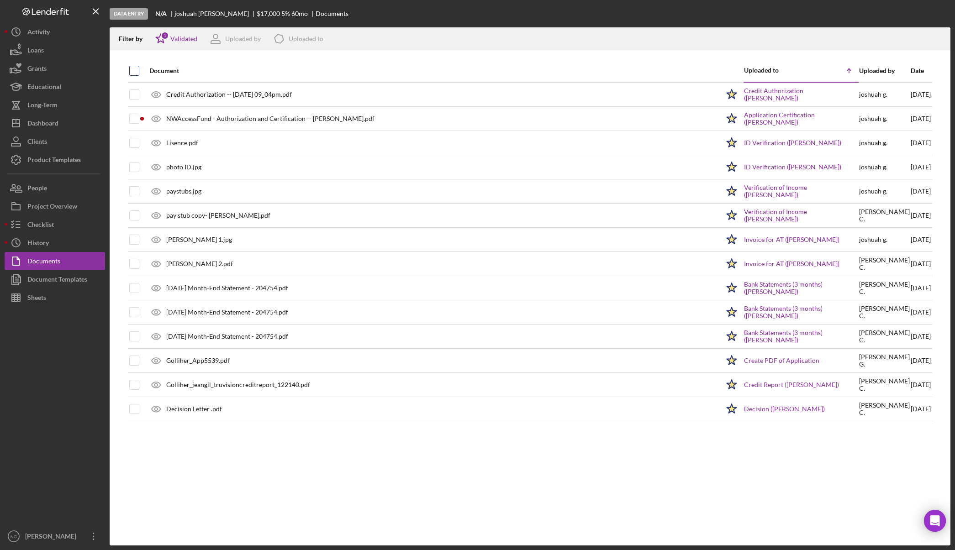
checkbox input "true"
click at [937, 41] on icon "Icon/Download" at bounding box center [939, 39] width 21 height 21
click at [63, 225] on button "Checklist" at bounding box center [55, 224] width 100 height 18
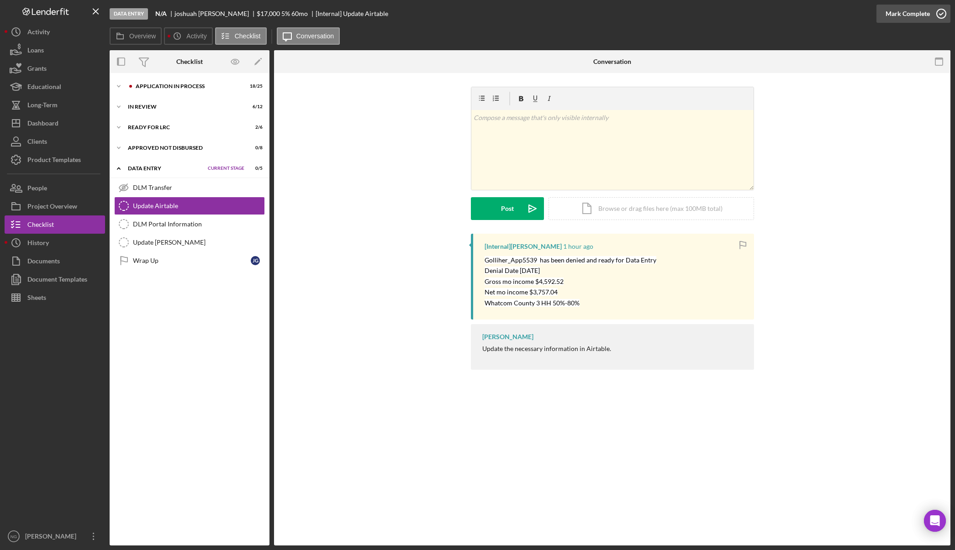
click at [942, 16] on icon "button" at bounding box center [940, 13] width 23 height 23
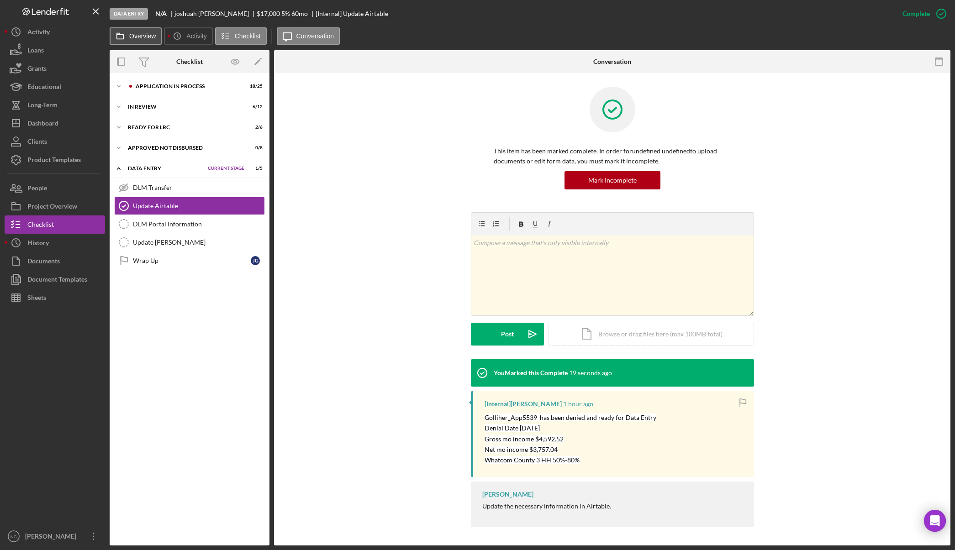
click at [140, 40] on button "Overview" at bounding box center [136, 35] width 52 height 17
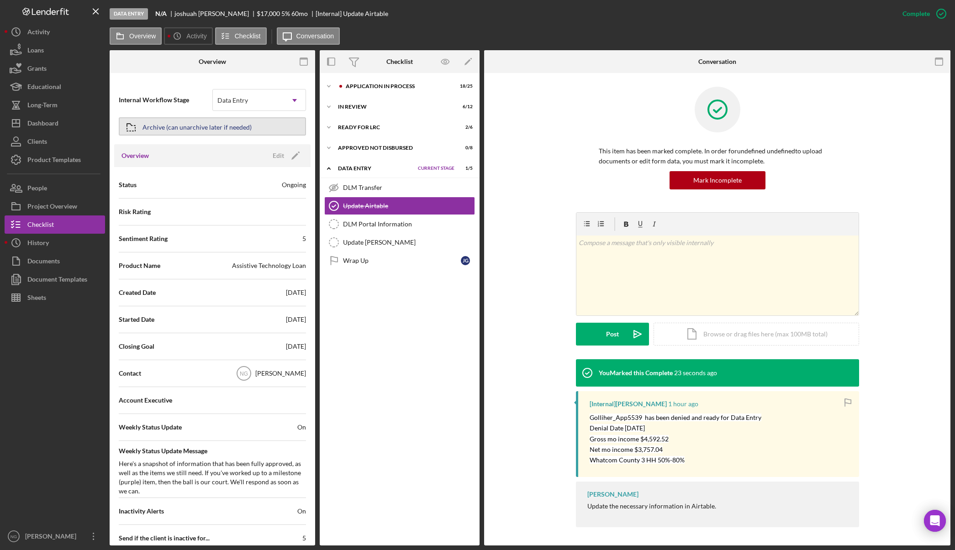
click at [162, 126] on div "Archive (can unarchive later if needed)" at bounding box center [196, 126] width 109 height 16
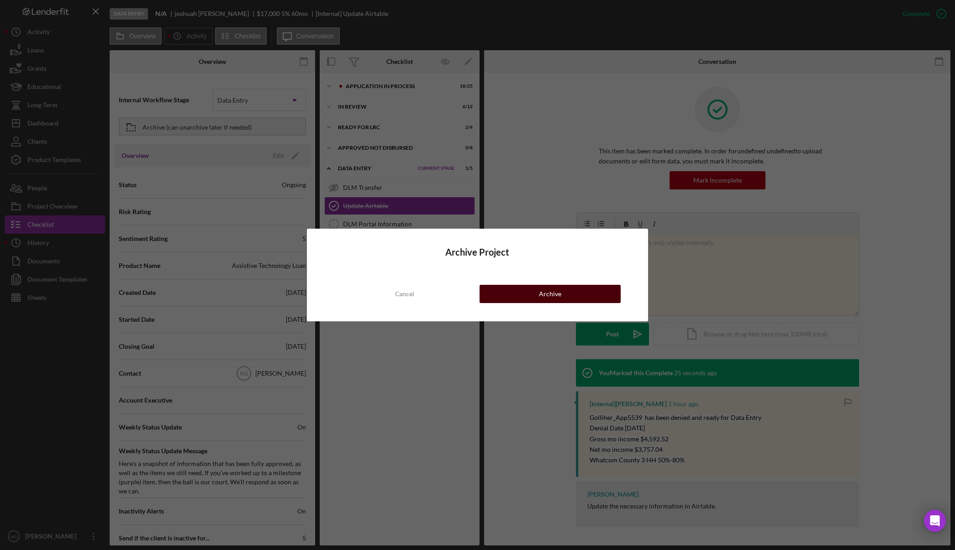
click at [525, 290] on button "Archive" at bounding box center [549, 294] width 141 height 18
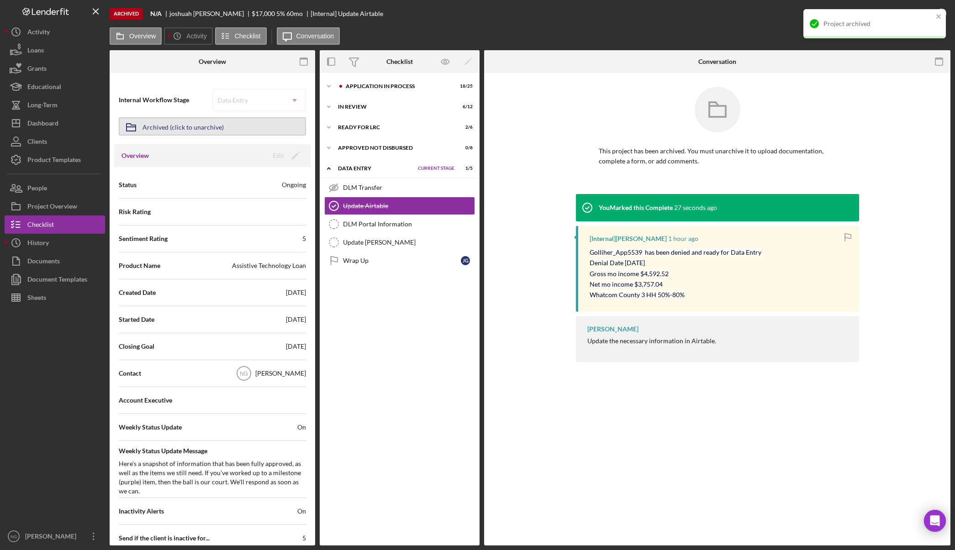
click at [212, 125] on div "Archived (click to unarchive)" at bounding box center [182, 126] width 81 height 16
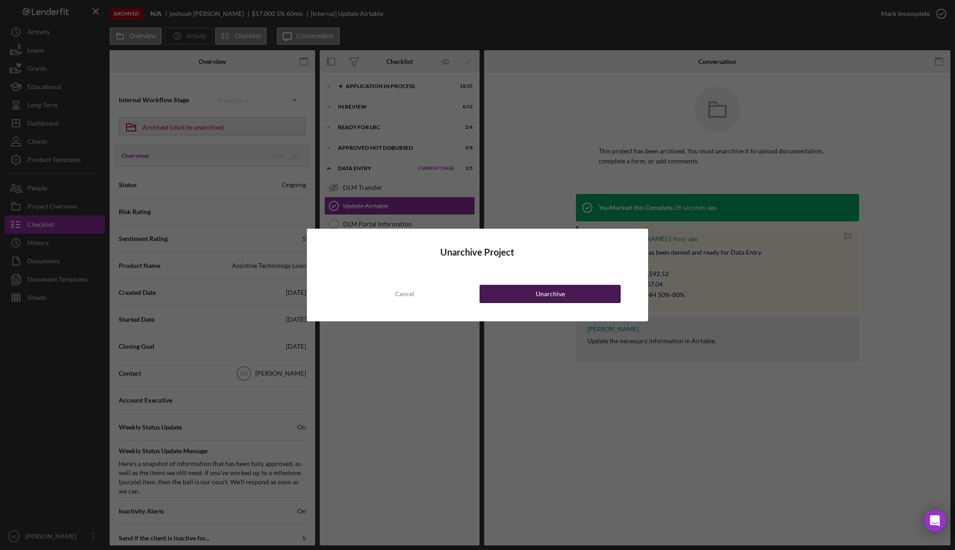
click at [531, 294] on button "Unarchive" at bounding box center [549, 294] width 141 height 18
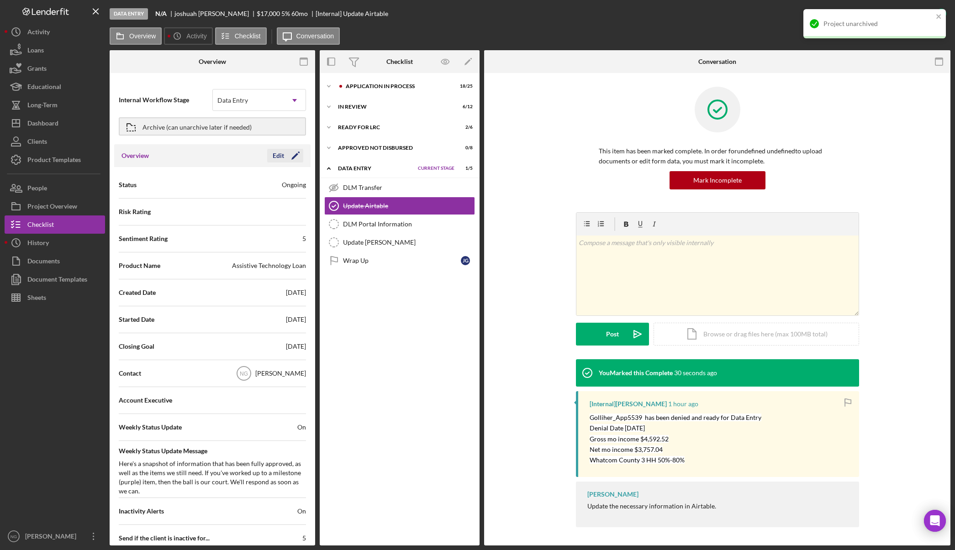
click at [290, 159] on icon "Icon/Edit" at bounding box center [295, 155] width 23 height 23
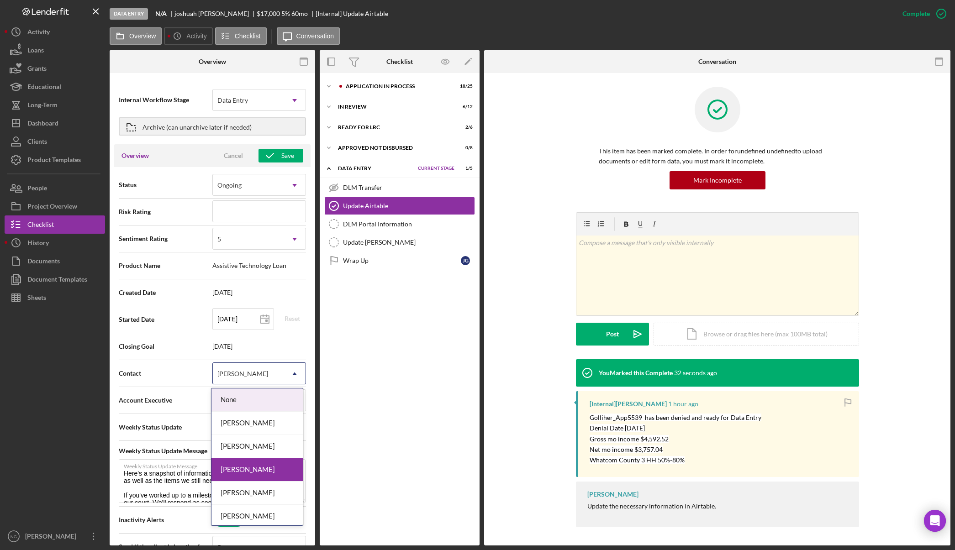
click at [247, 374] on div "[PERSON_NAME]" at bounding box center [242, 373] width 51 height 7
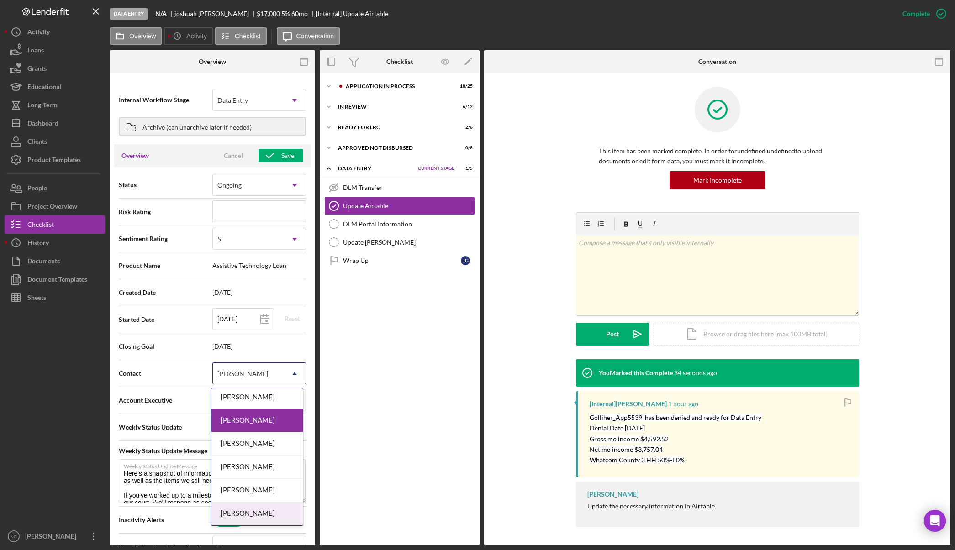
click at [254, 512] on div "[PERSON_NAME]" at bounding box center [256, 513] width 91 height 23
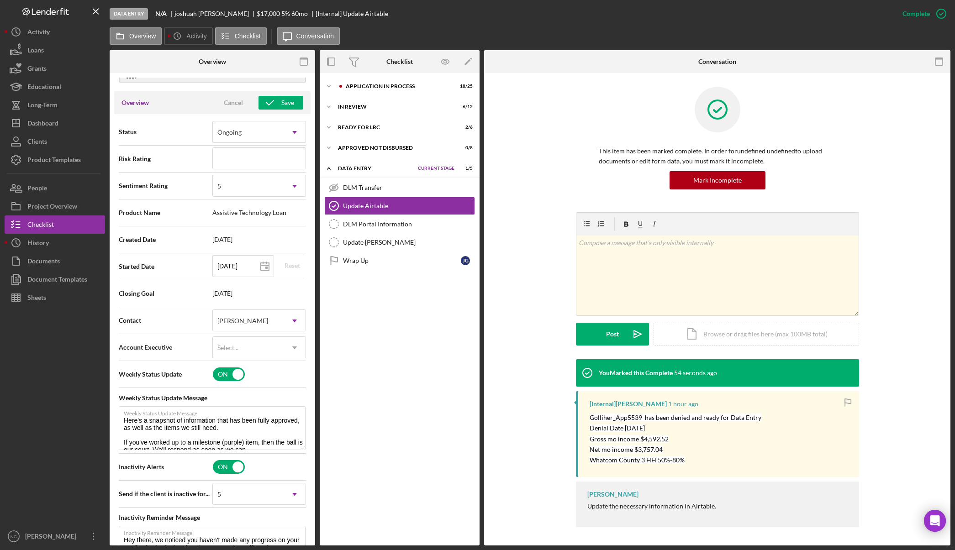
scroll to position [0, 0]
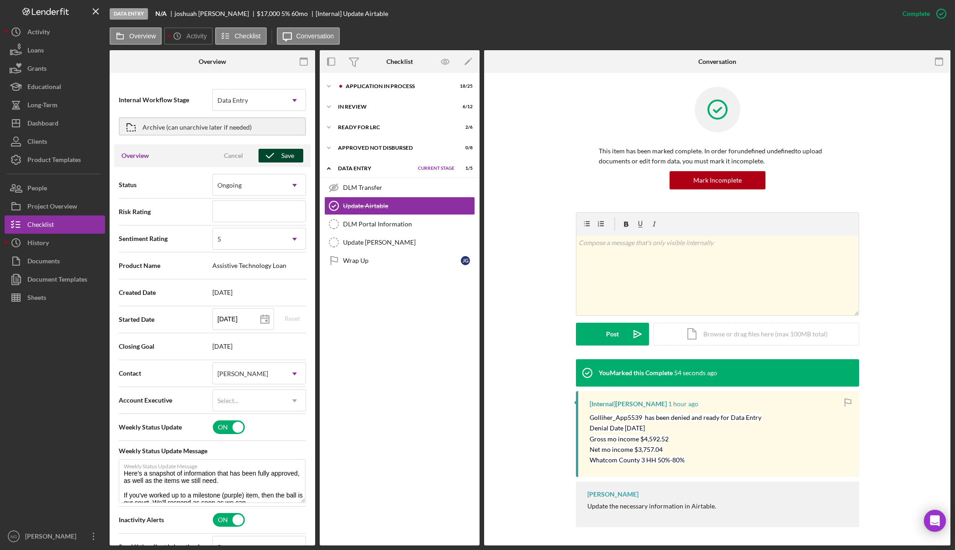
click at [281, 158] on div "Save" at bounding box center [287, 156] width 13 height 14
type textarea "Here's a snapshot of information that has been fully approved, as well as the i…"
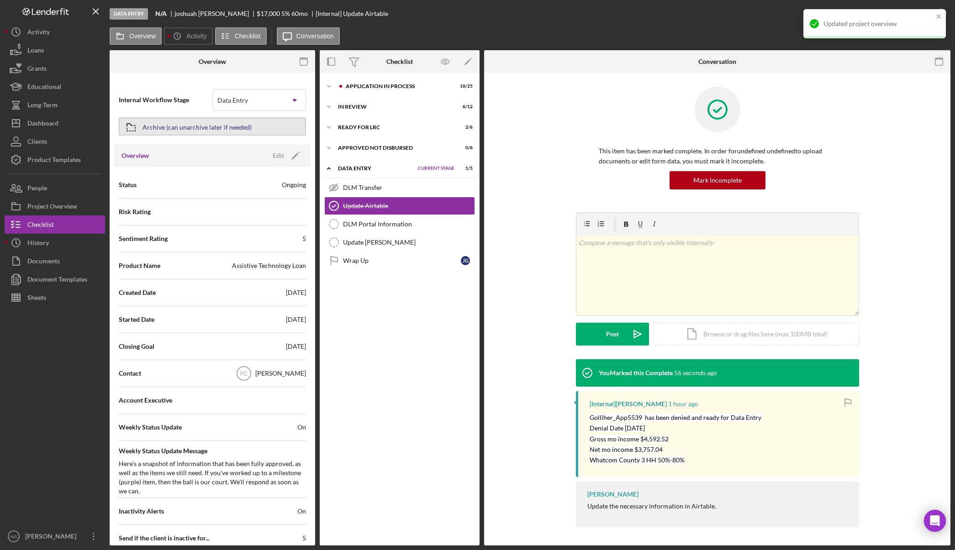
click at [205, 126] on div "Archive (can unarchive later if needed)" at bounding box center [196, 126] width 109 height 16
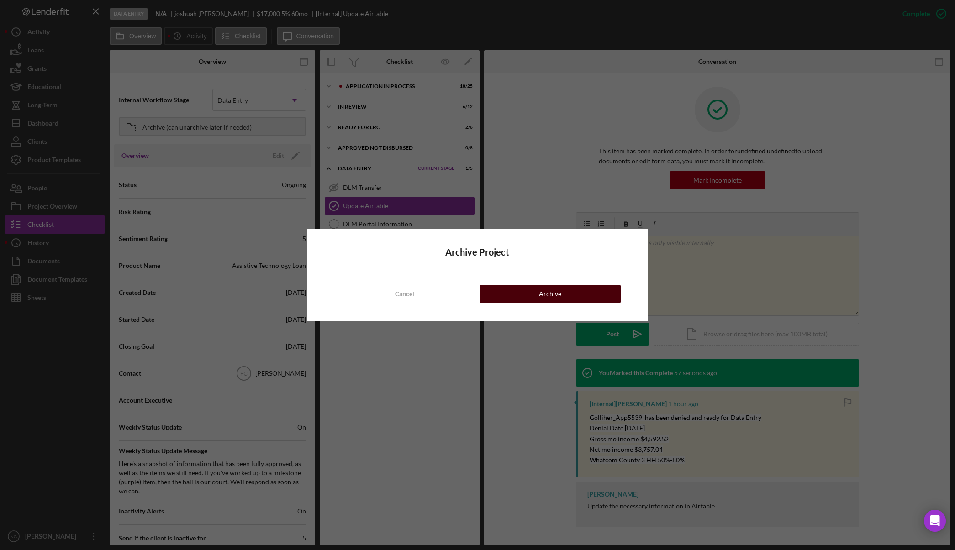
click at [523, 291] on button "Archive" at bounding box center [549, 294] width 141 height 18
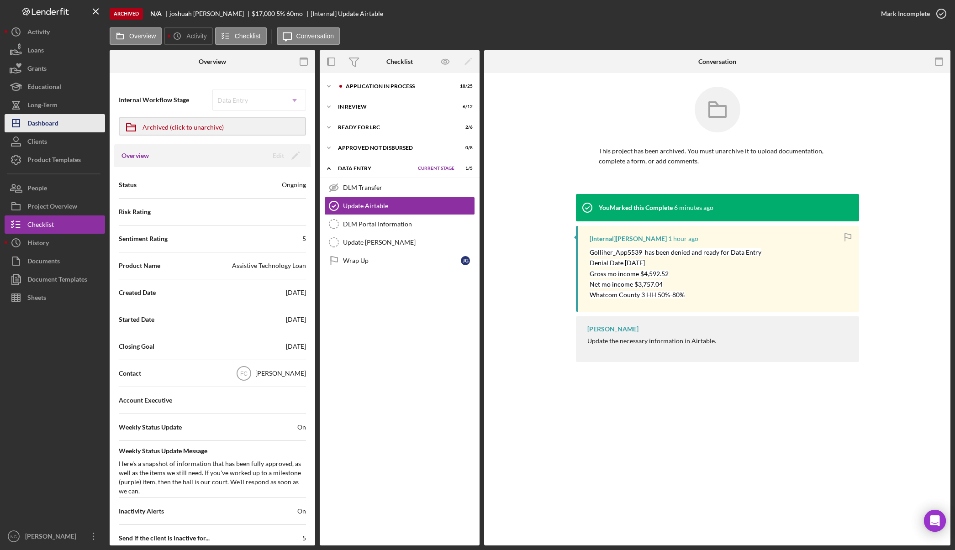
click at [36, 124] on div "Dashboard" at bounding box center [42, 124] width 31 height 21
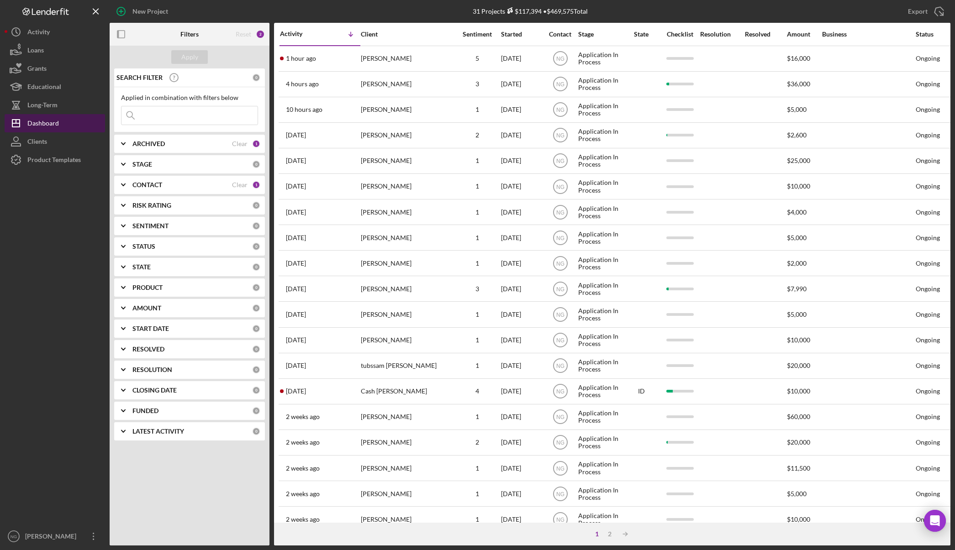
click at [54, 120] on div "Dashboard" at bounding box center [43, 124] width 32 height 21
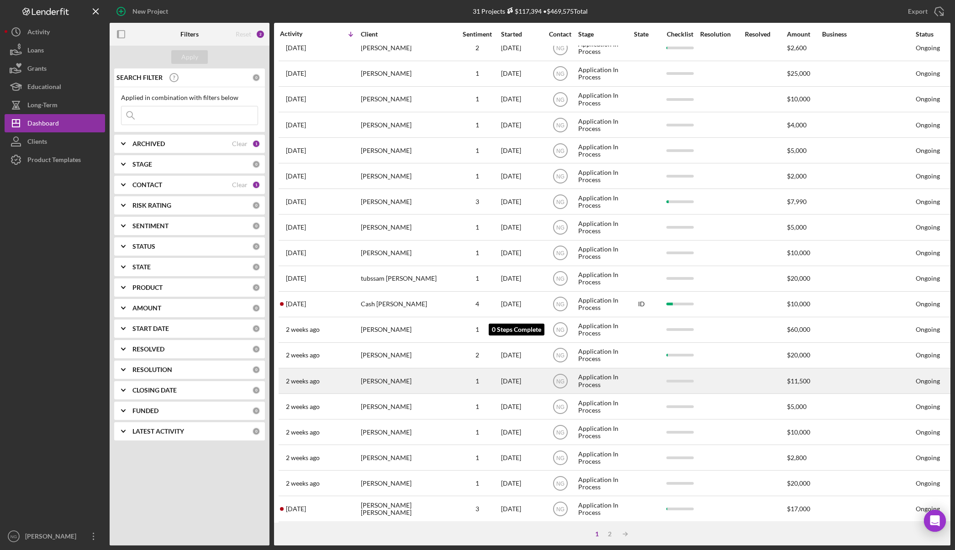
scroll to position [175, 0]
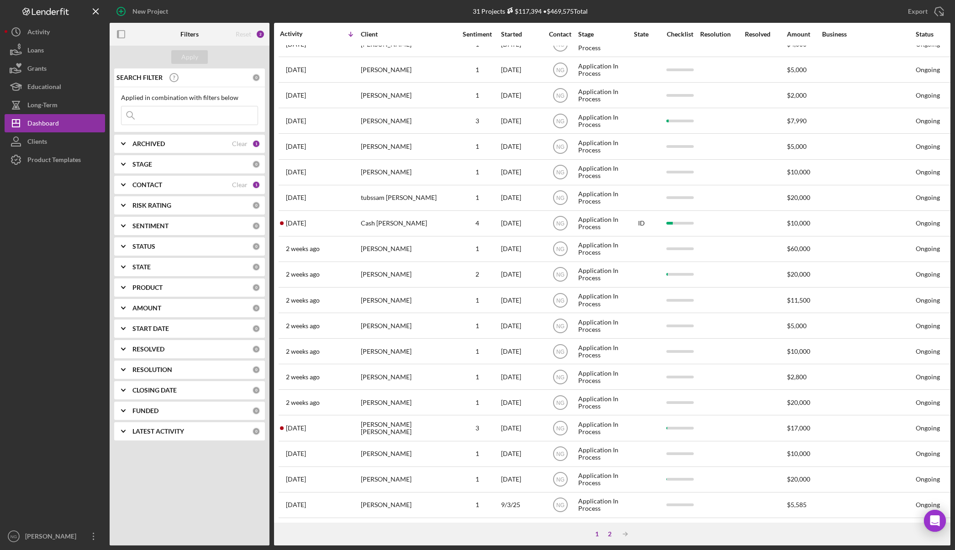
click at [612, 534] on div "2" at bounding box center [609, 533] width 13 height 7
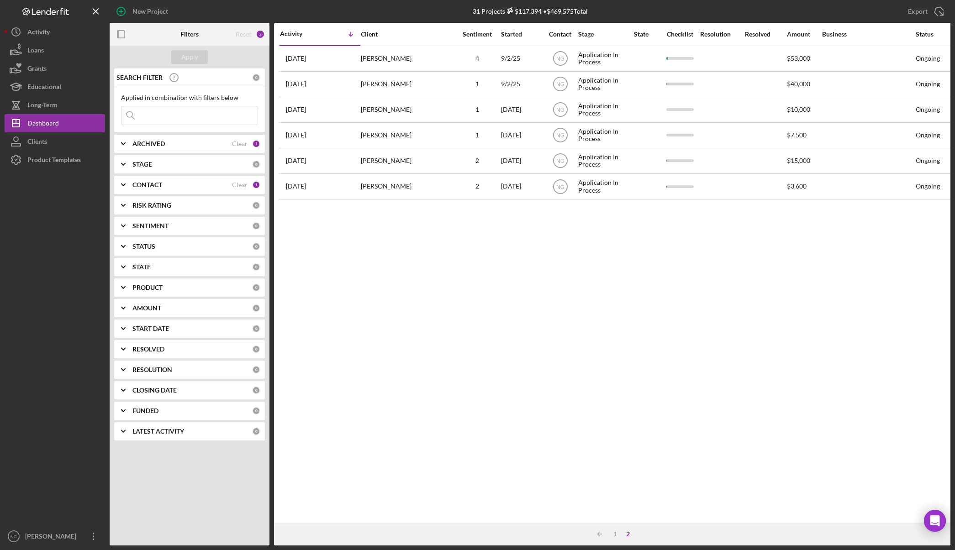
scroll to position [0, 0]
click at [616, 533] on div "1" at bounding box center [615, 533] width 13 height 7
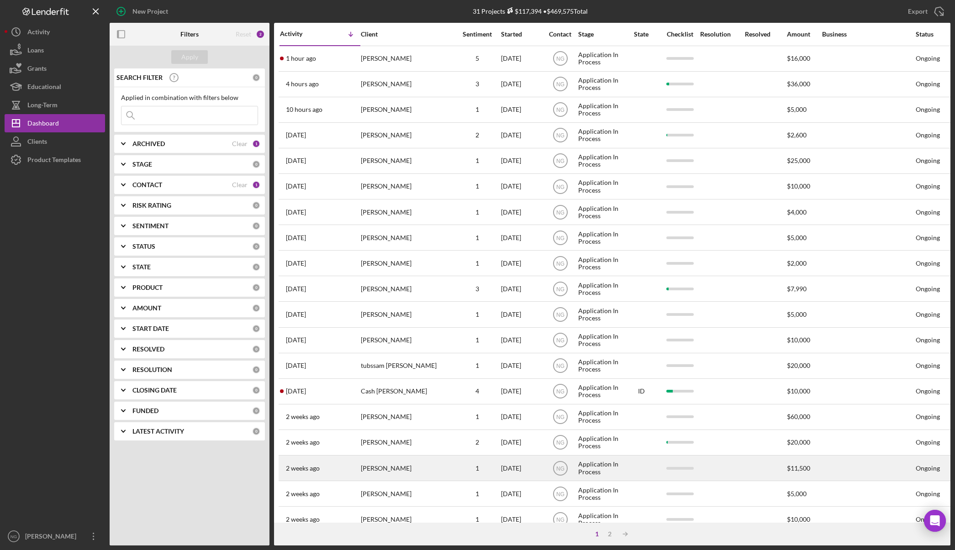
scroll to position [175, 0]
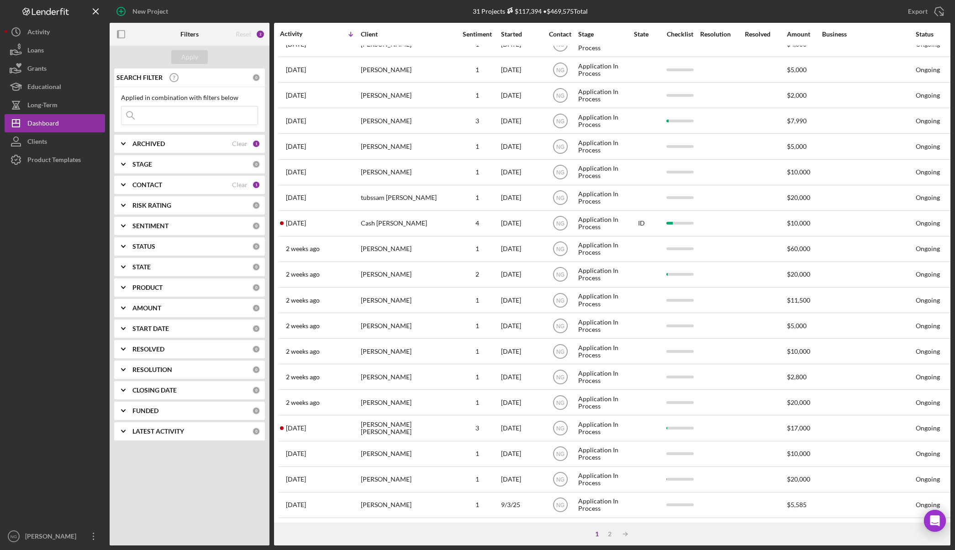
click at [300, 37] on div "Activity" at bounding box center [300, 33] width 40 height 7
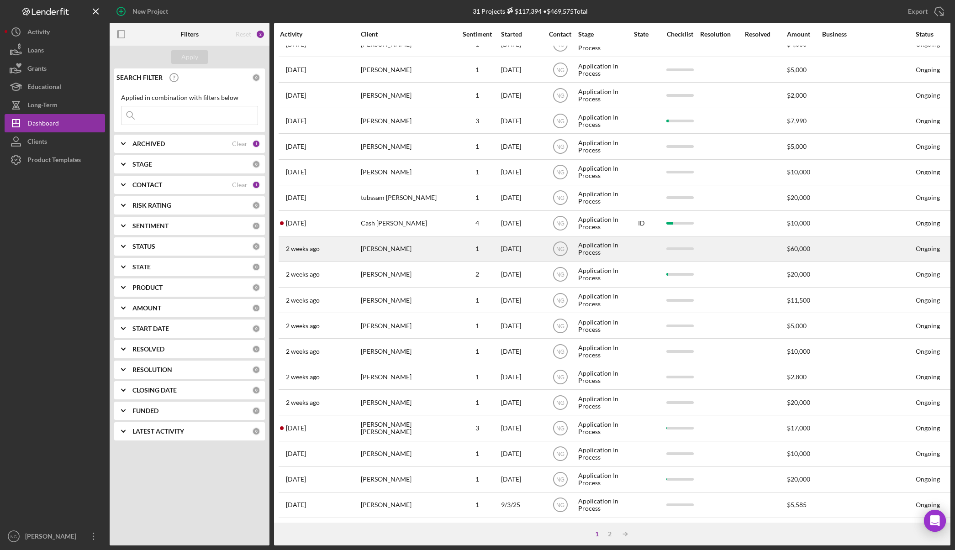
scroll to position [0, 0]
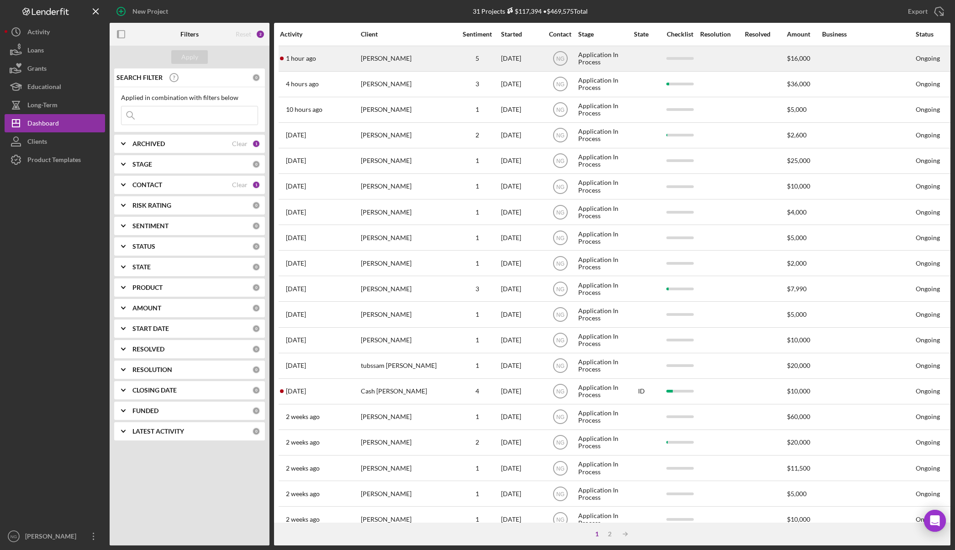
click at [446, 63] on div "[PERSON_NAME]" at bounding box center [406, 59] width 91 height 24
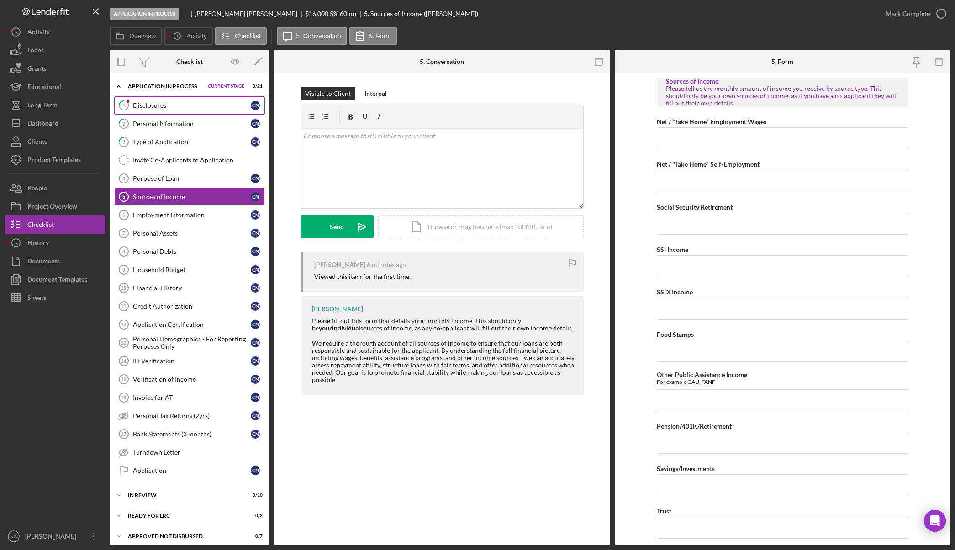
click at [183, 110] on link "1 Disclosures C N" at bounding box center [189, 105] width 151 height 18
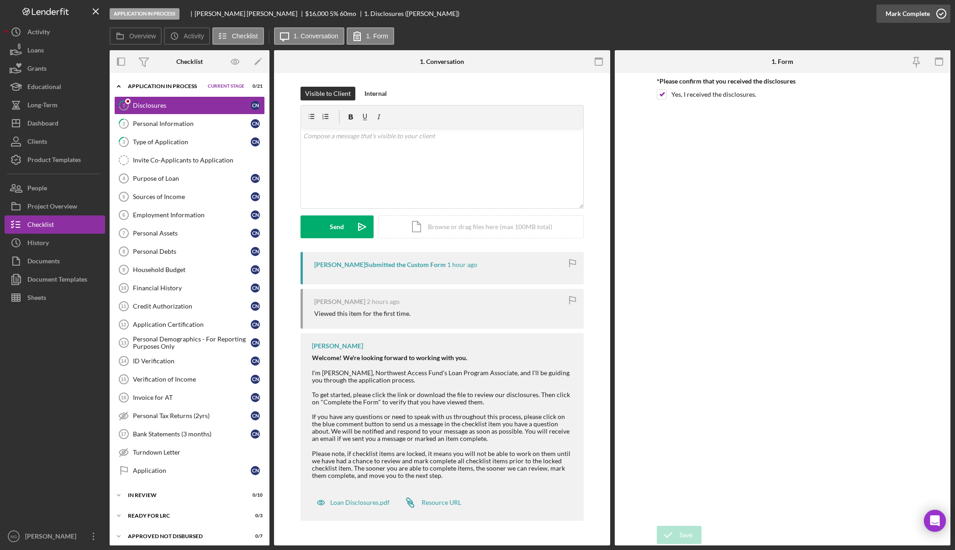
click at [939, 18] on icon "button" at bounding box center [940, 13] width 23 height 23
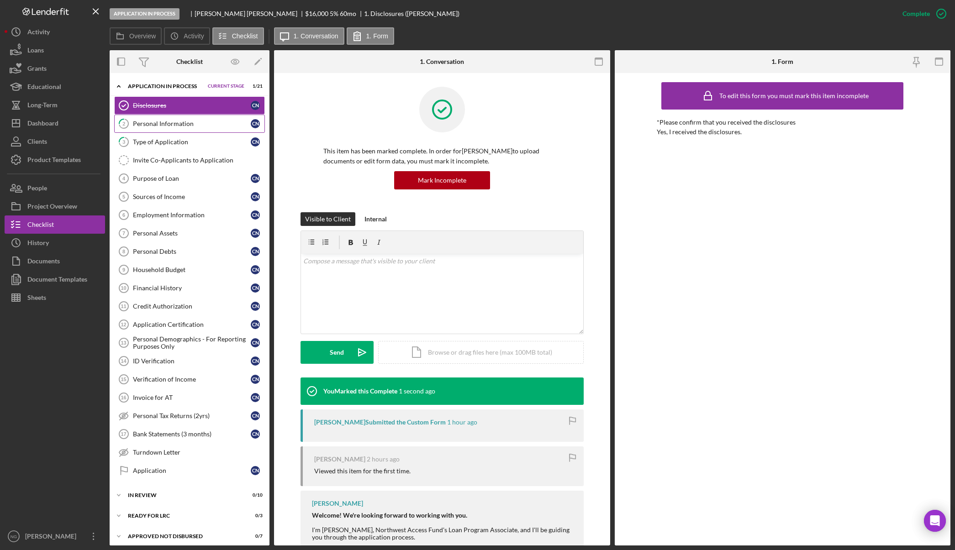
click at [177, 128] on link "2 Personal Information C N" at bounding box center [189, 124] width 151 height 18
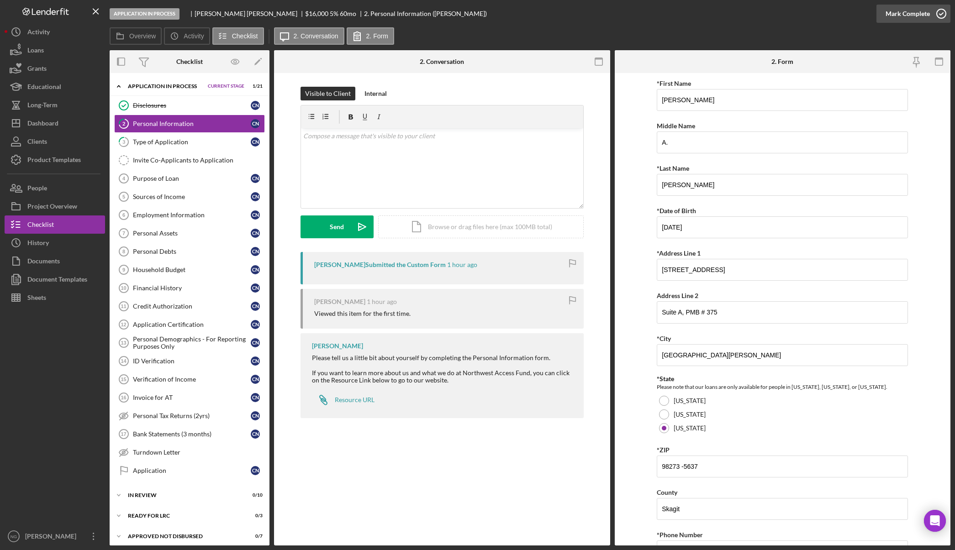
click at [945, 18] on icon "button" at bounding box center [940, 13] width 23 height 23
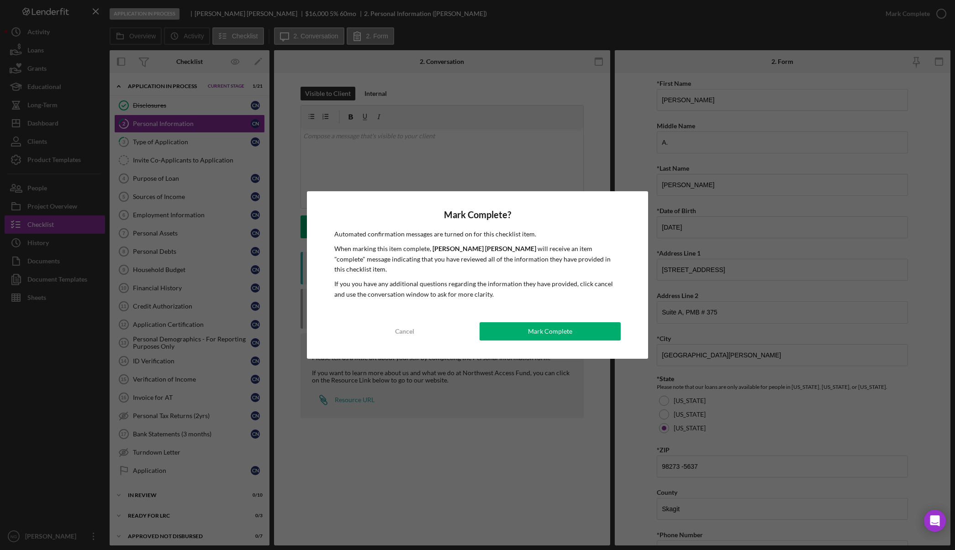
click at [550, 331] on div "Mark Complete" at bounding box center [550, 331] width 44 height 18
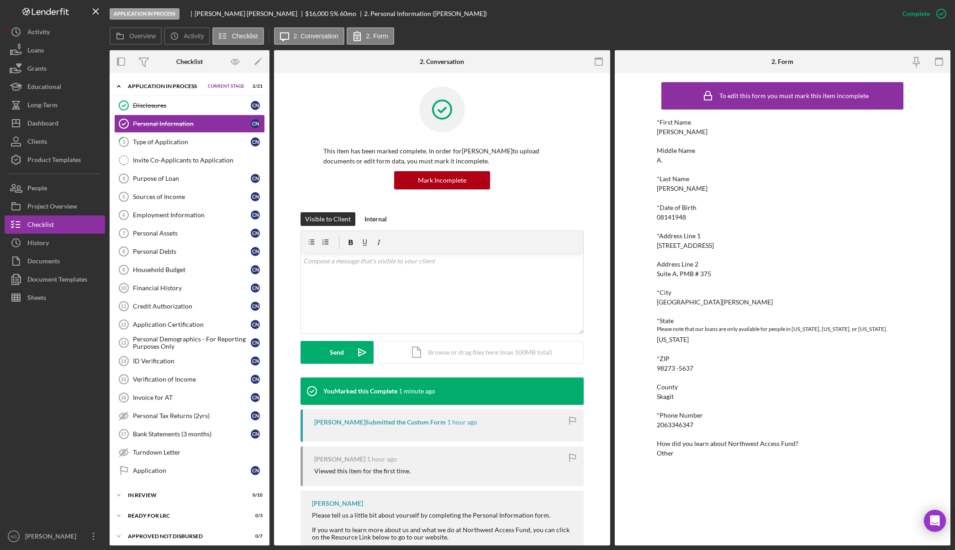
click at [831, 34] on div "Overview Icon/History Activity Checklist Icon/Message 2. Conversation 2. Form" at bounding box center [530, 36] width 840 height 18
click at [418, 423] on div "[PERSON_NAME] Submitted the Custom Form" at bounding box center [379, 422] width 131 height 7
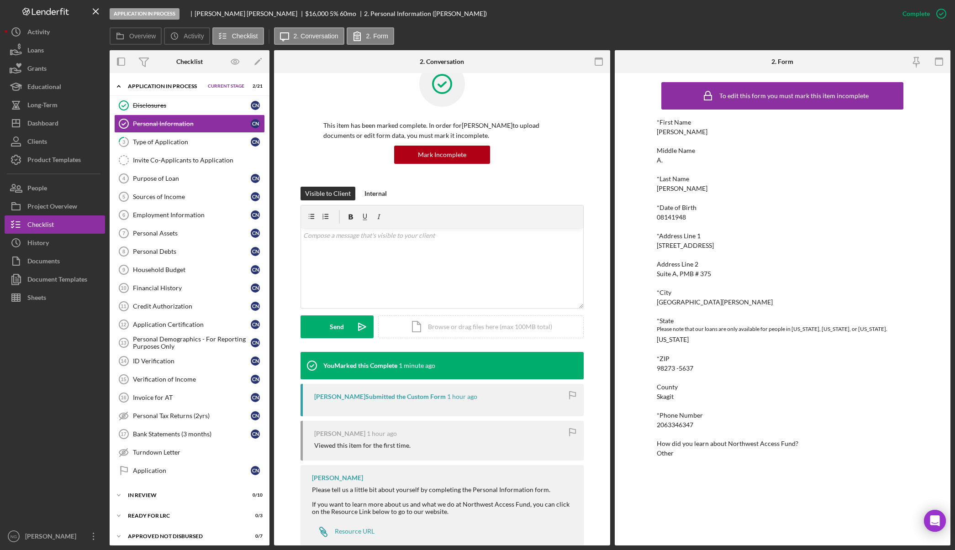
scroll to position [48, 0]
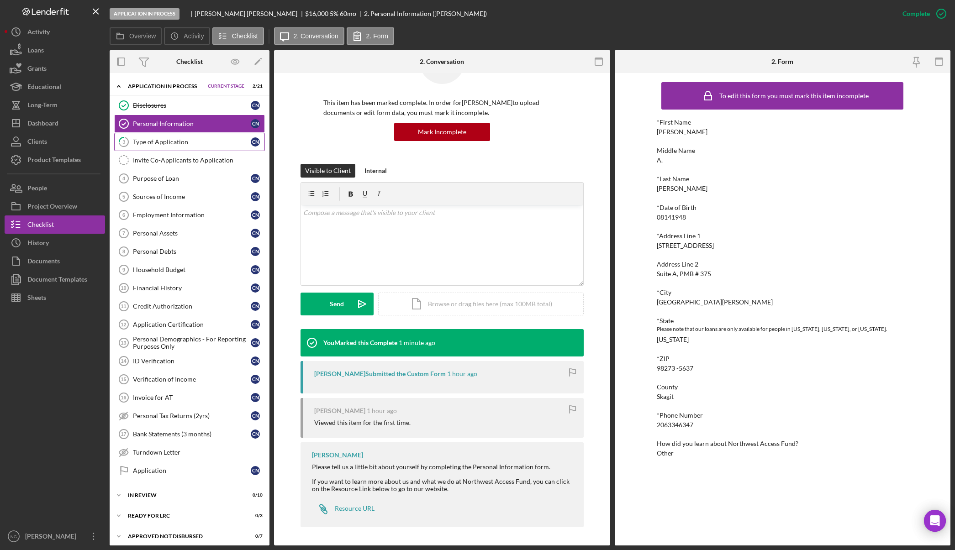
click at [196, 147] on link "3 Type of Application C N" at bounding box center [189, 142] width 151 height 18
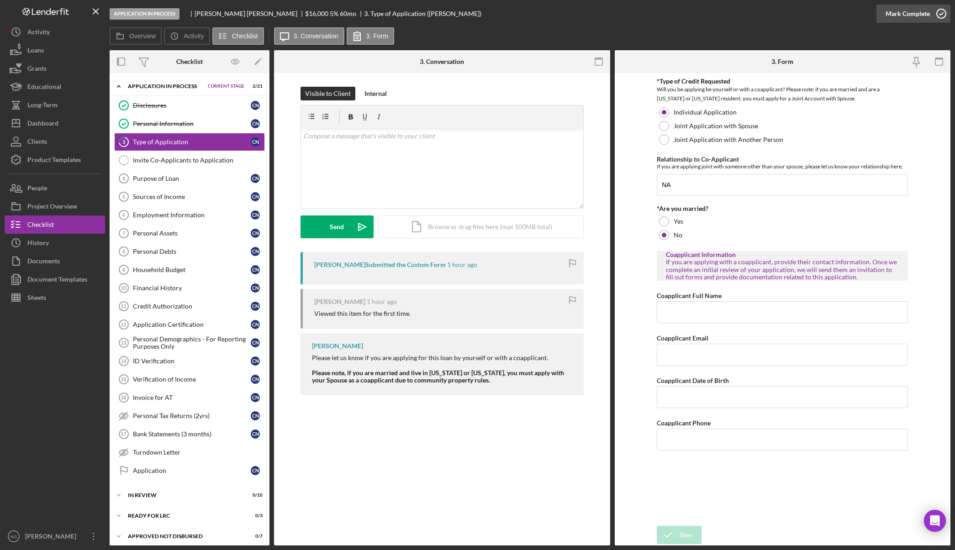
click at [935, 15] on icon "button" at bounding box center [940, 13] width 23 height 23
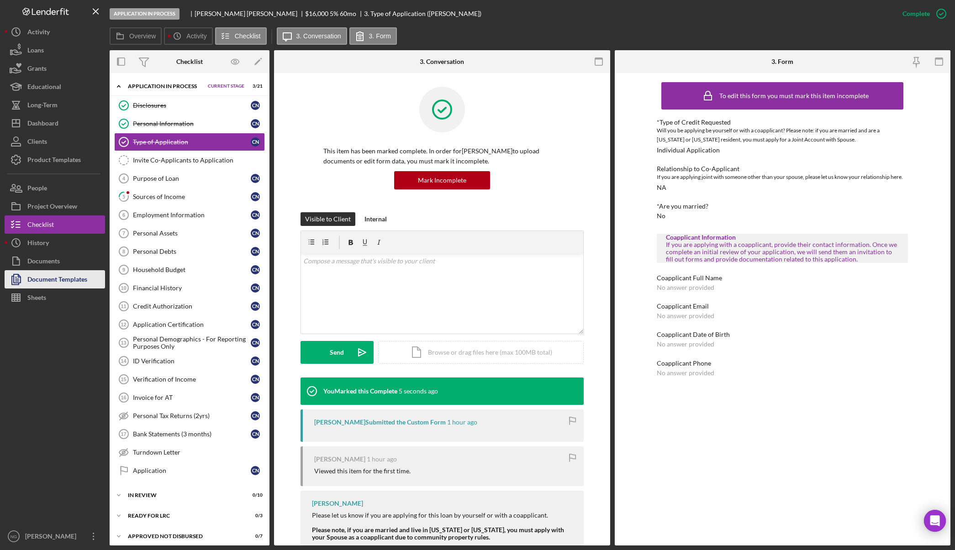
click at [61, 284] on div "Document Templates" at bounding box center [57, 280] width 60 height 21
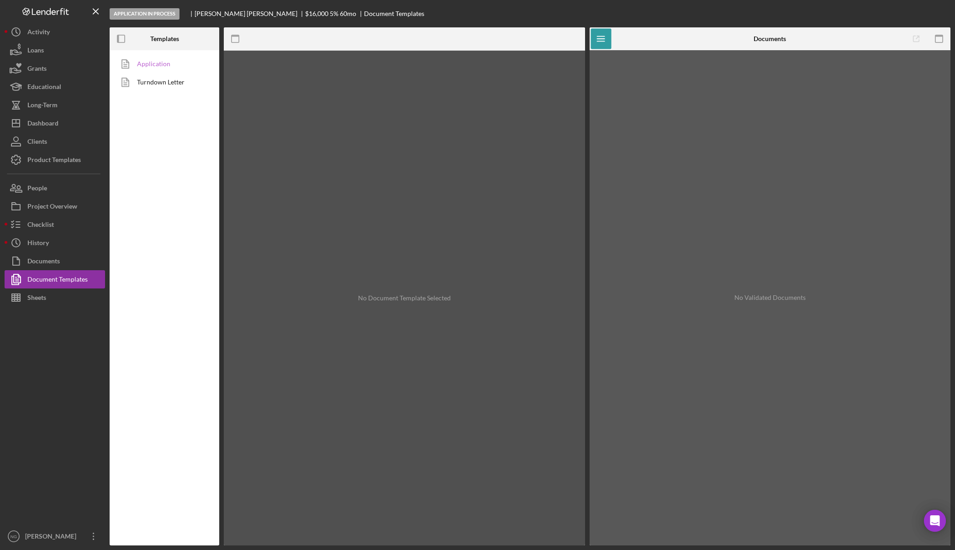
click at [159, 67] on link "Application" at bounding box center [162, 64] width 96 height 18
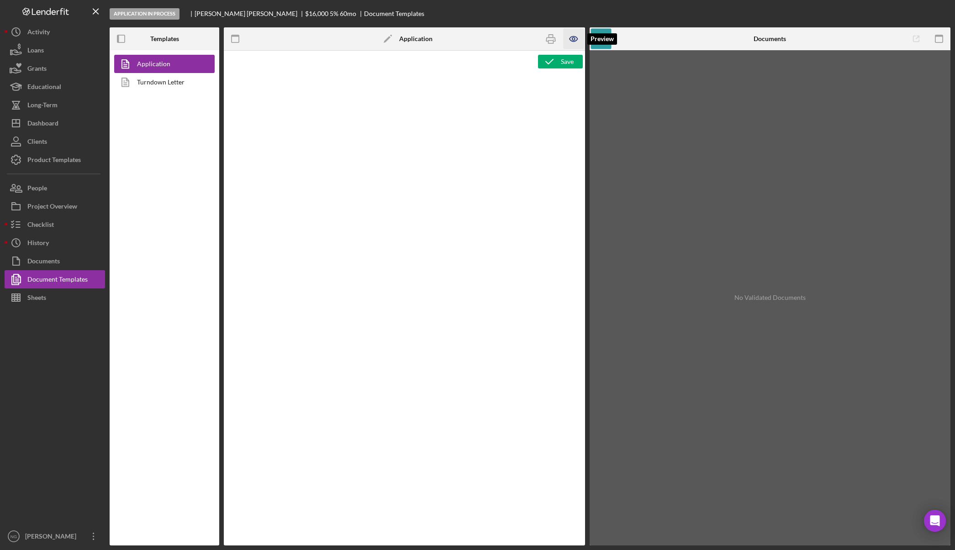
type textarea "<div class="WordSection1"> <p style="margin: 0in; font-size: 12pt; font-family:…"
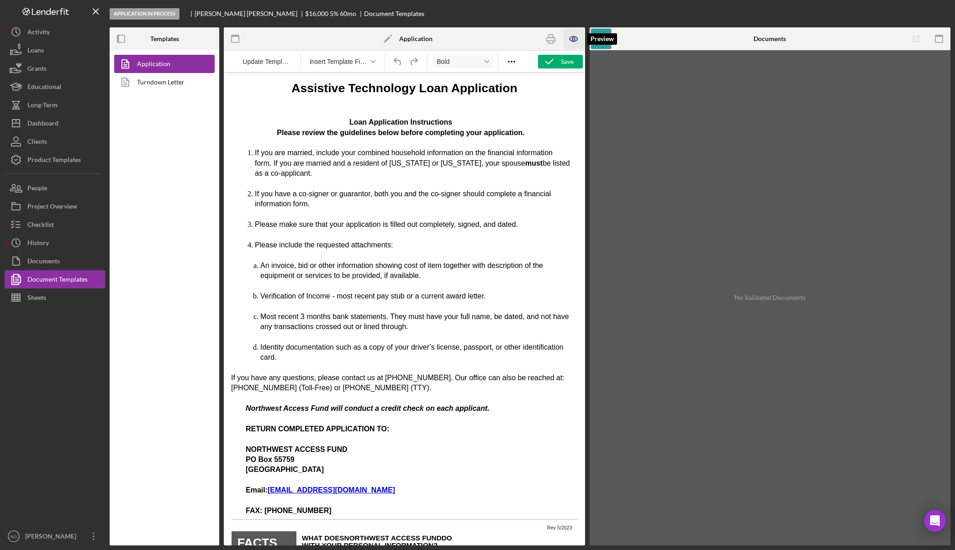
click at [570, 40] on icon "button" at bounding box center [573, 39] width 21 height 21
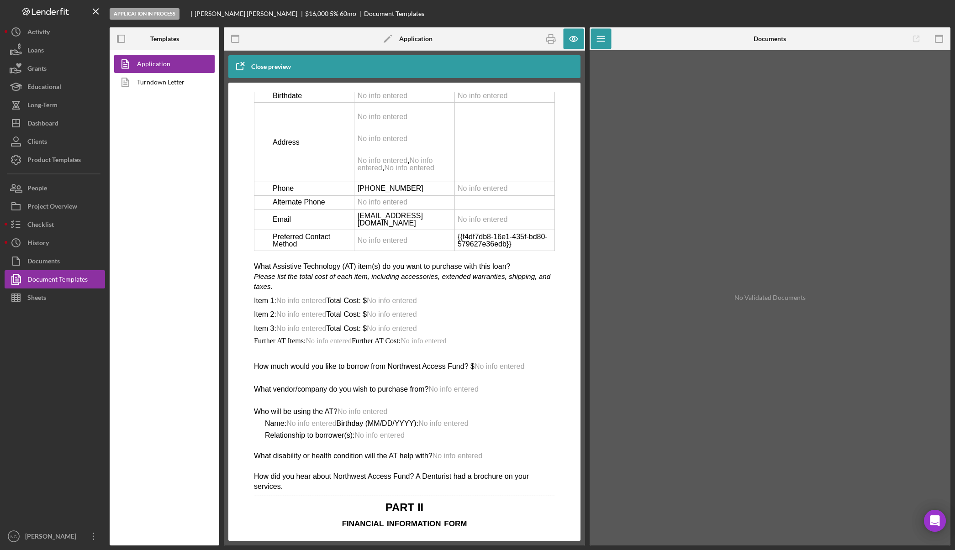
scroll to position [1735, 0]
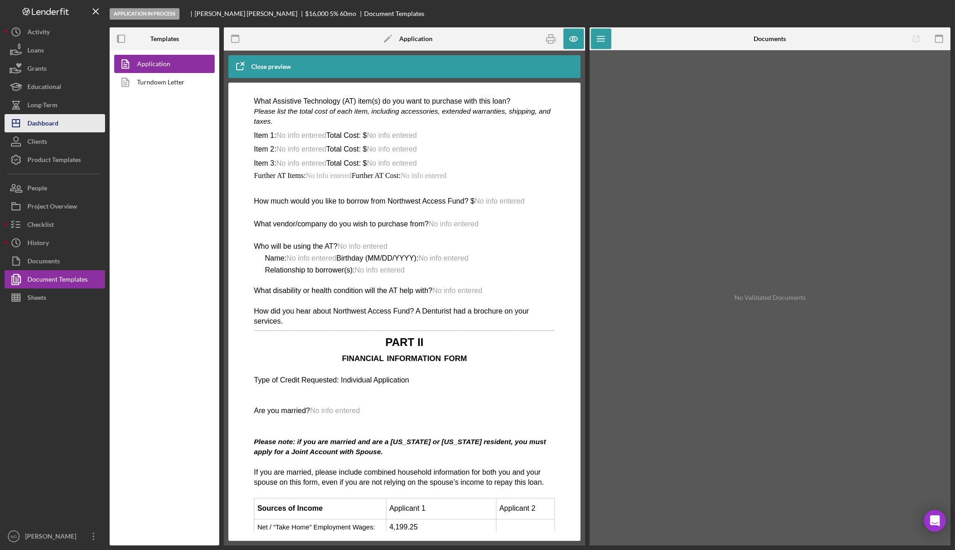
click at [61, 124] on button "Icon/Dashboard Dashboard" at bounding box center [55, 123] width 100 height 18
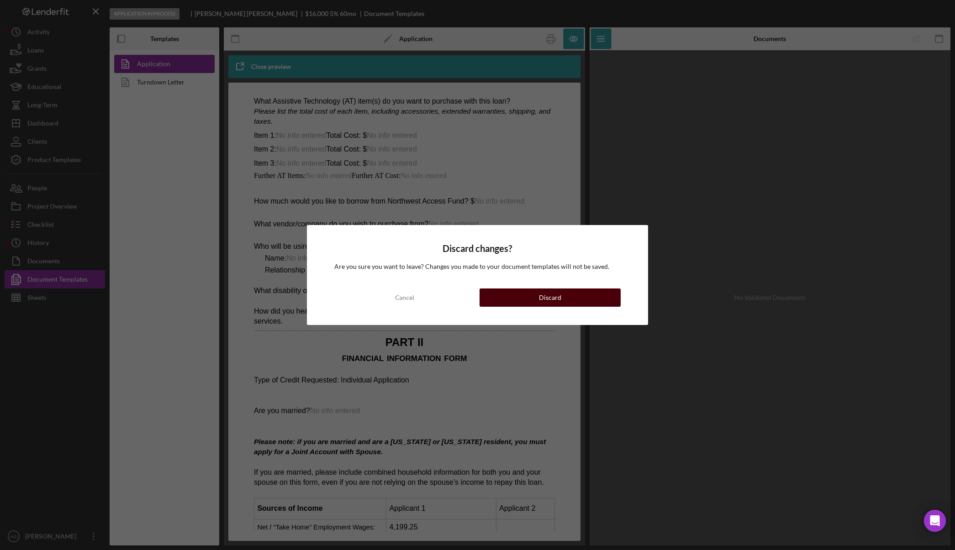
click at [521, 295] on button "Discard" at bounding box center [549, 298] width 141 height 18
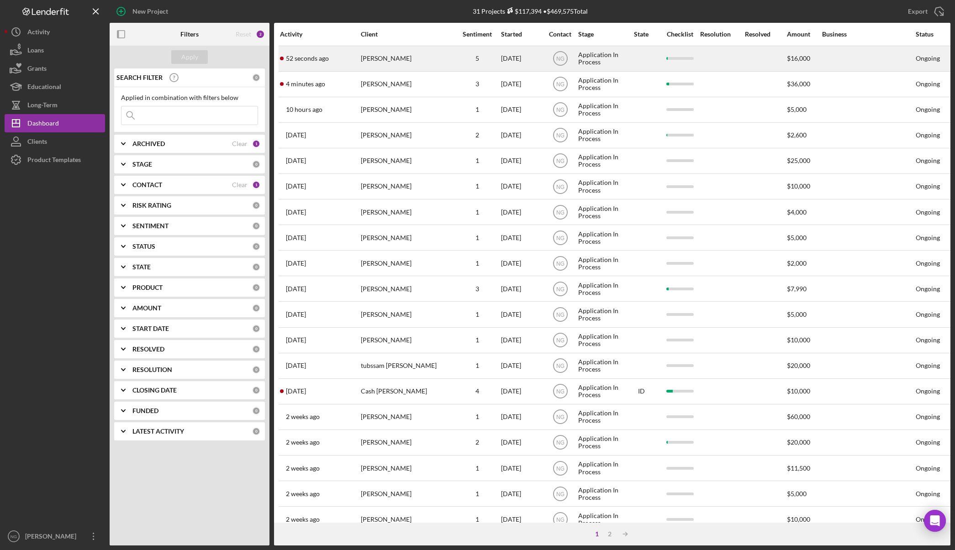
click at [408, 61] on div "[PERSON_NAME]" at bounding box center [406, 59] width 91 height 24
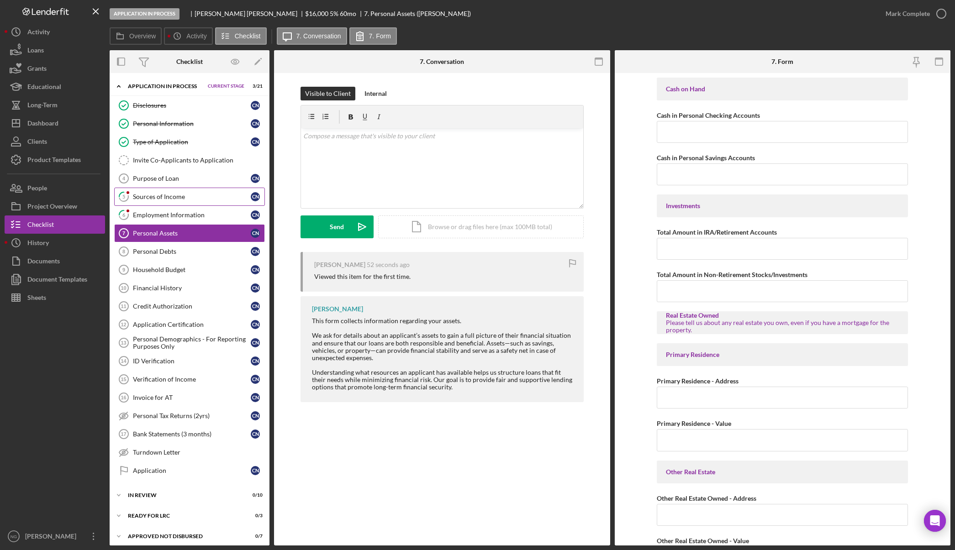
click at [213, 193] on div "Sources of Income" at bounding box center [192, 196] width 118 height 7
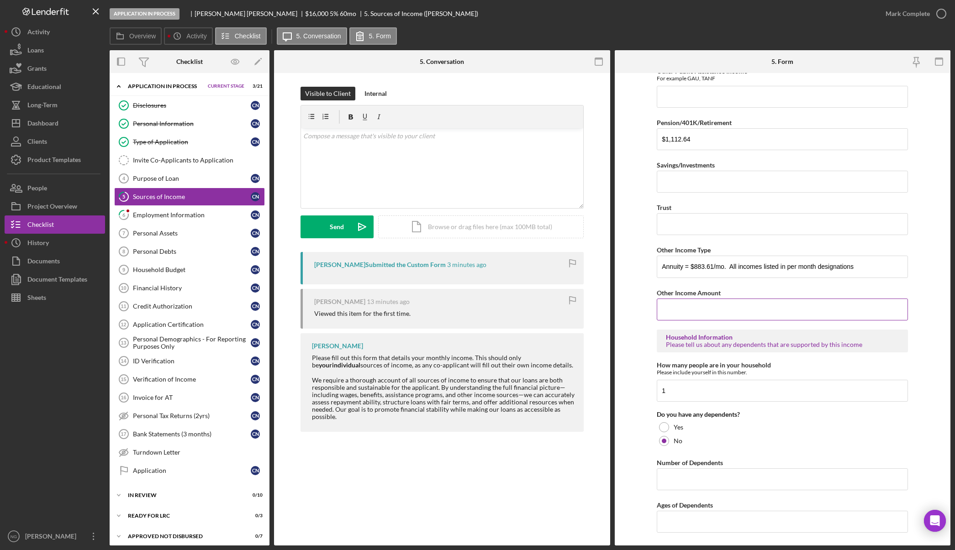
scroll to position [324, 0]
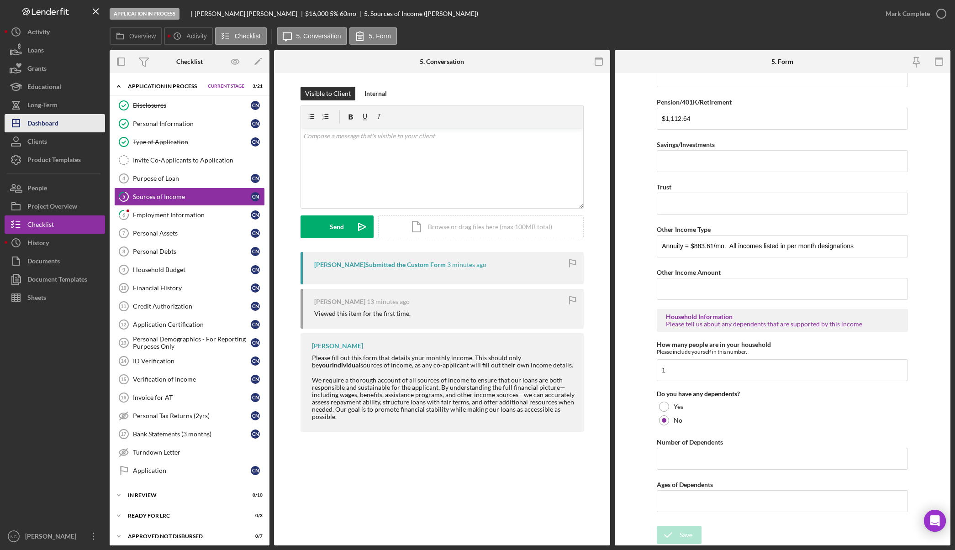
click at [70, 115] on button "Icon/Dashboard Dashboard" at bounding box center [55, 123] width 100 height 18
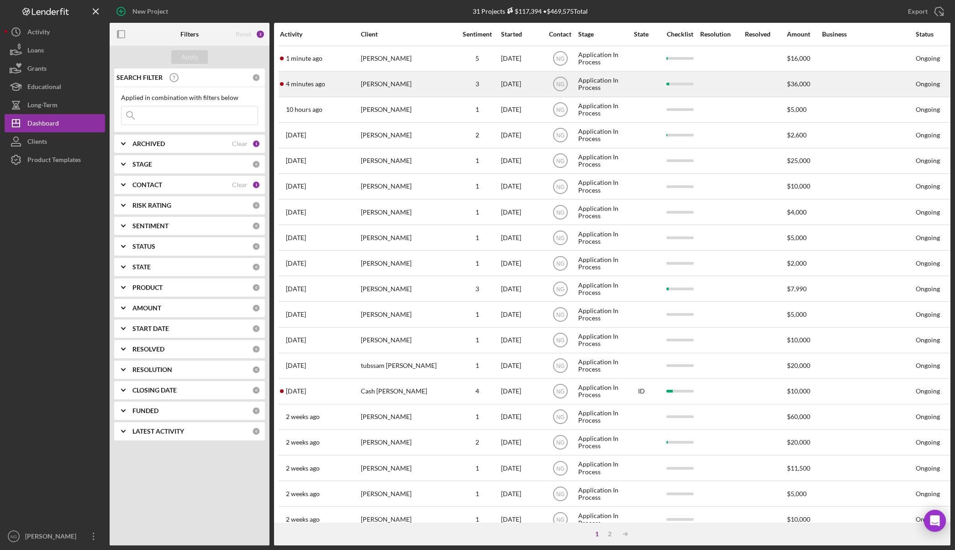
click at [400, 84] on div "[PERSON_NAME]" at bounding box center [406, 84] width 91 height 24
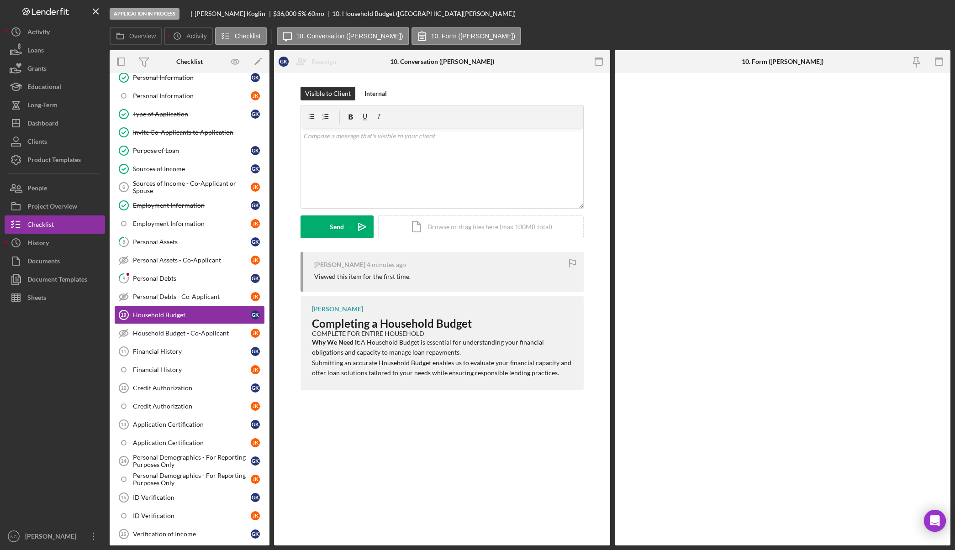
scroll to position [90, 0]
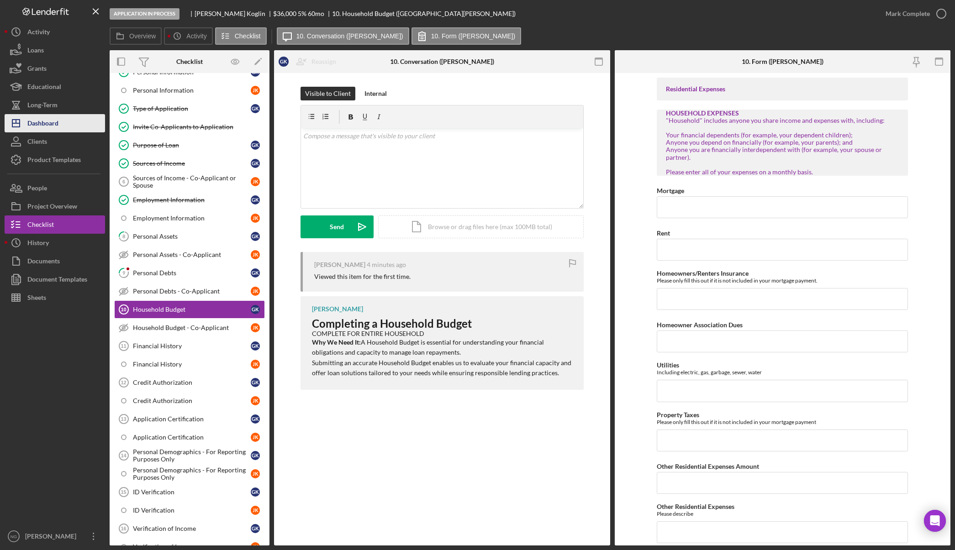
click at [62, 119] on button "Icon/Dashboard Dashboard" at bounding box center [55, 123] width 100 height 18
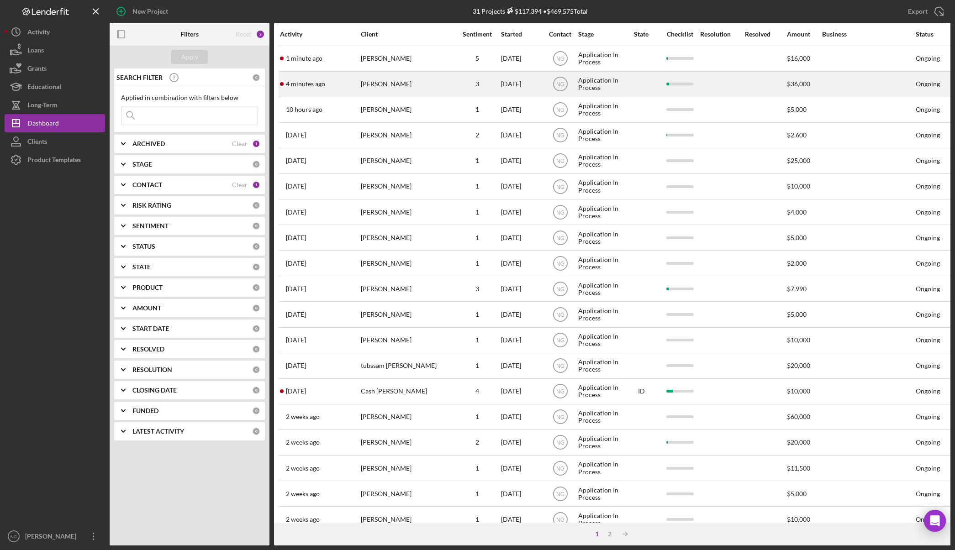
click at [404, 85] on div "[PERSON_NAME]" at bounding box center [406, 84] width 91 height 24
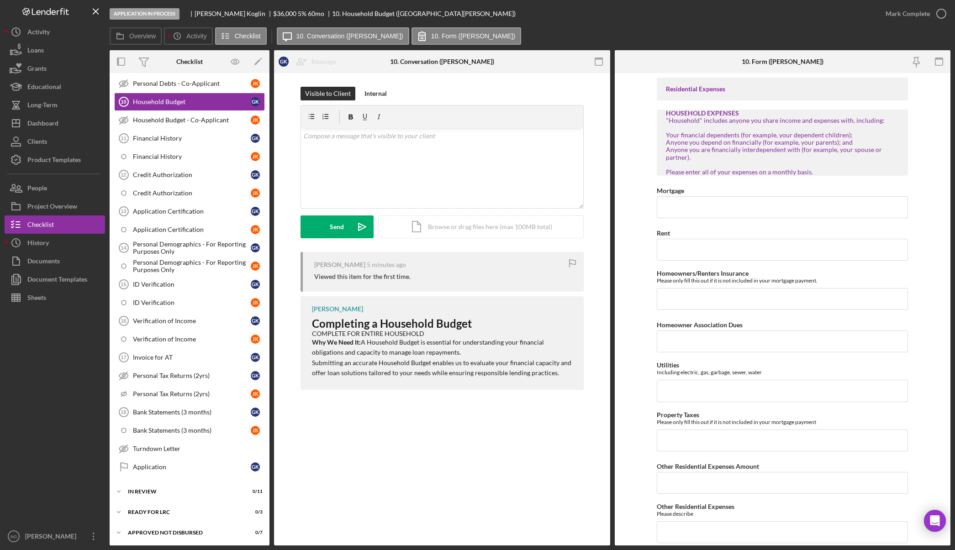
scroll to position [320, 0]
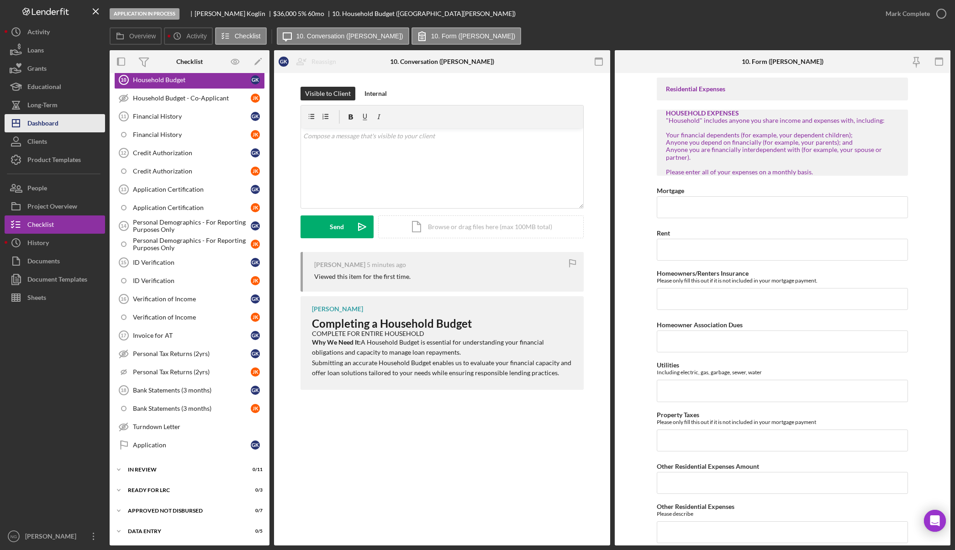
click at [44, 130] on div "Dashboard" at bounding box center [42, 124] width 31 height 21
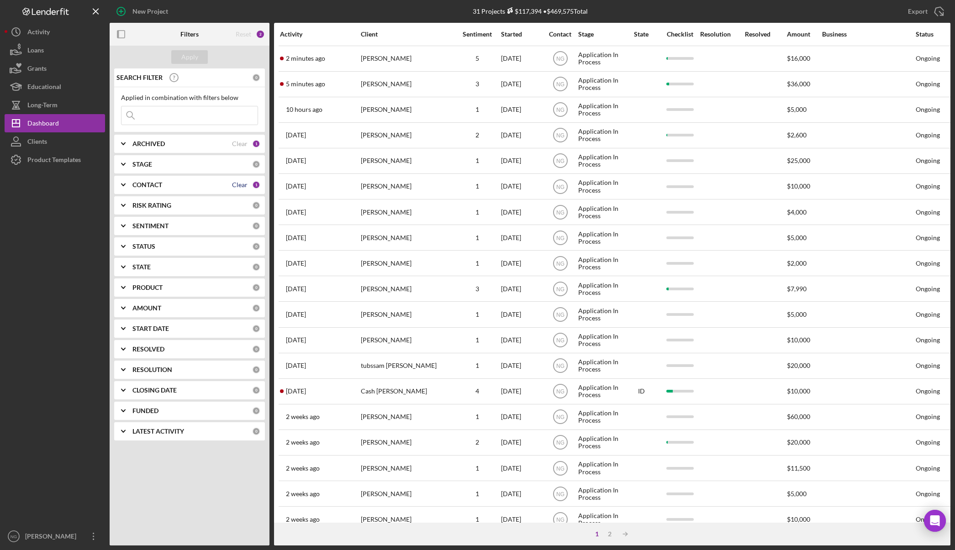
click at [244, 185] on div "Clear" at bounding box center [240, 184] width 16 height 7
click at [198, 59] on button "Apply" at bounding box center [189, 57] width 37 height 14
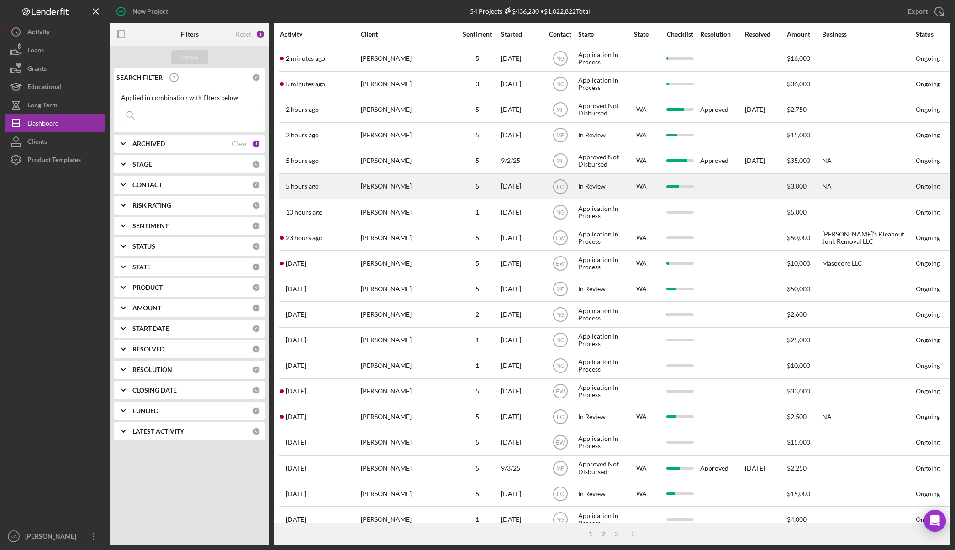
click at [430, 183] on div "[PERSON_NAME]" at bounding box center [406, 186] width 91 height 24
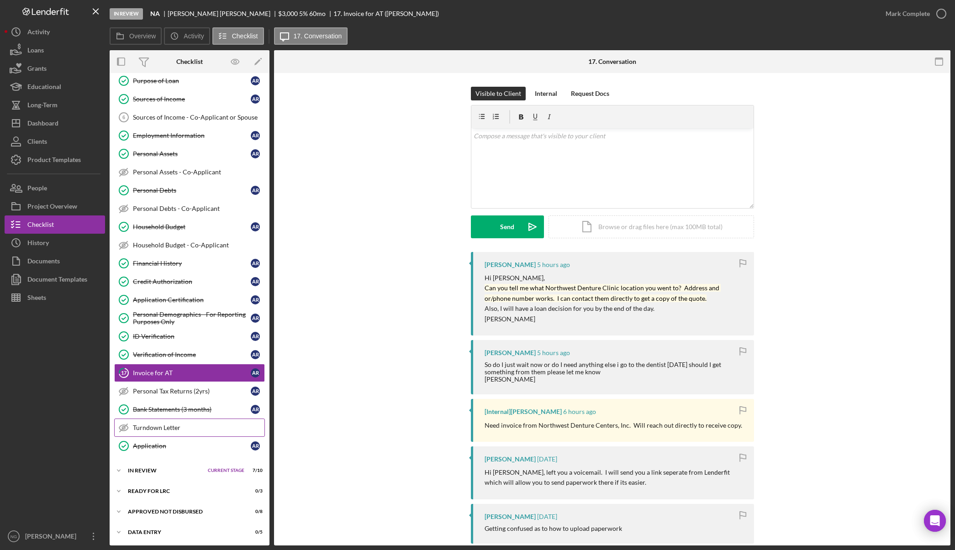
scroll to position [99, 0]
click at [165, 471] on div "In Review" at bounding box center [165, 469] width 75 height 5
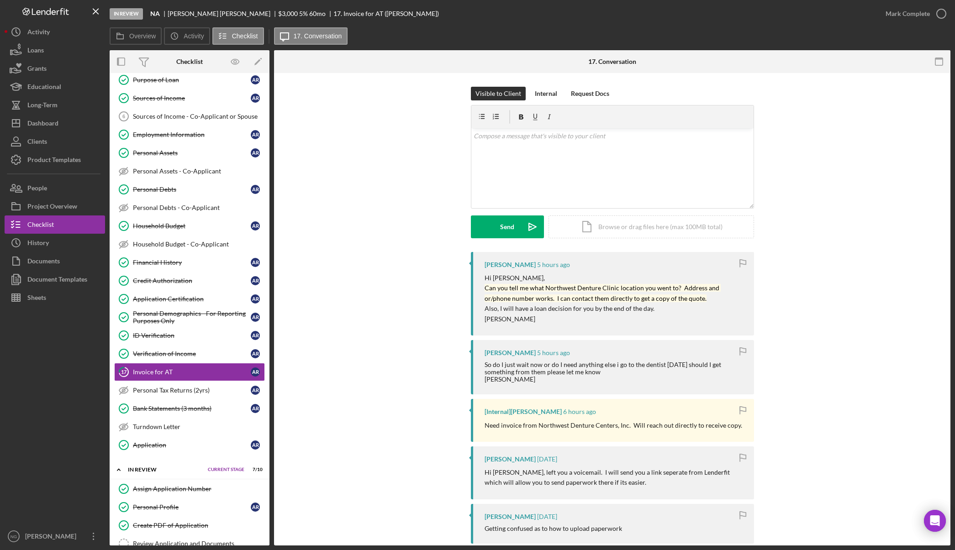
scroll to position [286, 0]
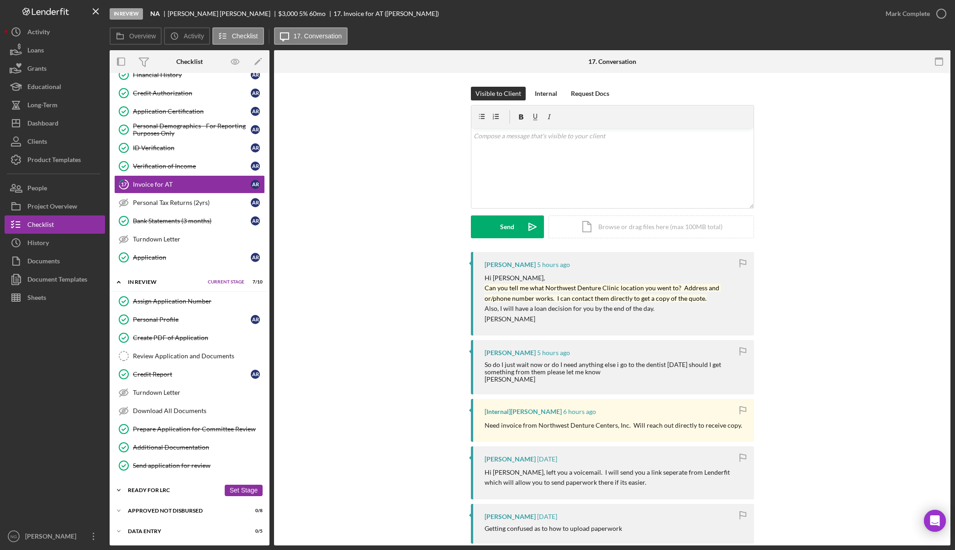
click at [182, 488] on div "Ready for LRC" at bounding box center [174, 490] width 92 height 5
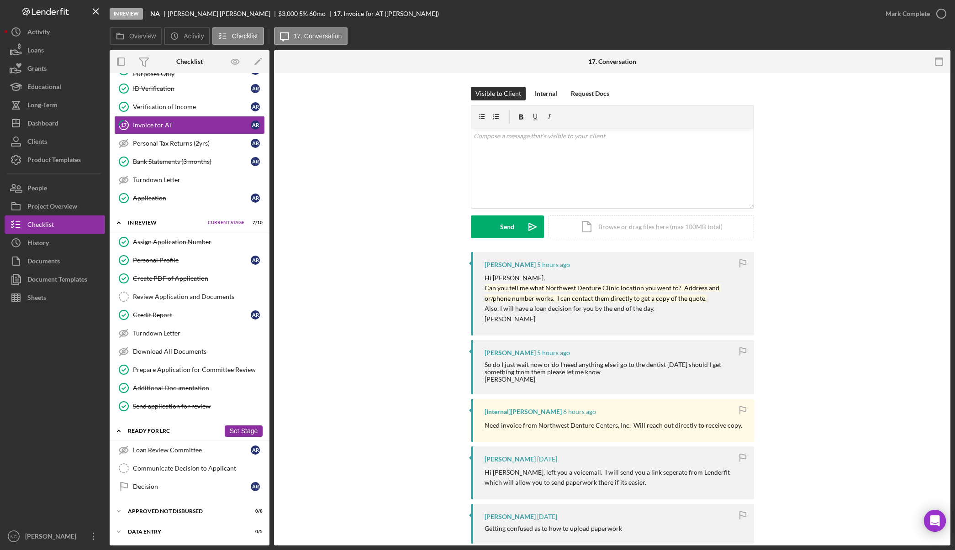
scroll to position [346, 0]
click at [172, 506] on div "Icon/Expander Approved Not Disbursed 0 / 8 Set Stage" at bounding box center [190, 511] width 160 height 18
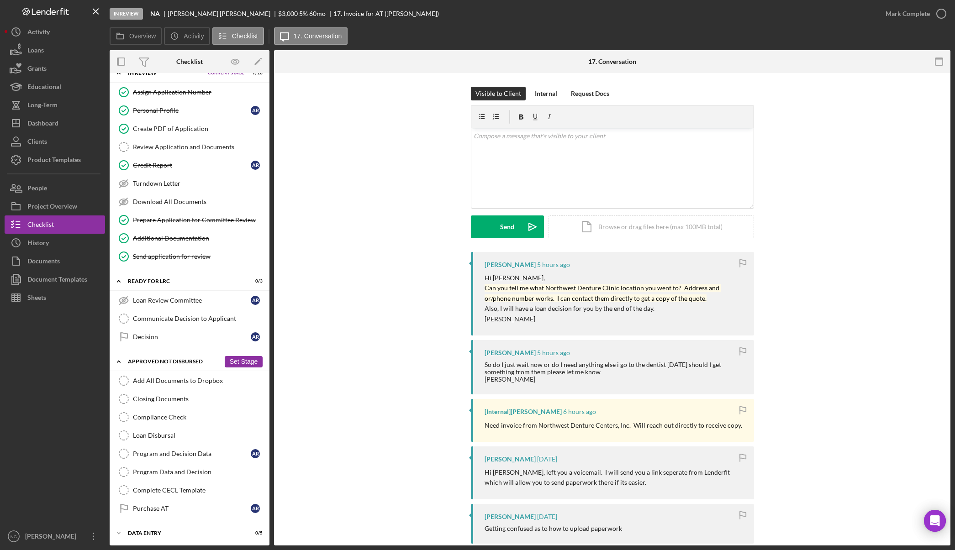
scroll to position [497, 0]
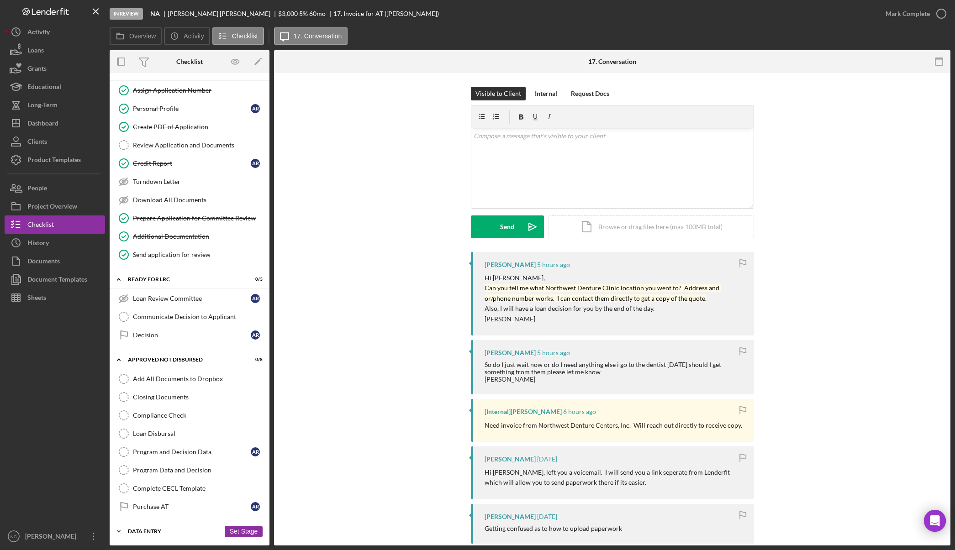
click at [170, 525] on div "Icon/Expander Data Entry 0 / 5 Set Stage" at bounding box center [190, 531] width 160 height 18
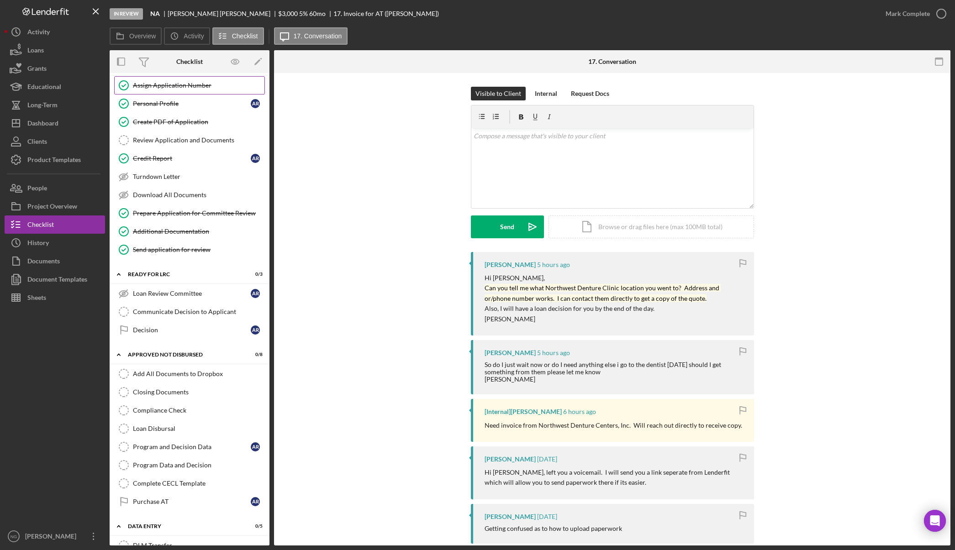
scroll to position [457, 0]
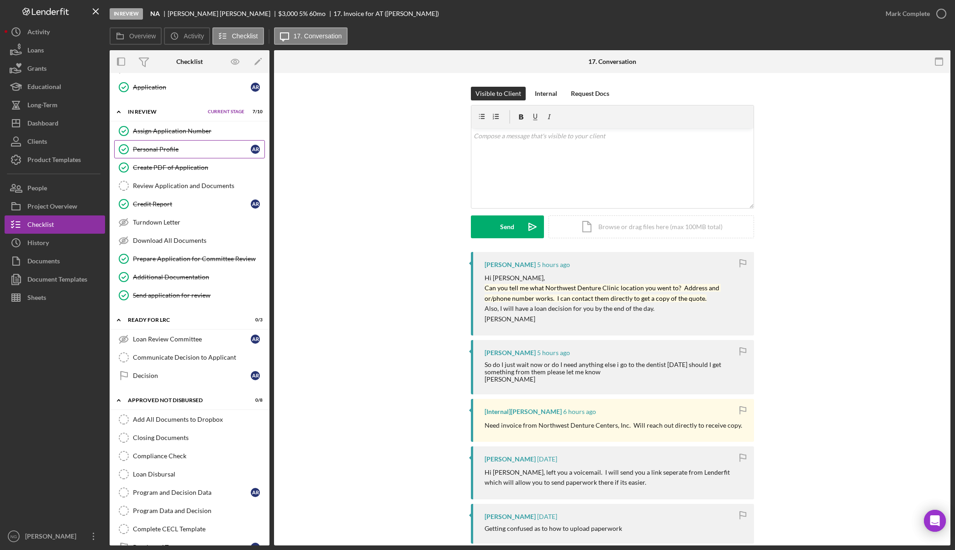
click at [189, 152] on div "Personal Profile" at bounding box center [192, 149] width 118 height 7
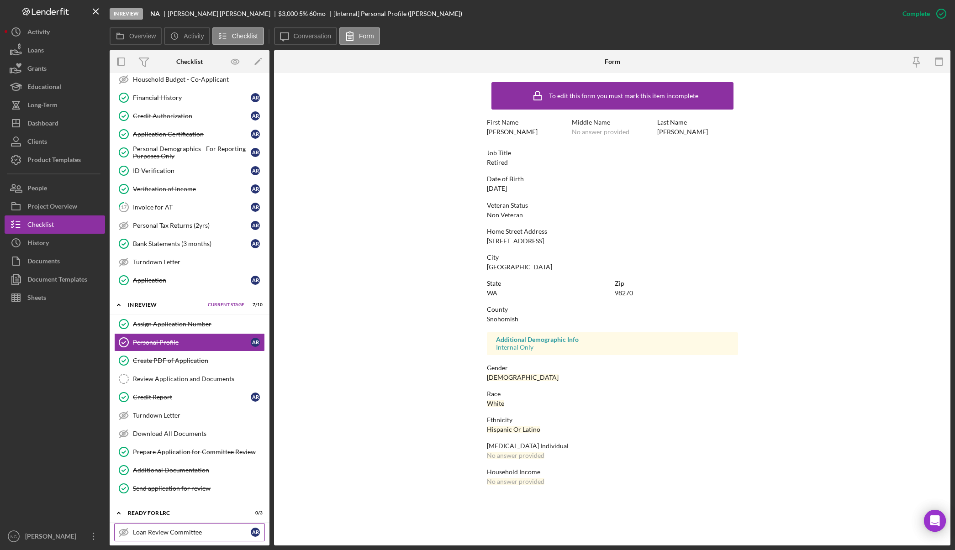
scroll to position [228, 0]
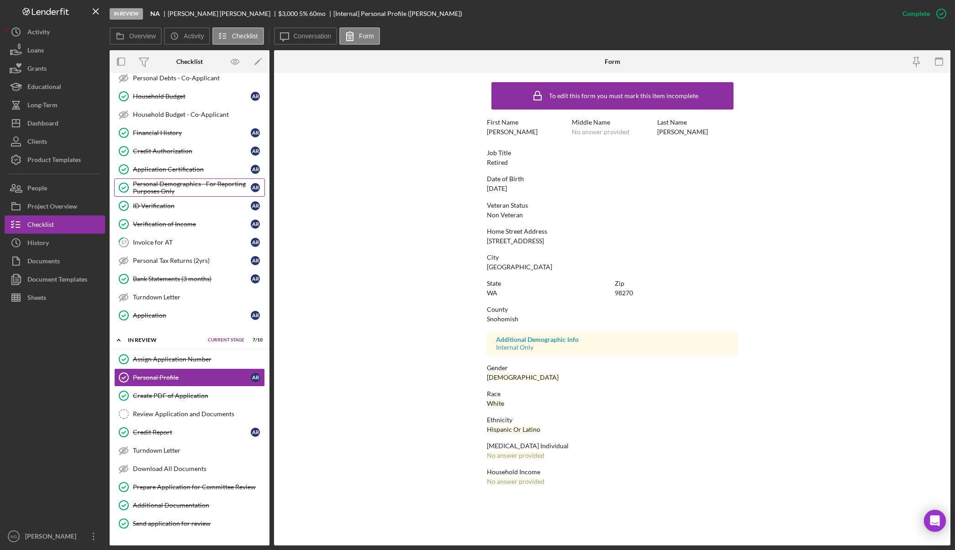
click at [176, 180] on div "Personal Demographics - For Reporting Purposes Only" at bounding box center [192, 187] width 118 height 15
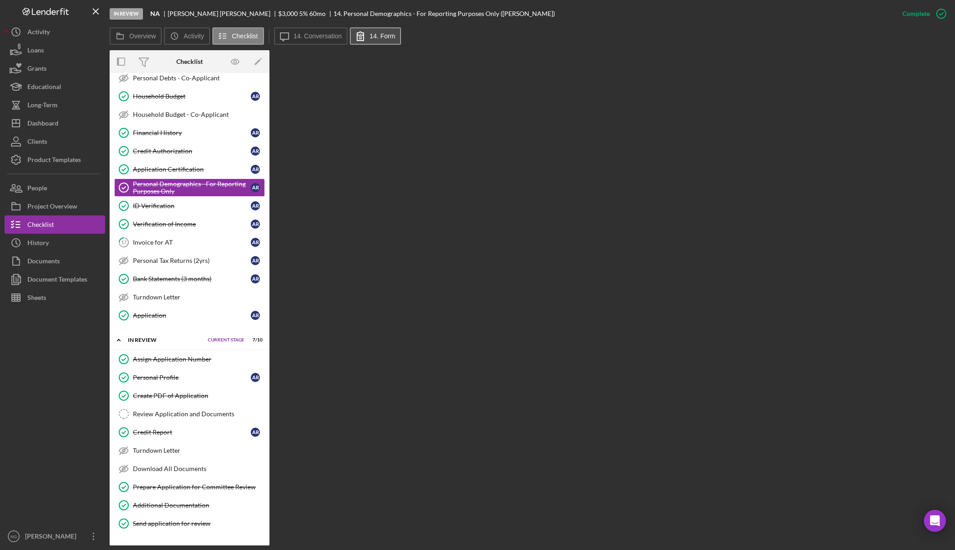
click at [380, 35] on label "14. Form" at bounding box center [382, 35] width 26 height 7
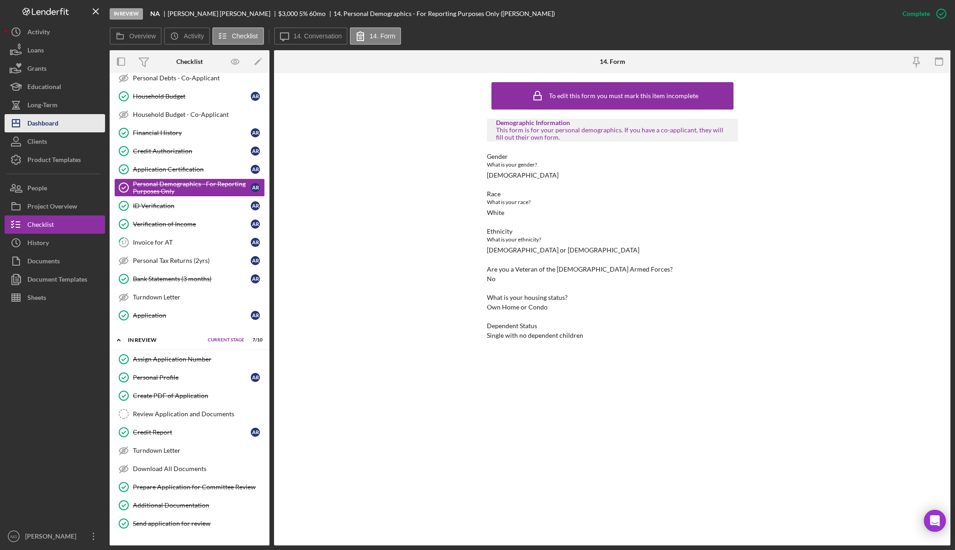
click at [44, 123] on div "Dashboard" at bounding box center [42, 124] width 31 height 21
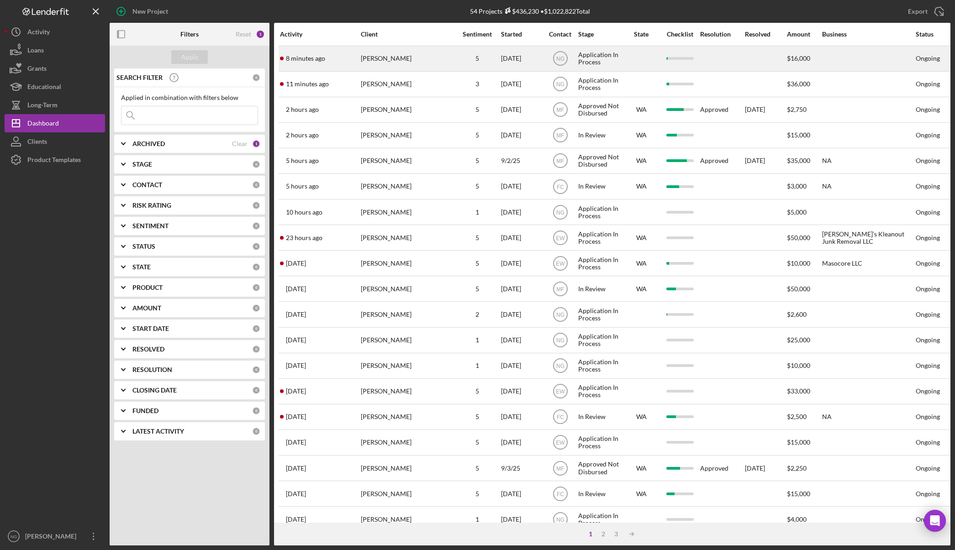
click at [387, 56] on div "[PERSON_NAME]" at bounding box center [406, 59] width 91 height 24
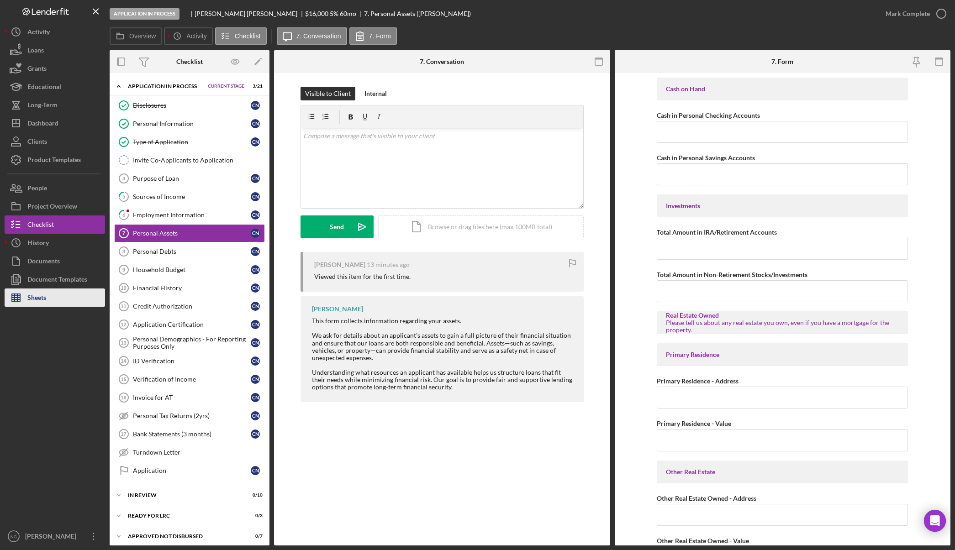
click at [54, 298] on button "Sheets" at bounding box center [55, 298] width 100 height 18
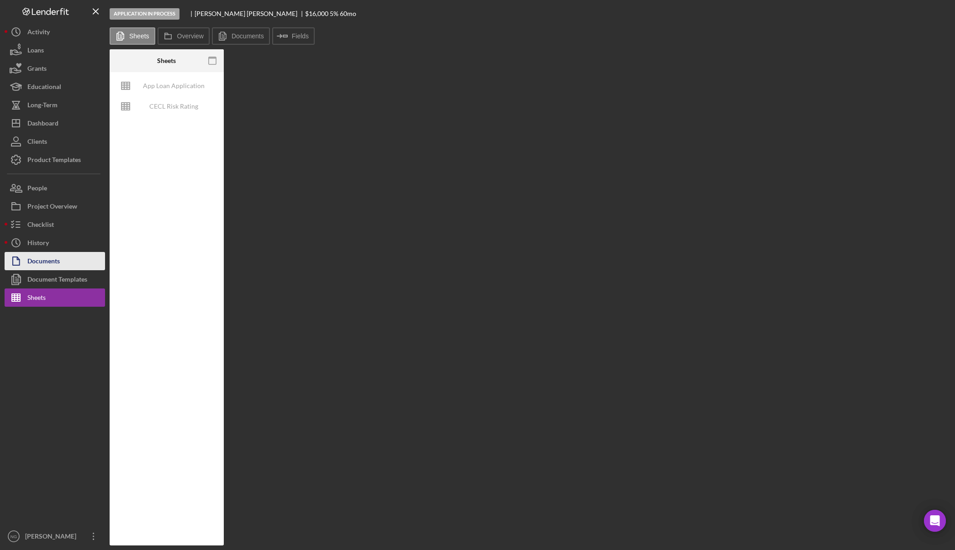
click at [56, 266] on div "Documents" at bounding box center [43, 262] width 32 height 21
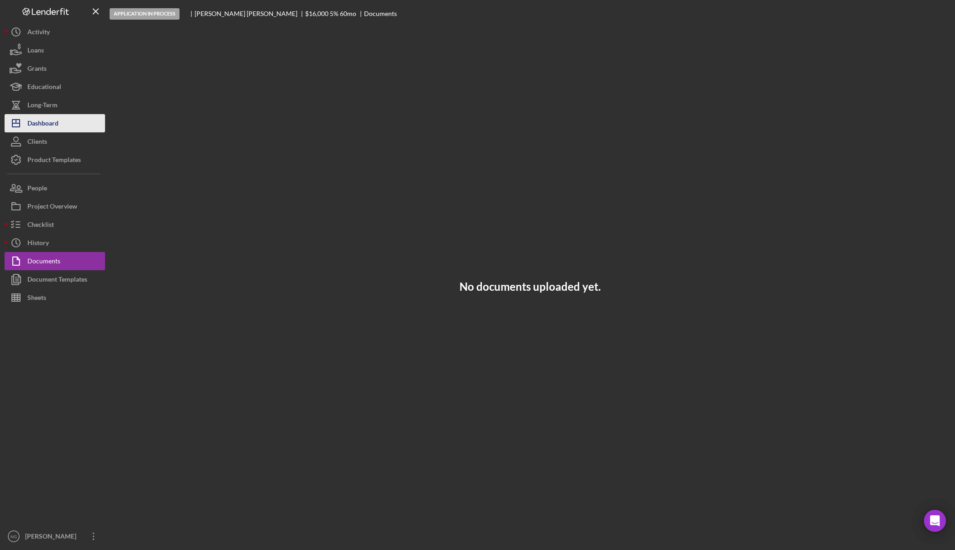
click at [37, 121] on div "Dashboard" at bounding box center [42, 124] width 31 height 21
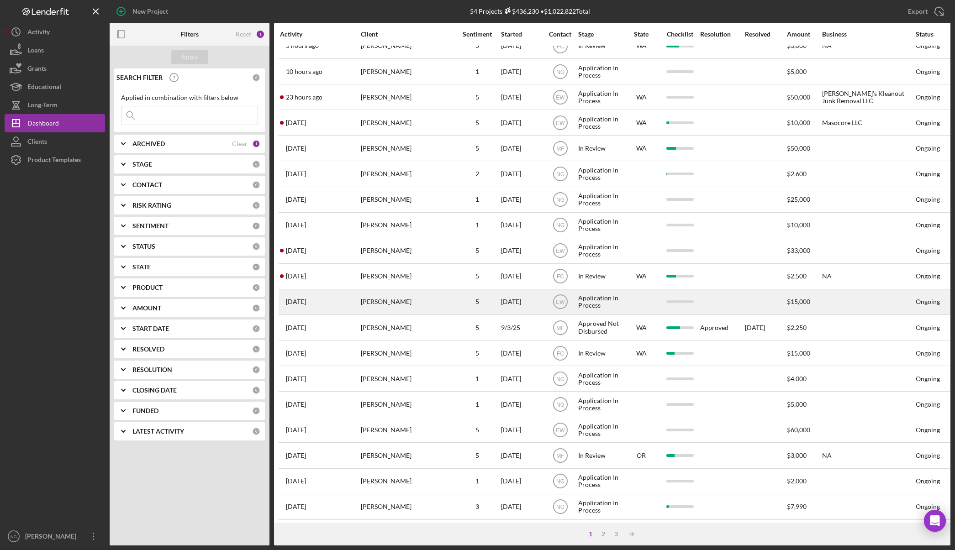
scroll to position [175, 0]
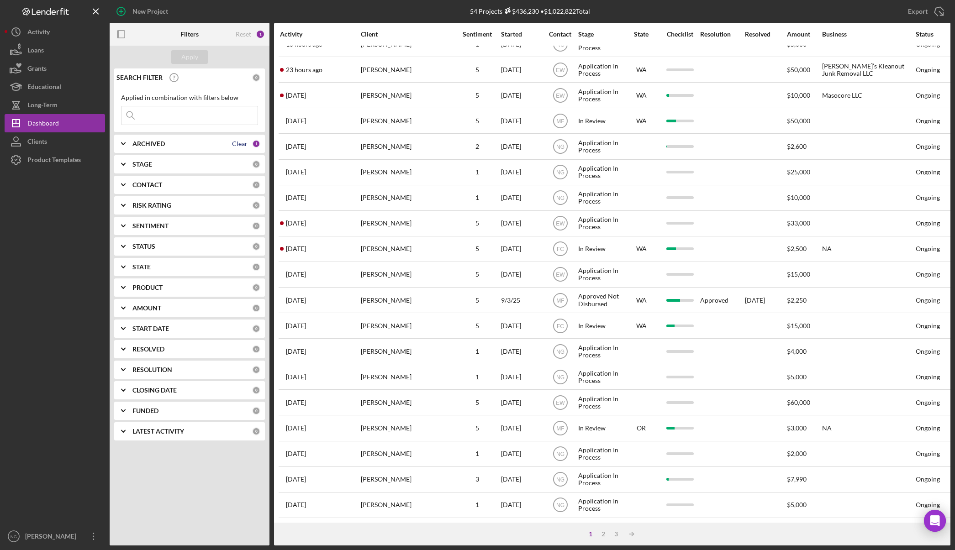
click at [242, 146] on div "Clear" at bounding box center [240, 143] width 16 height 7
click at [145, 143] on b "ARCHIVED" at bounding box center [148, 143] width 32 height 7
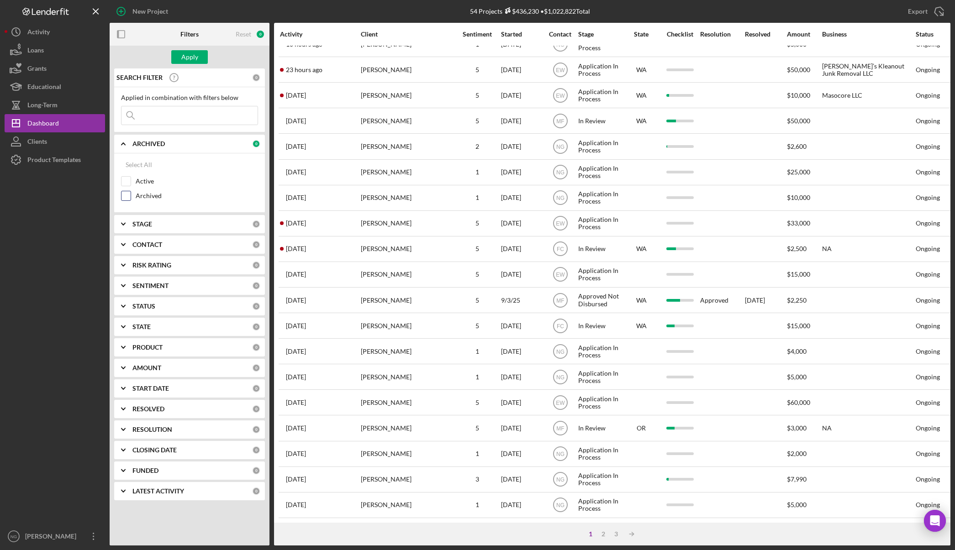
click at [124, 196] on input "Archived" at bounding box center [125, 195] width 9 height 9
checkbox input "true"
click at [197, 59] on div "Apply" at bounding box center [189, 57] width 17 height 14
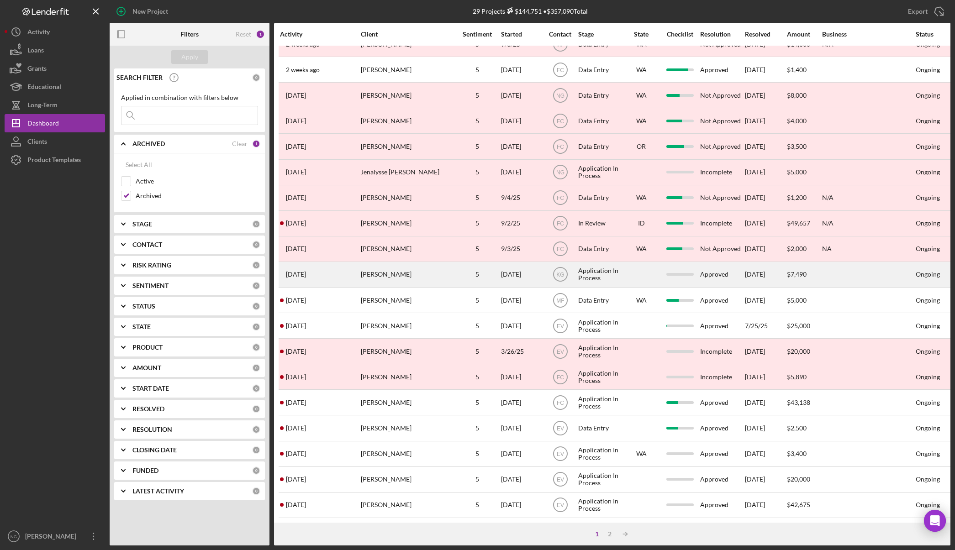
scroll to position [0, 0]
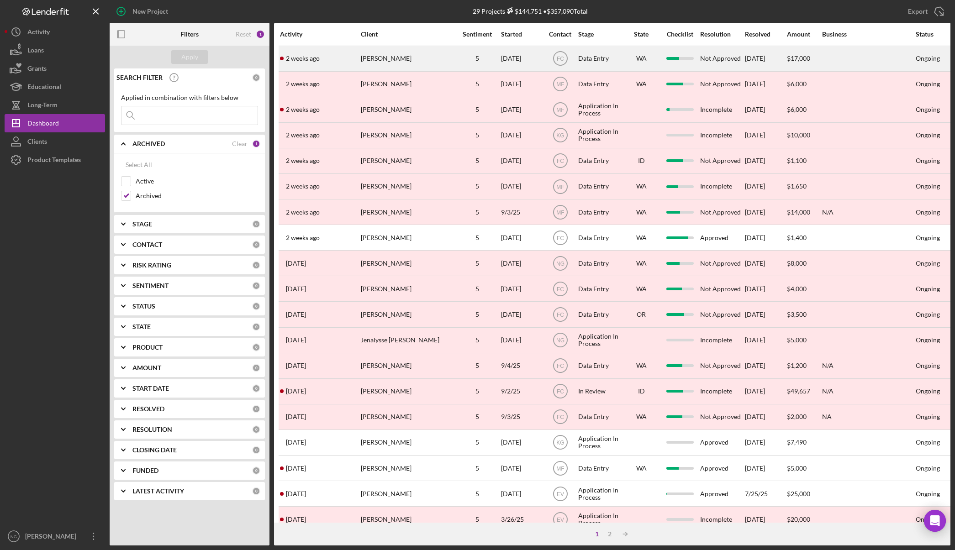
click at [394, 49] on div "[PERSON_NAME]" at bounding box center [406, 59] width 91 height 24
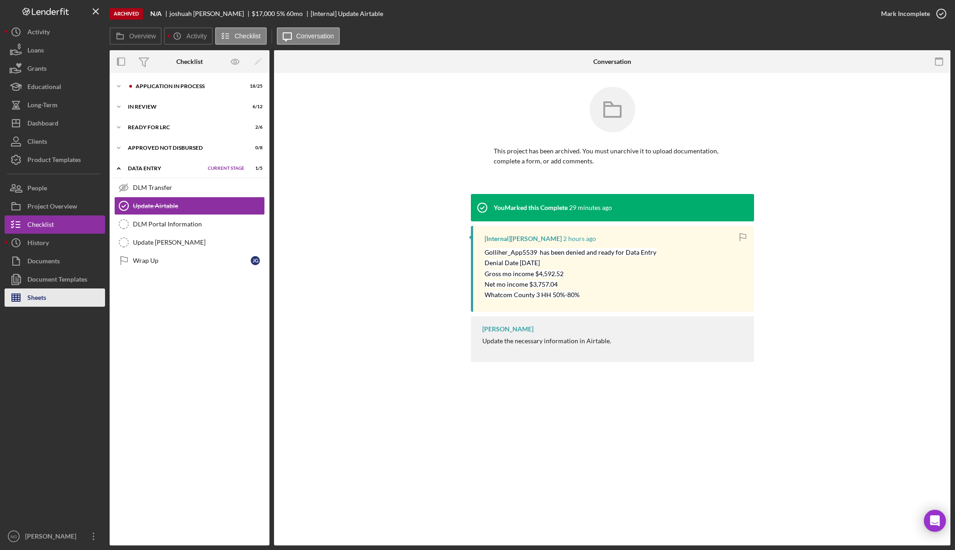
click at [50, 294] on button "Sheets" at bounding box center [55, 298] width 100 height 18
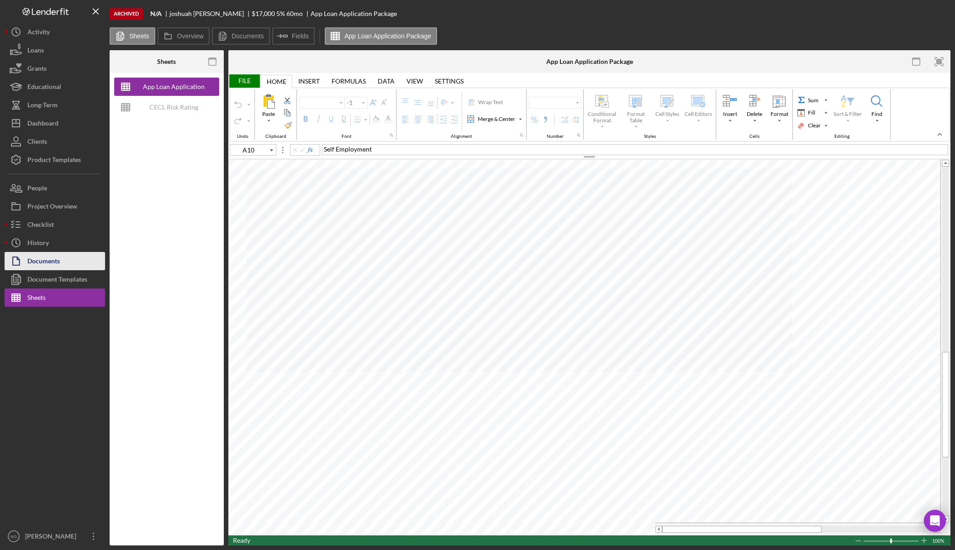
type input "Arial"
type input "10"
click at [50, 266] on div "Documents" at bounding box center [43, 262] width 32 height 21
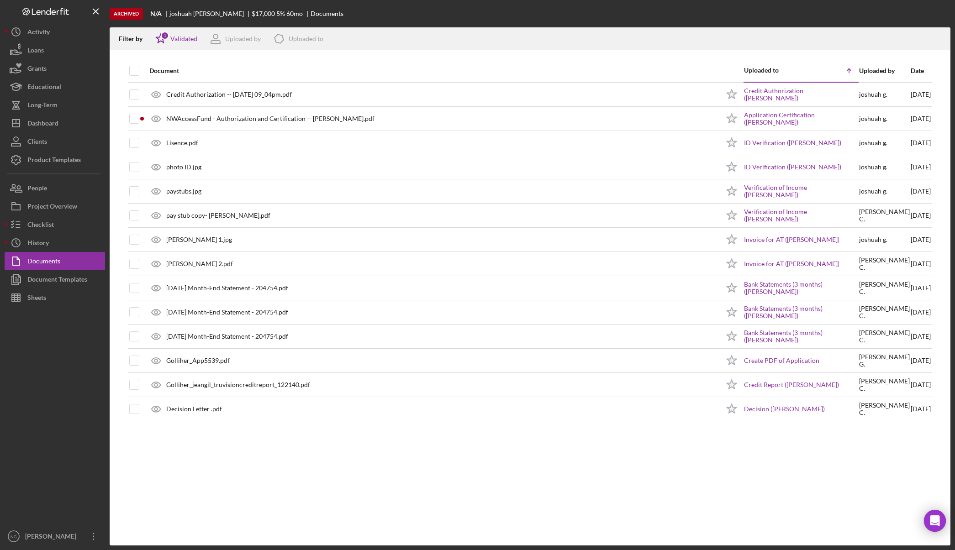
click at [289, 496] on div "Document Uploaded to Icon/Table Sort Arrow Uploaded by Date Credit Authorizatio…" at bounding box center [530, 302] width 840 height 486
click at [46, 297] on div "Sheets" at bounding box center [36, 299] width 19 height 21
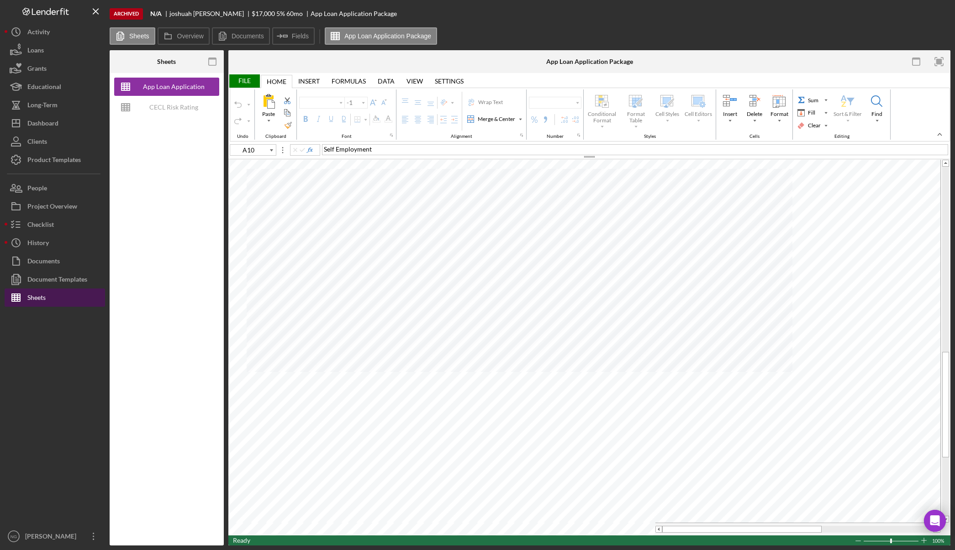
type input "Arial"
type input "10"
click at [58, 302] on button "Sheets" at bounding box center [55, 298] width 100 height 18
type input "Arial"
type input "10"
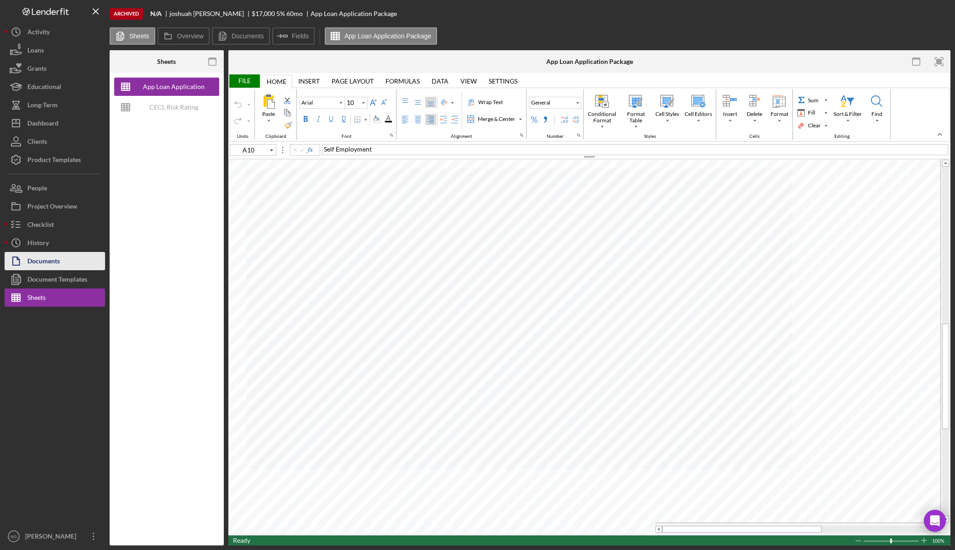
click at [63, 262] on button "Documents" at bounding box center [55, 261] width 100 height 18
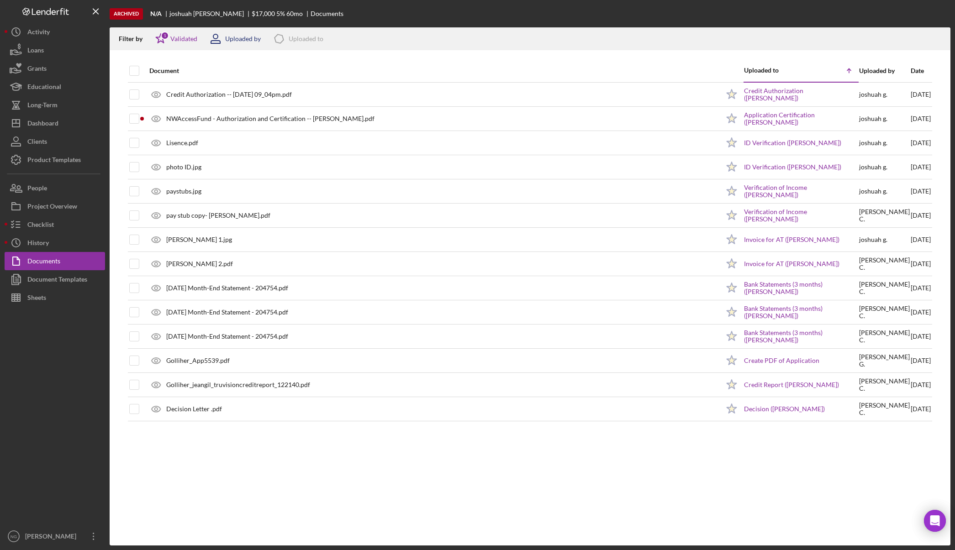
click at [219, 38] on icon at bounding box center [215, 38] width 23 height 23
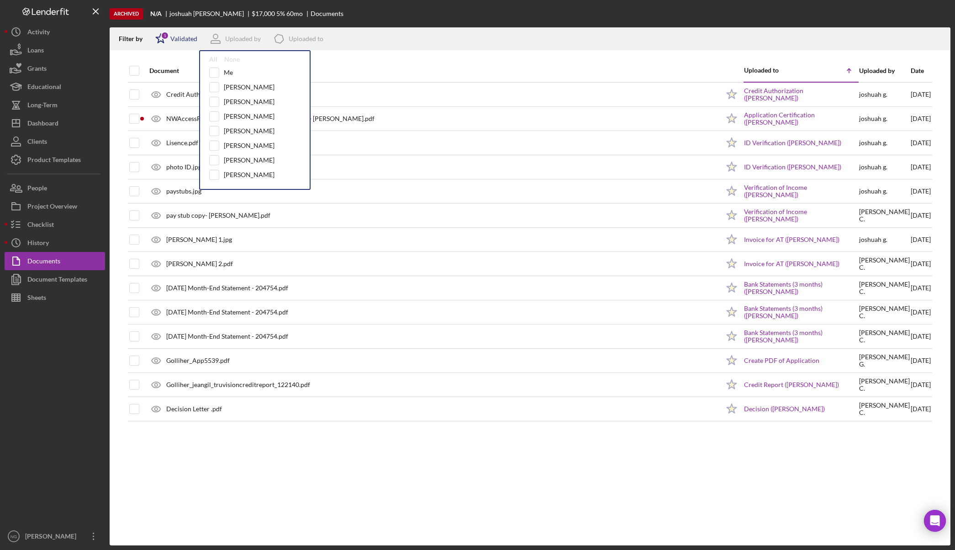
click at [190, 40] on div "Validated" at bounding box center [183, 38] width 27 height 7
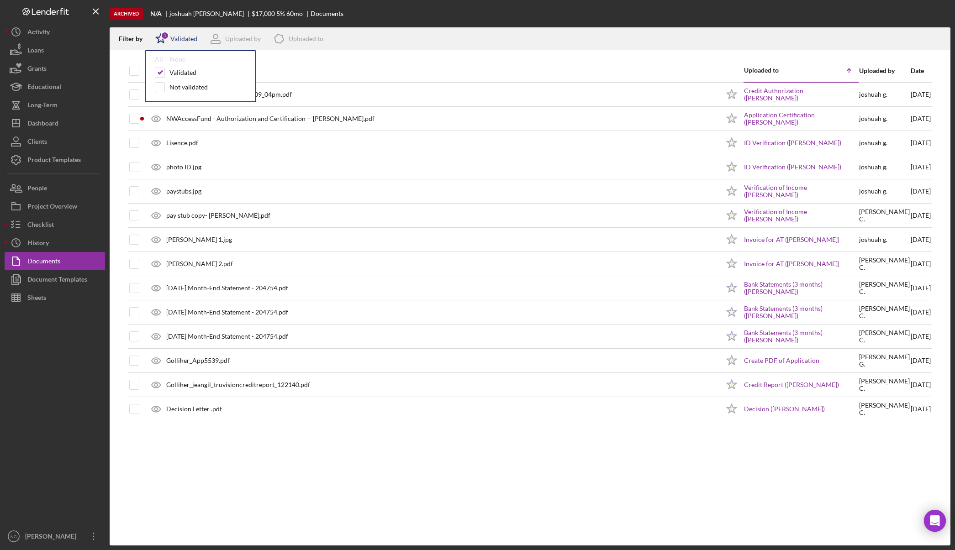
click at [190, 40] on div "Validated" at bounding box center [183, 38] width 27 height 7
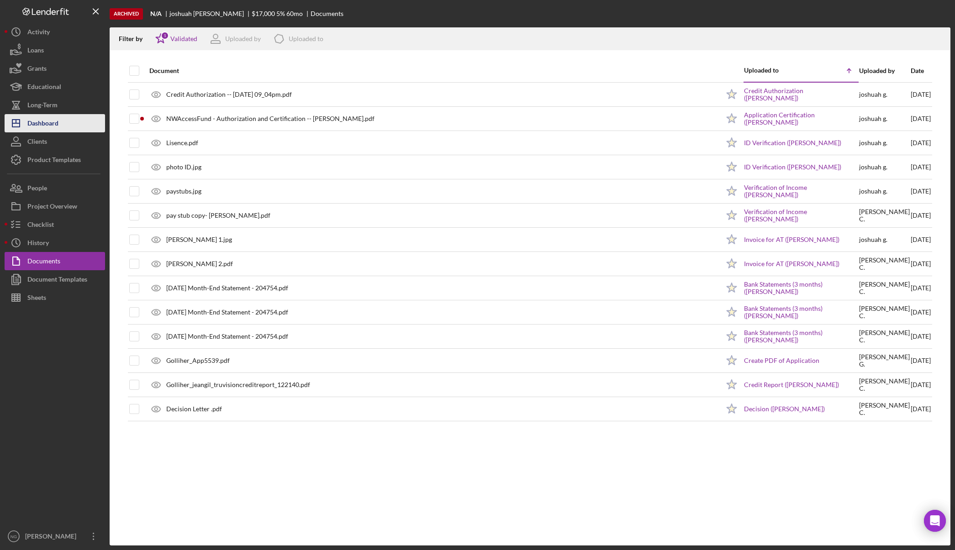
click at [34, 121] on div "Dashboard" at bounding box center [42, 124] width 31 height 21
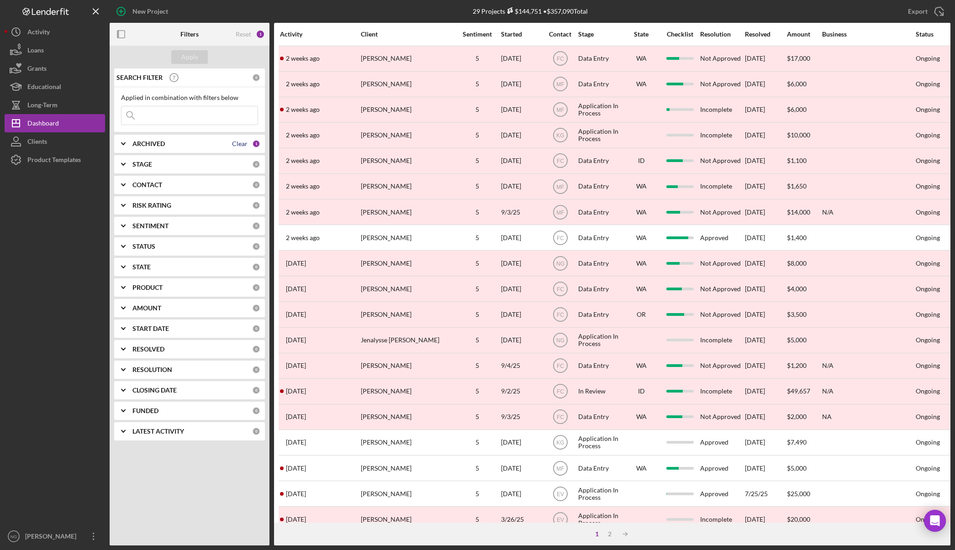
click at [240, 142] on div "Clear" at bounding box center [240, 143] width 16 height 7
click at [154, 148] on div "ARCHIVED 0" at bounding box center [196, 144] width 128 height 18
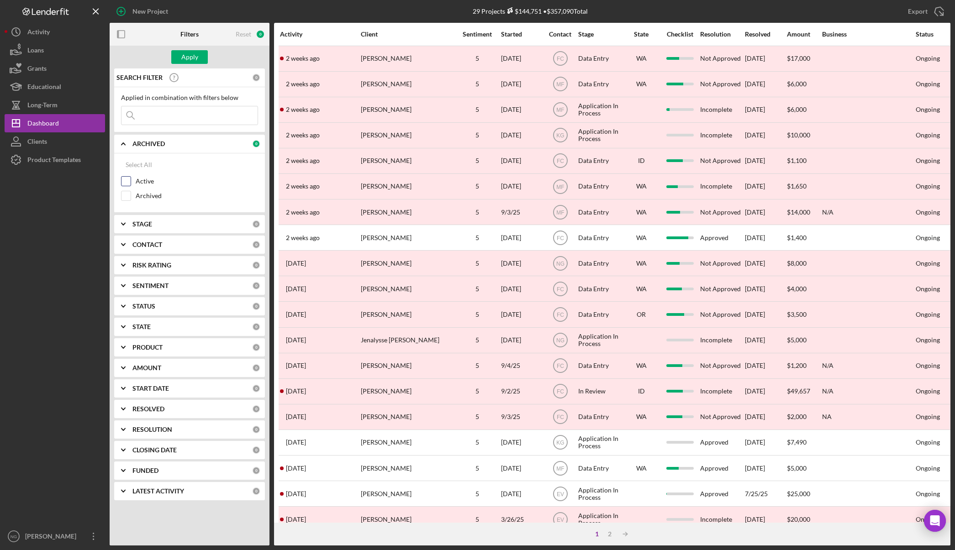
click at [127, 182] on input "Active" at bounding box center [125, 181] width 9 height 9
checkbox input "true"
click at [149, 245] on b "CONTACT" at bounding box center [147, 244] width 30 height 7
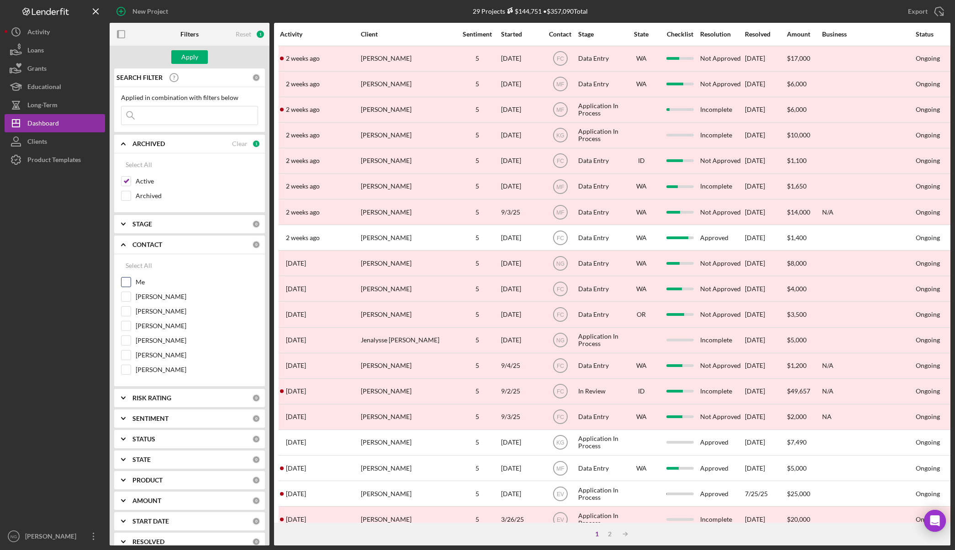
click at [134, 281] on div "Me" at bounding box center [189, 284] width 137 height 15
click at [123, 284] on input "Me" at bounding box center [125, 282] width 9 height 9
checkbox input "true"
click at [179, 58] on button "Apply" at bounding box center [189, 57] width 37 height 14
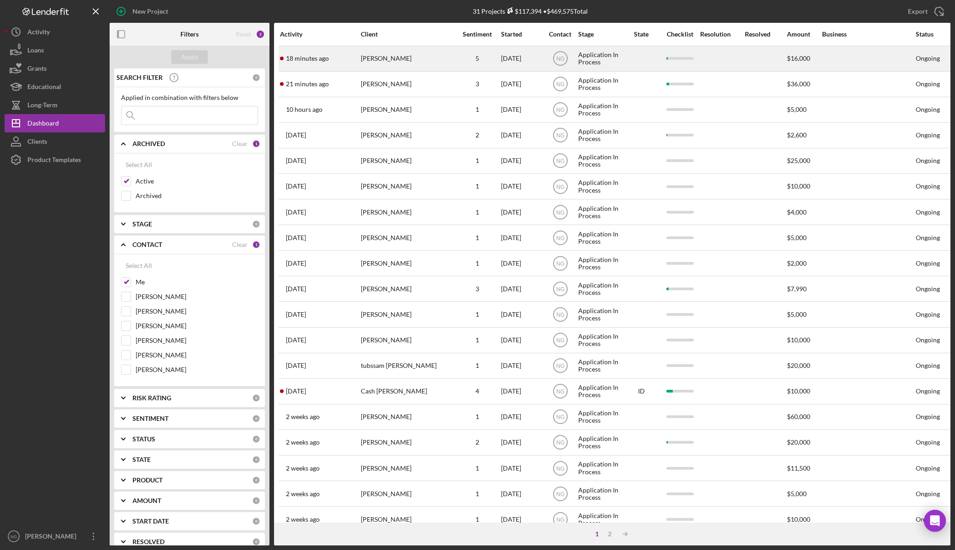
click at [401, 63] on div "[PERSON_NAME]" at bounding box center [406, 59] width 91 height 24
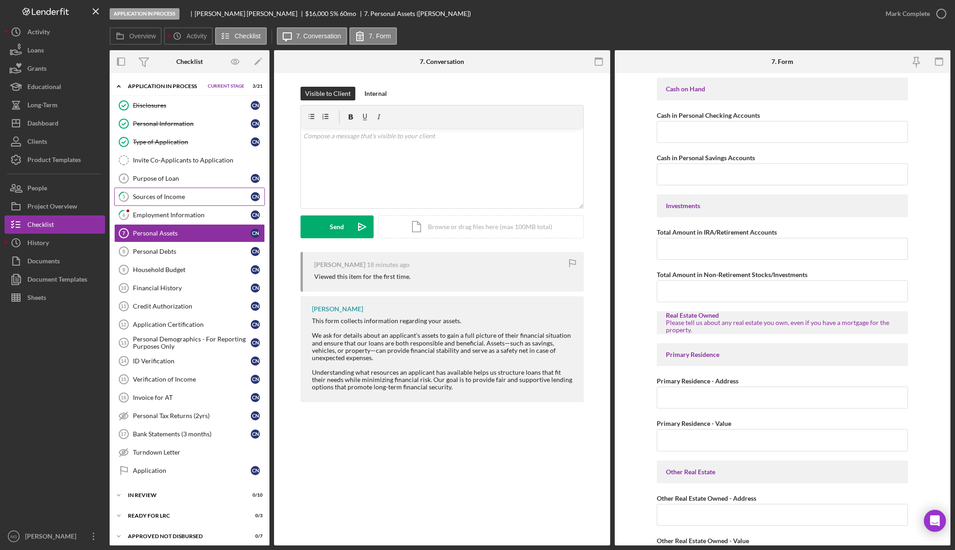
click at [197, 195] on div "Sources of Income" at bounding box center [192, 196] width 118 height 7
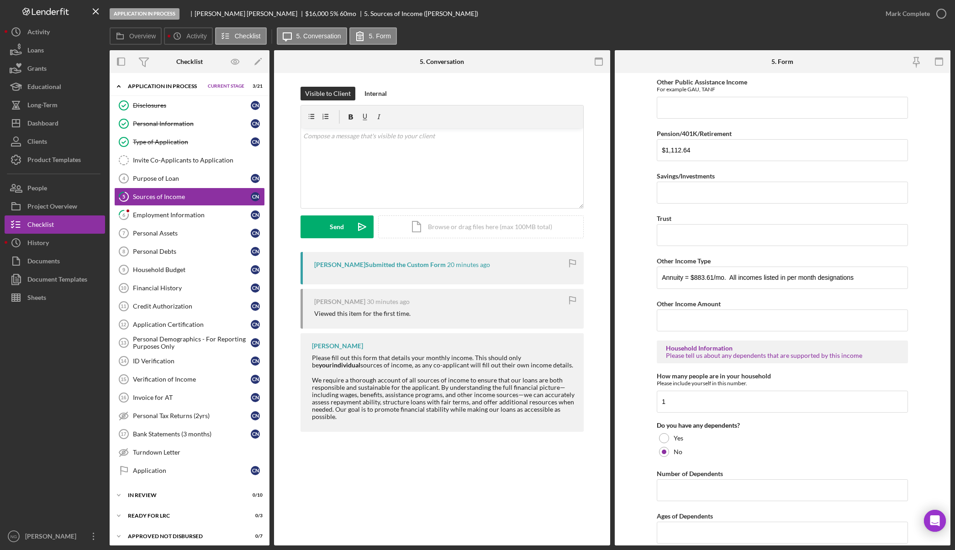
scroll to position [324, 0]
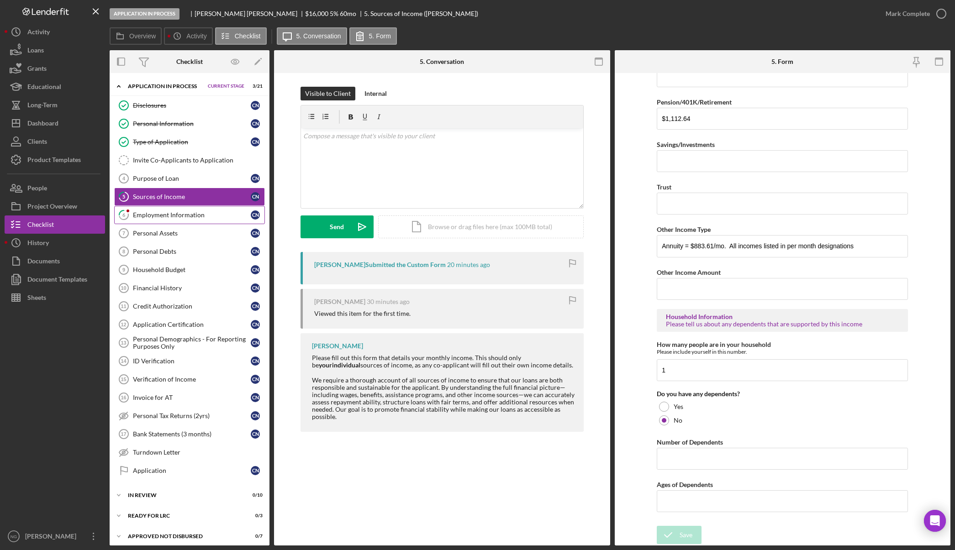
click at [176, 221] on link "6 Employment Information C N" at bounding box center [189, 215] width 151 height 18
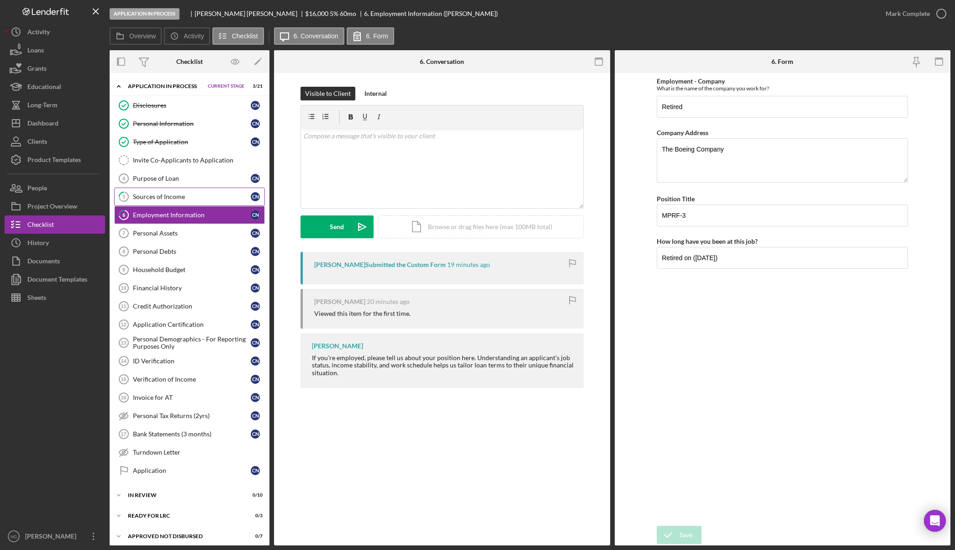
click at [175, 204] on link "5 Sources of Income C N" at bounding box center [189, 197] width 151 height 18
